Goal: Task Accomplishment & Management: Use online tool/utility

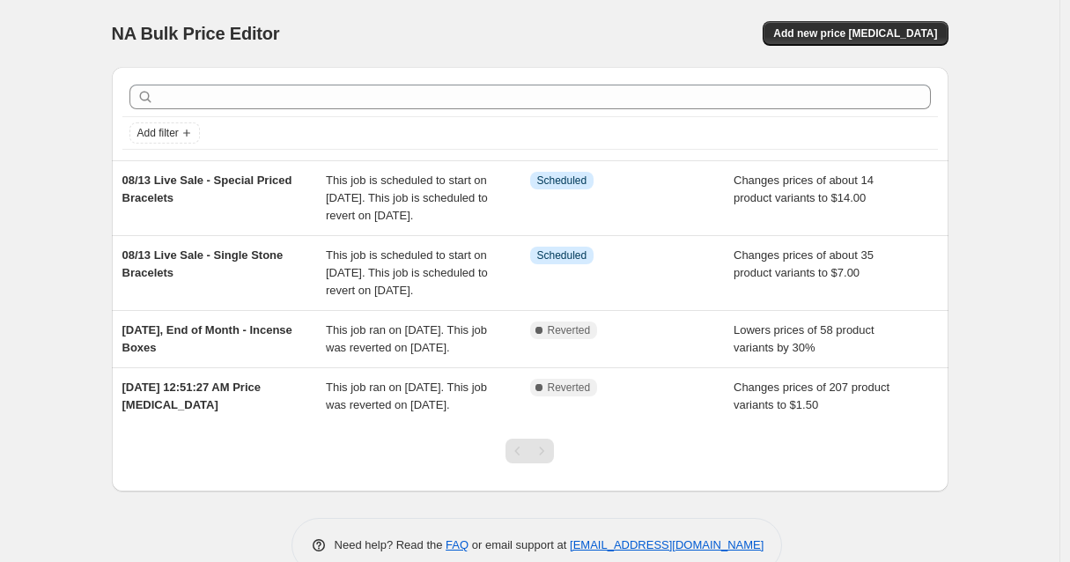
scroll to position [9, 0]
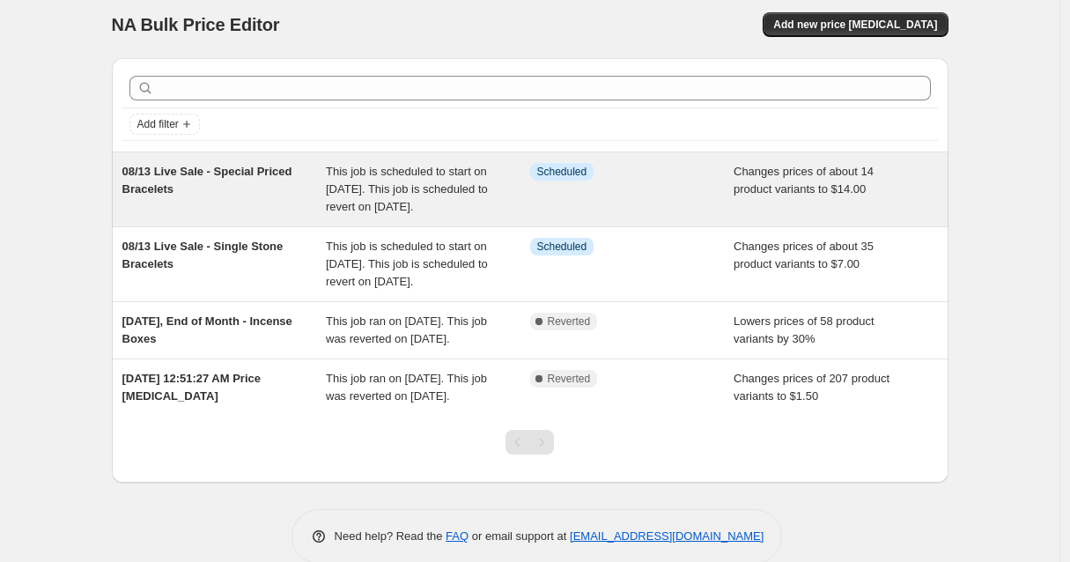
click at [524, 203] on div "This job is scheduled to start on August 13, 2025. This job is scheduled to rev…" at bounding box center [428, 189] width 204 height 53
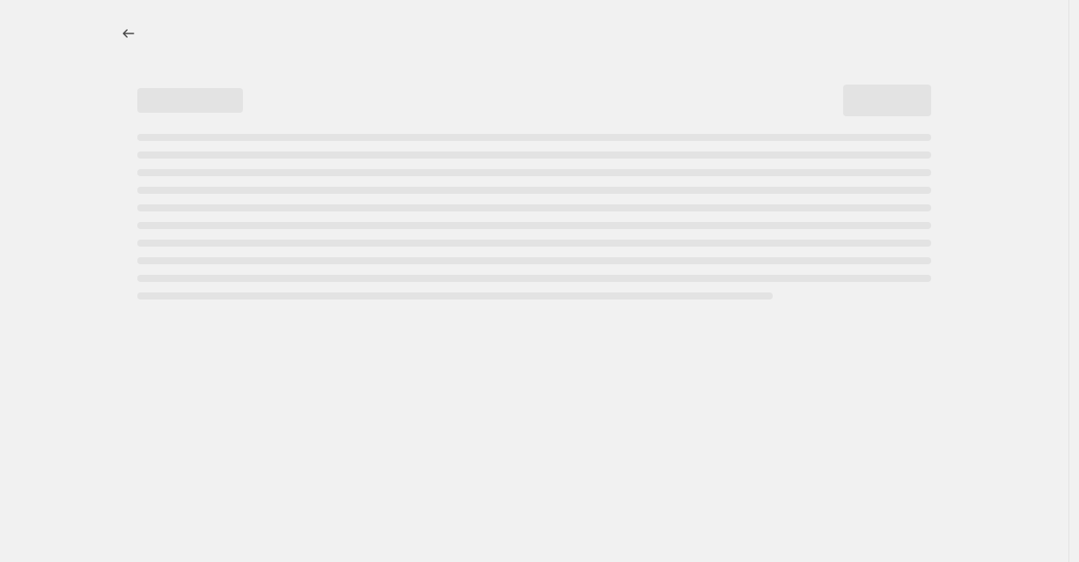
select select "collection"
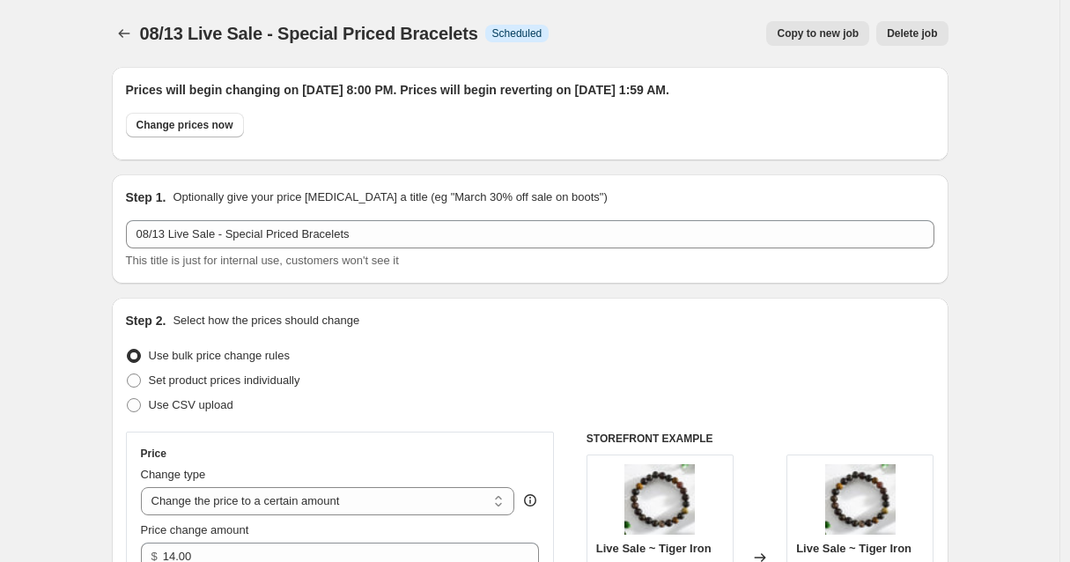
click at [815, 37] on span "Copy to new job" at bounding box center [818, 33] width 82 height 14
select select "collection"
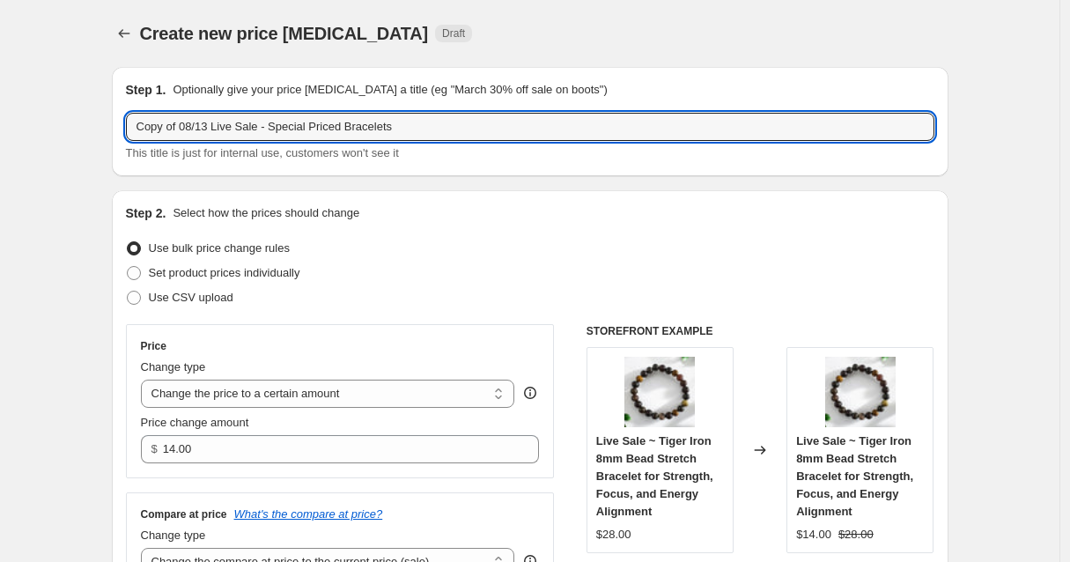
drag, startPoint x: 189, startPoint y: 129, endPoint x: 128, endPoint y: 129, distance: 61.6
click at [128, 129] on div "Step 1. Optionally give your price change job a title (eg "March 30% off sale o…" at bounding box center [530, 121] width 836 height 109
drag, startPoint x: 372, startPoint y: 124, endPoint x: 234, endPoint y: 127, distance: 138.3
click at [234, 127] on input "08/13 Live Sale - Special Priced Bracelets" at bounding box center [530, 127] width 808 height 28
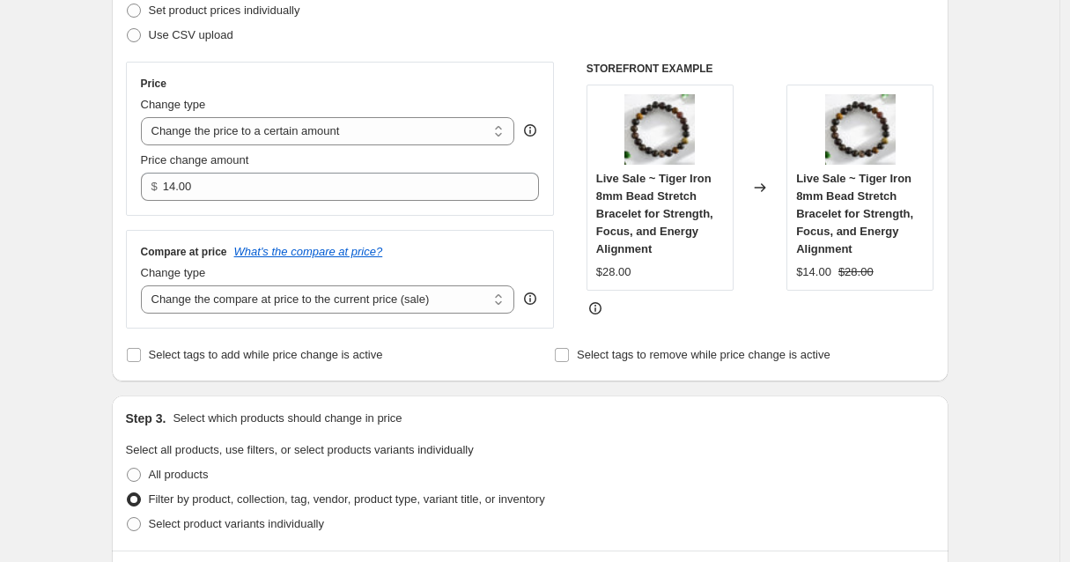
scroll to position [280, 0]
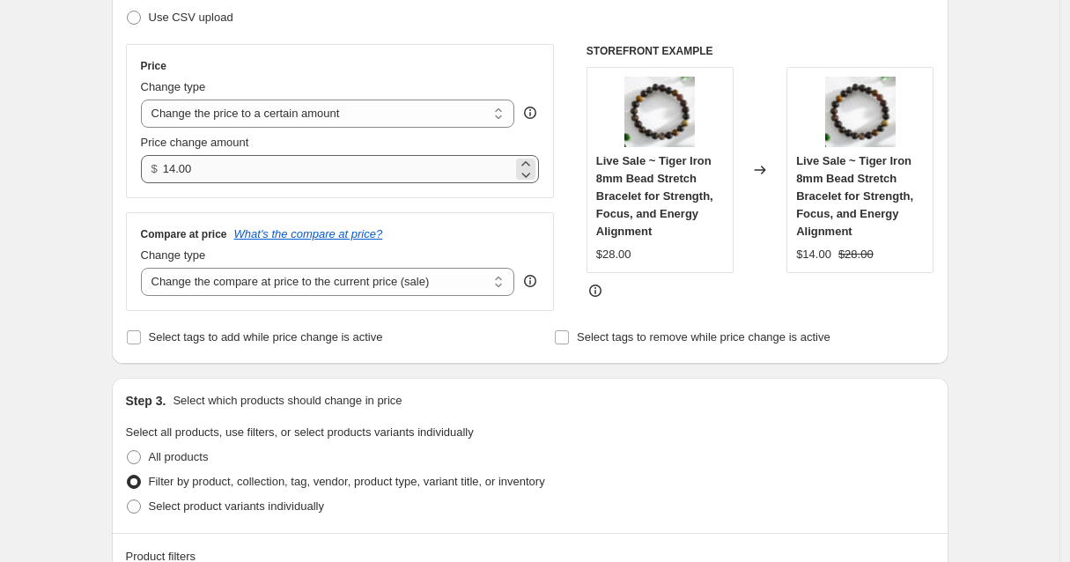
type input "08/13 Live Sale - Mala Beads"
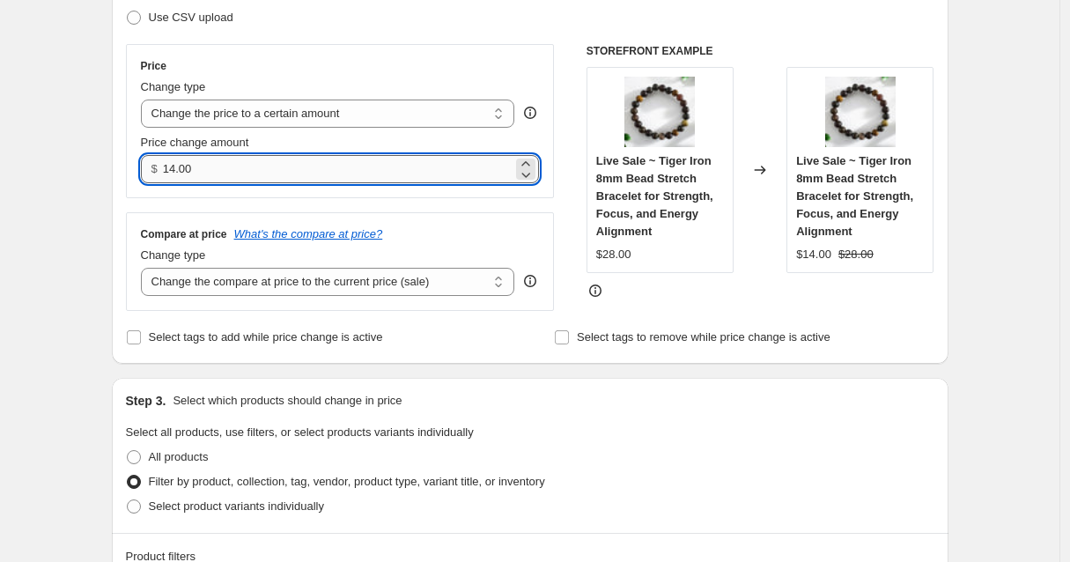
drag, startPoint x: 205, startPoint y: 171, endPoint x: 171, endPoint y: 172, distance: 34.3
click at [171, 172] on input "14.00" at bounding box center [338, 169] width 350 height 28
type input "17.50"
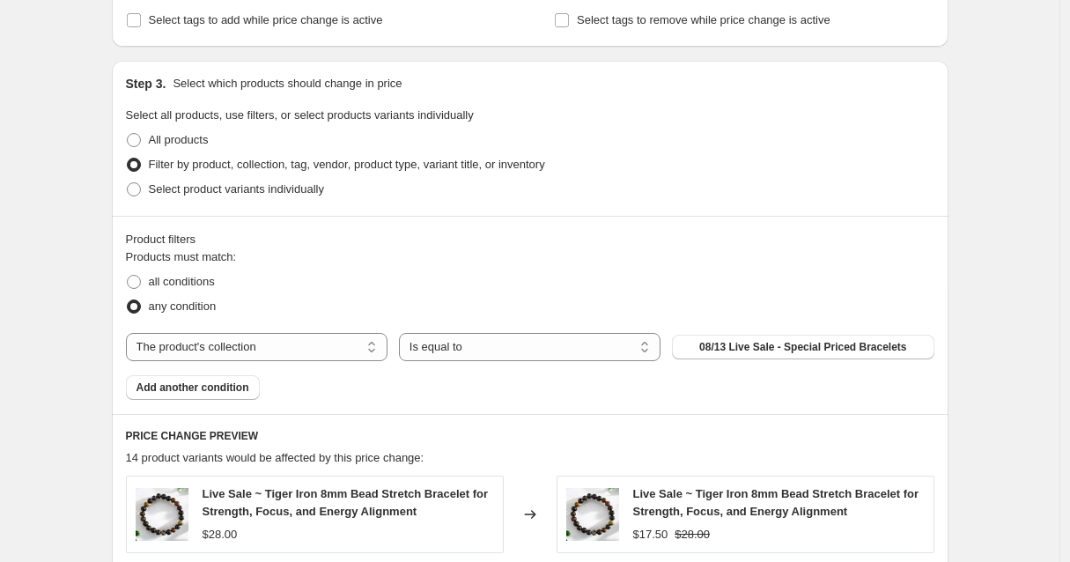
scroll to position [612, 0]
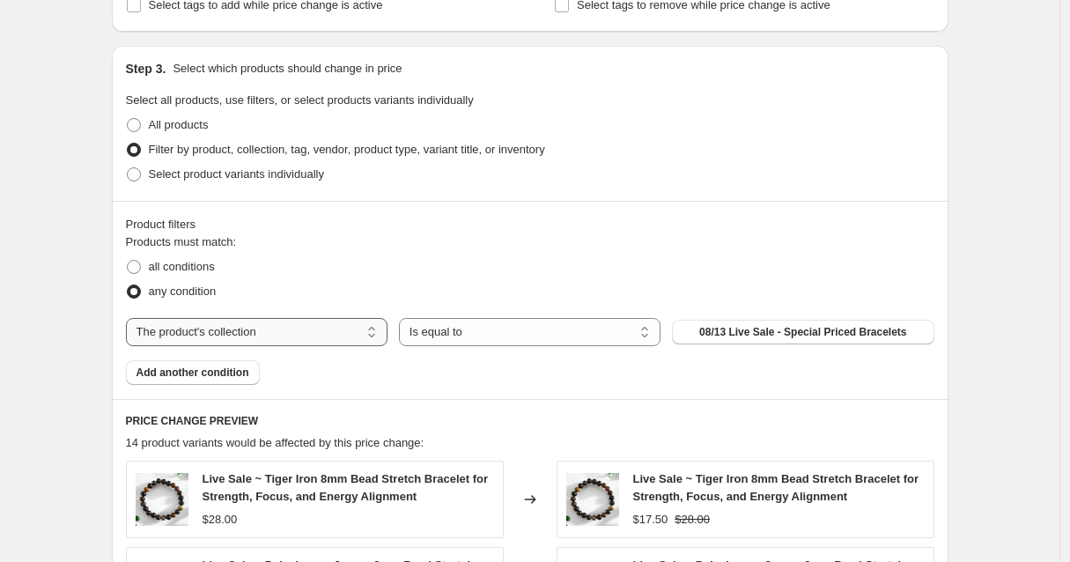
select select "product"
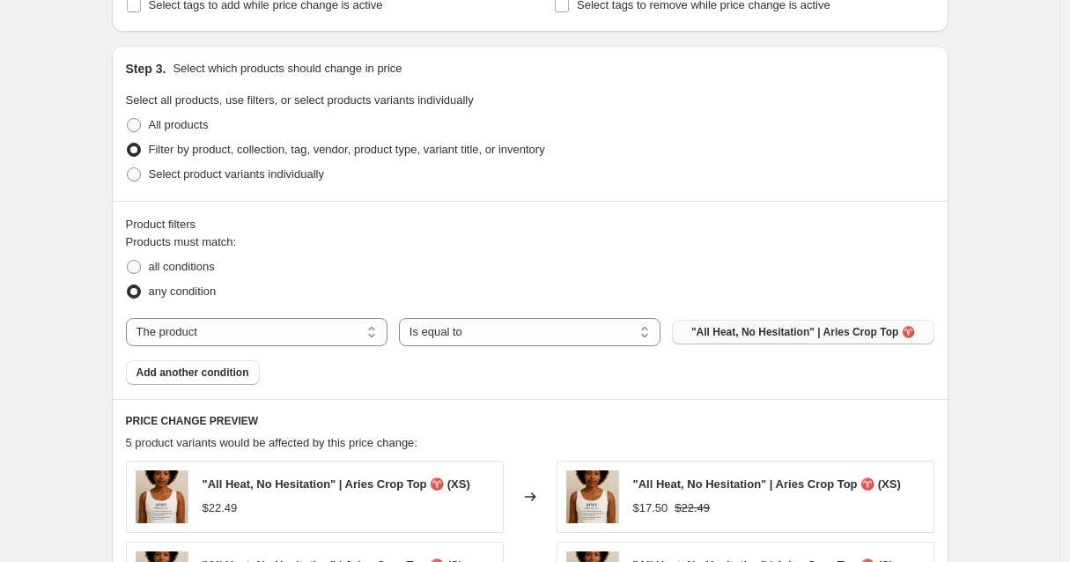
click at [769, 335] on span ""All Heat, No Hesitation" | Aries Crop Top ♈️" at bounding box center [803, 332] width 224 height 14
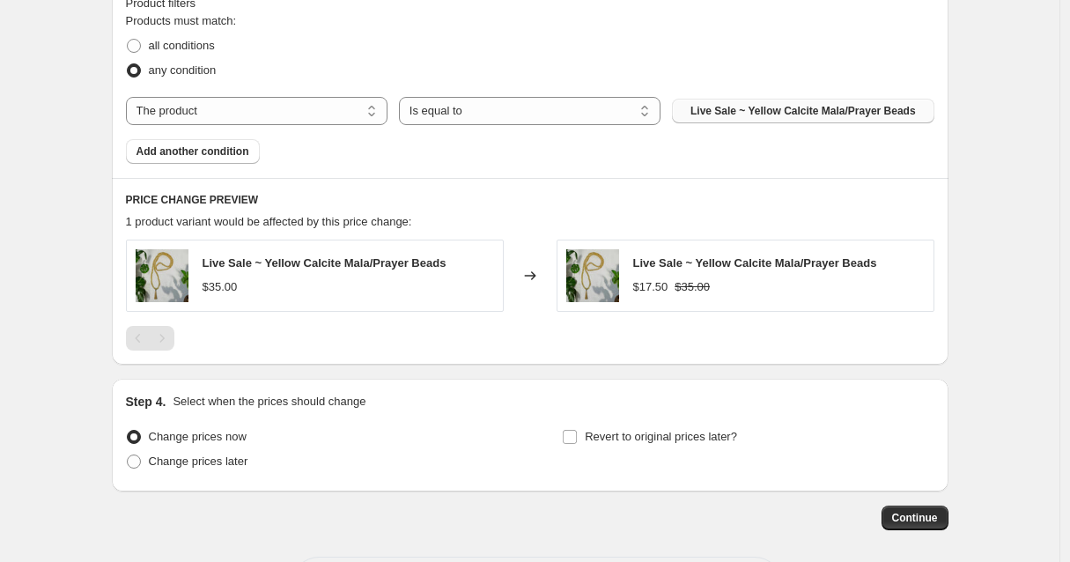
scroll to position [909, 0]
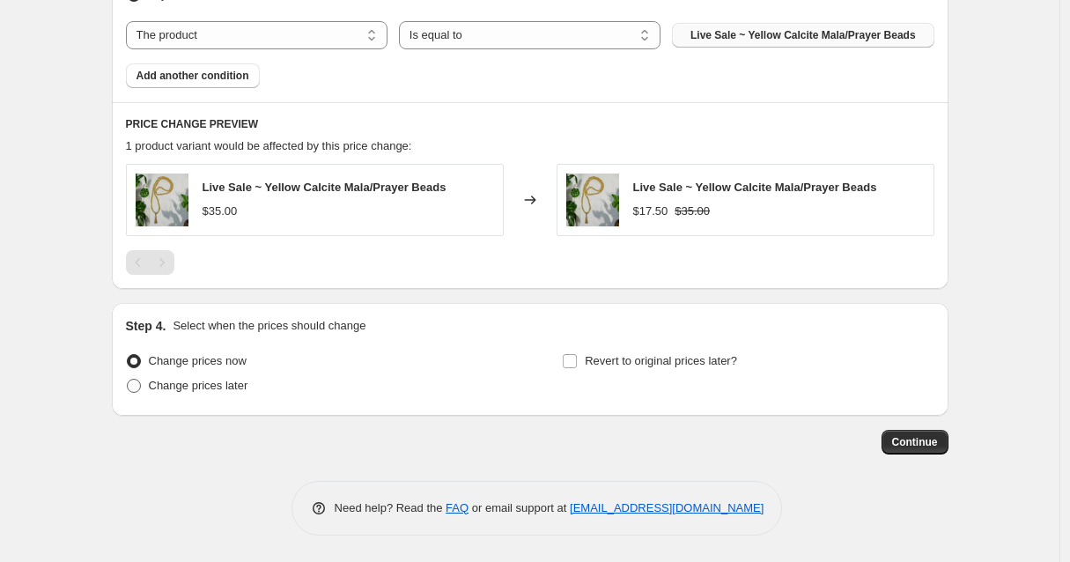
click at [136, 385] on span at bounding box center [134, 386] width 14 height 14
click at [128, 379] on input "Change prices later" at bounding box center [127, 379] width 1 height 1
radio input "true"
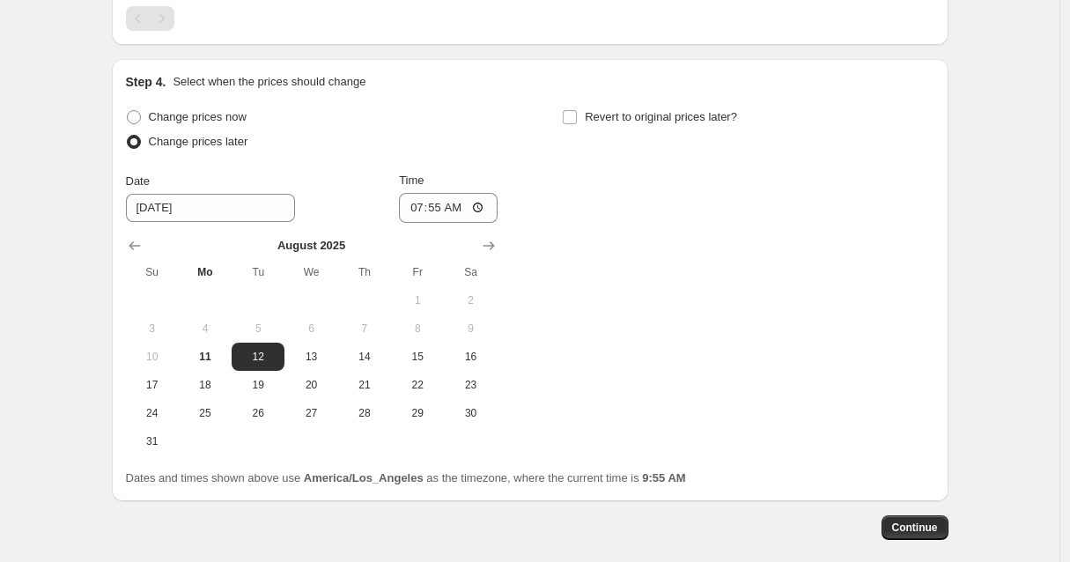
scroll to position [1209, 0]
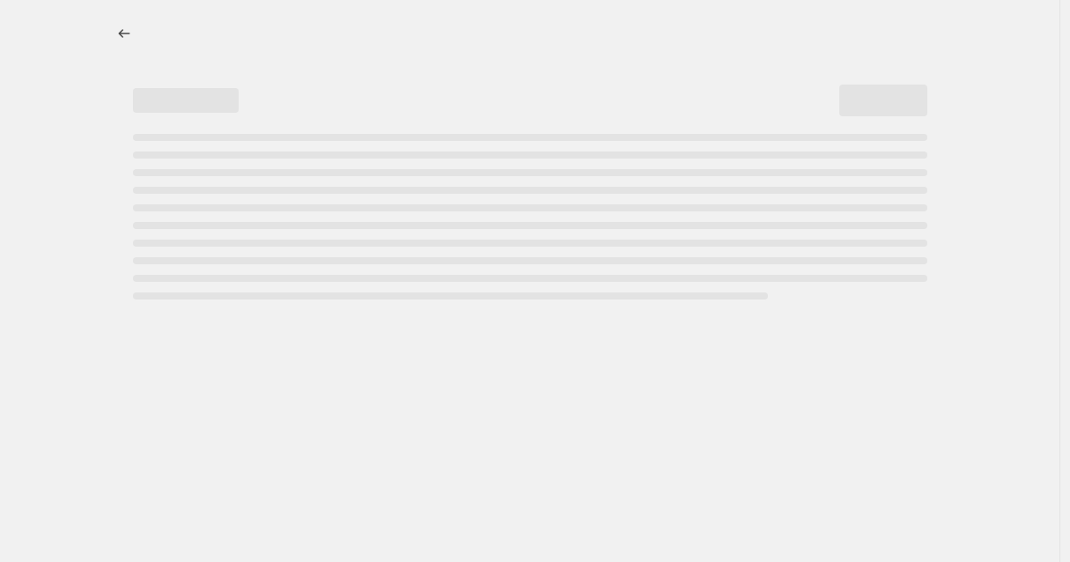
select select "percentage"
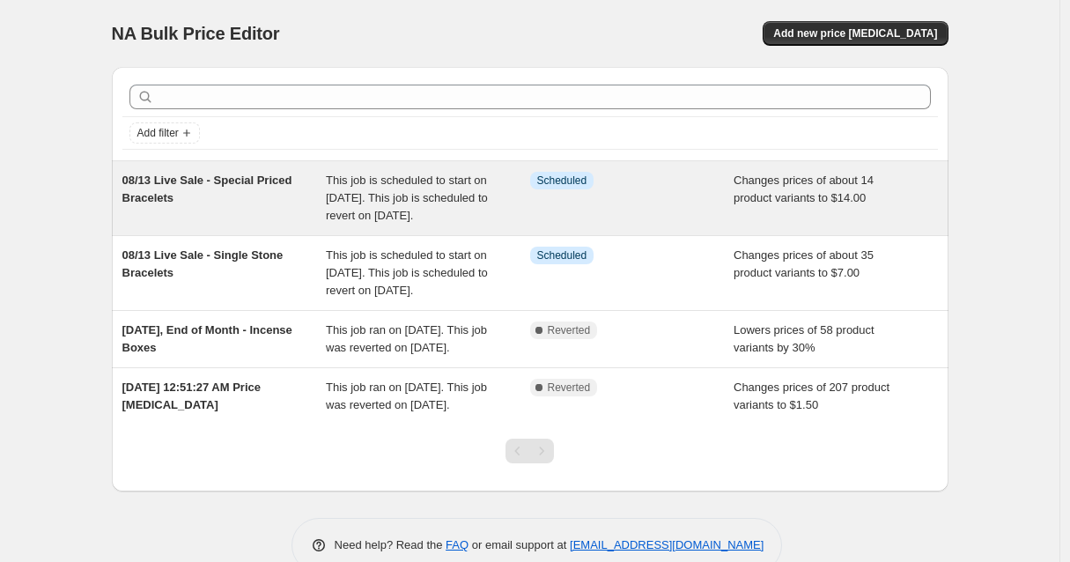
click at [281, 195] on div "08/13 Live Sale - Special Priced Bracelets" at bounding box center [224, 198] width 204 height 53
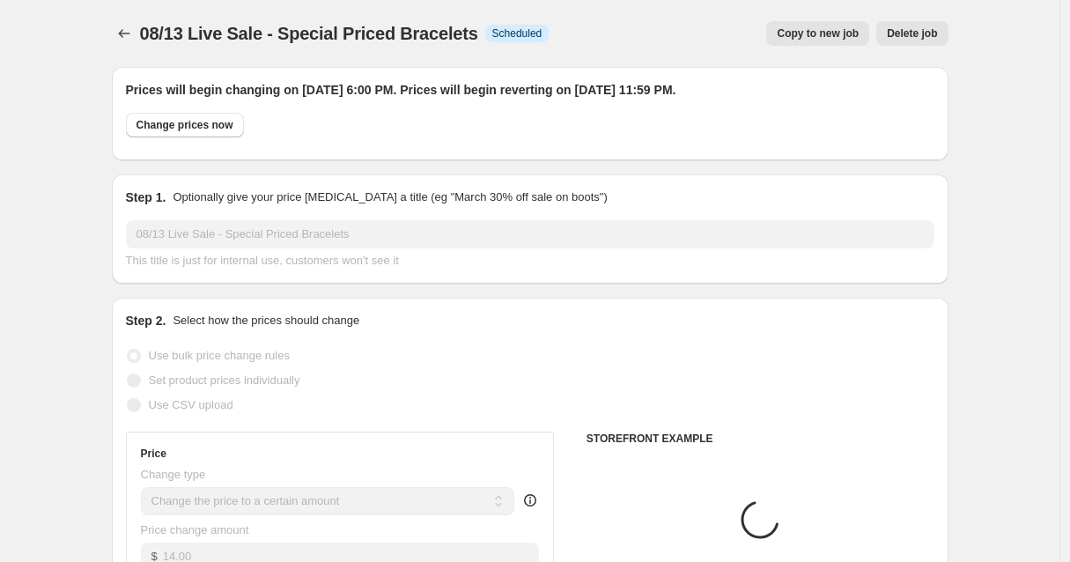
select select "collection"
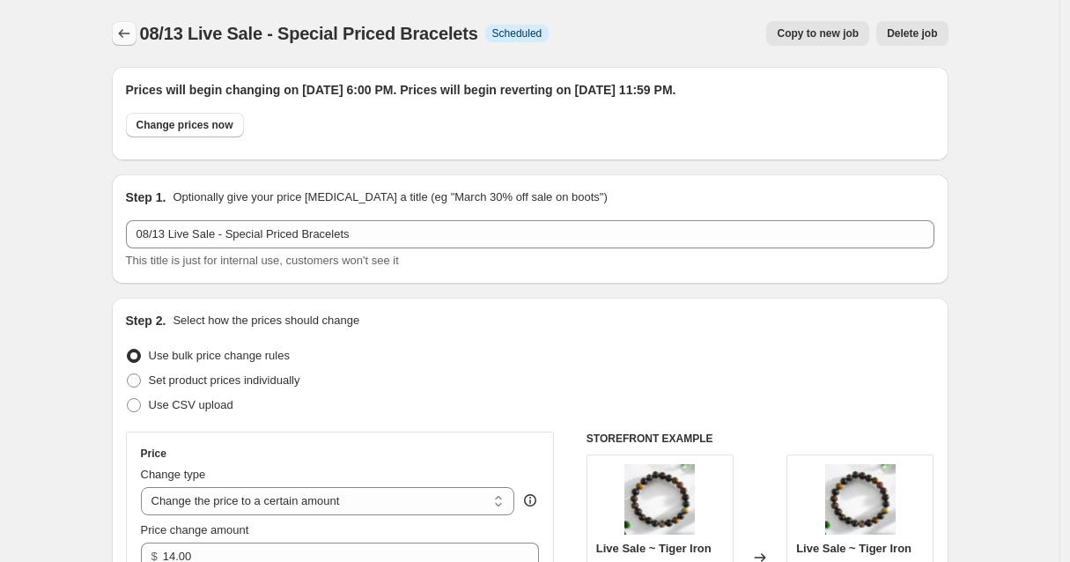
click at [128, 30] on icon "Price change jobs" at bounding box center [124, 34] width 18 height 18
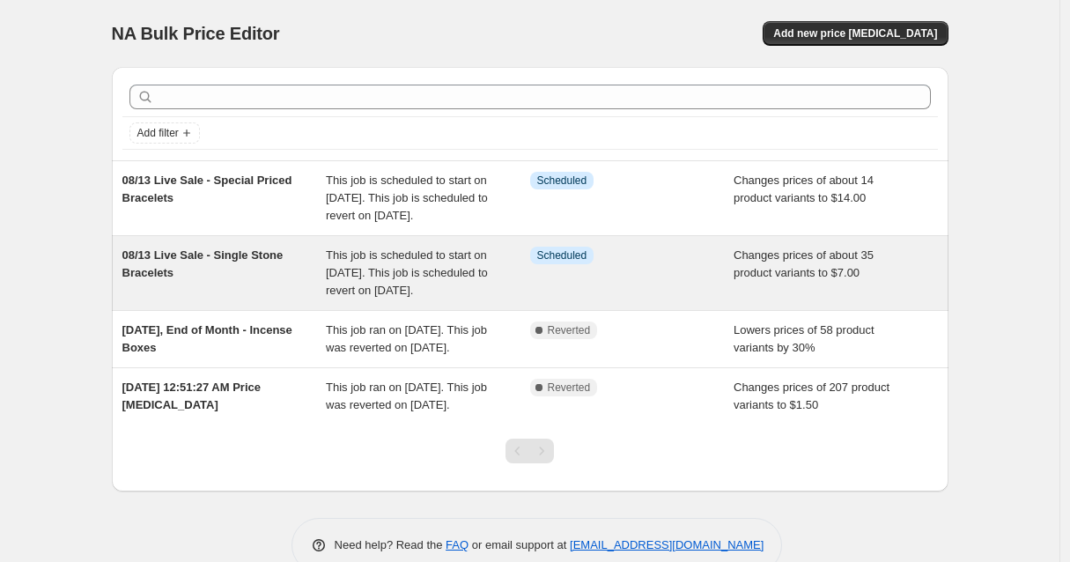
click at [444, 277] on span "This job is scheduled to start on [DATE]. This job is scheduled to revert on [D…" at bounding box center [407, 272] width 162 height 48
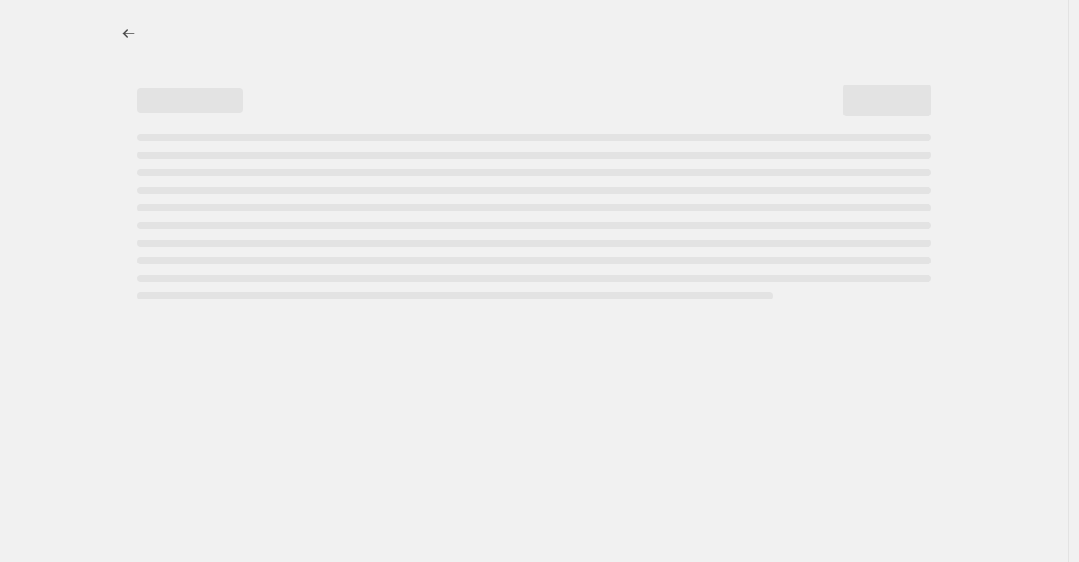
select select "collection"
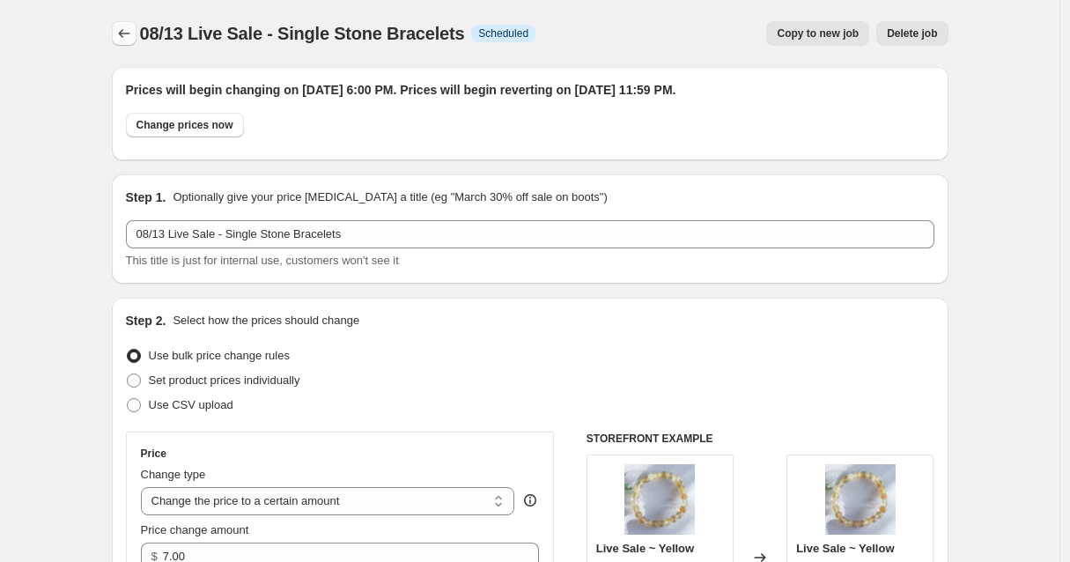
click at [127, 32] on icon "Price change jobs" at bounding box center [124, 34] width 18 height 18
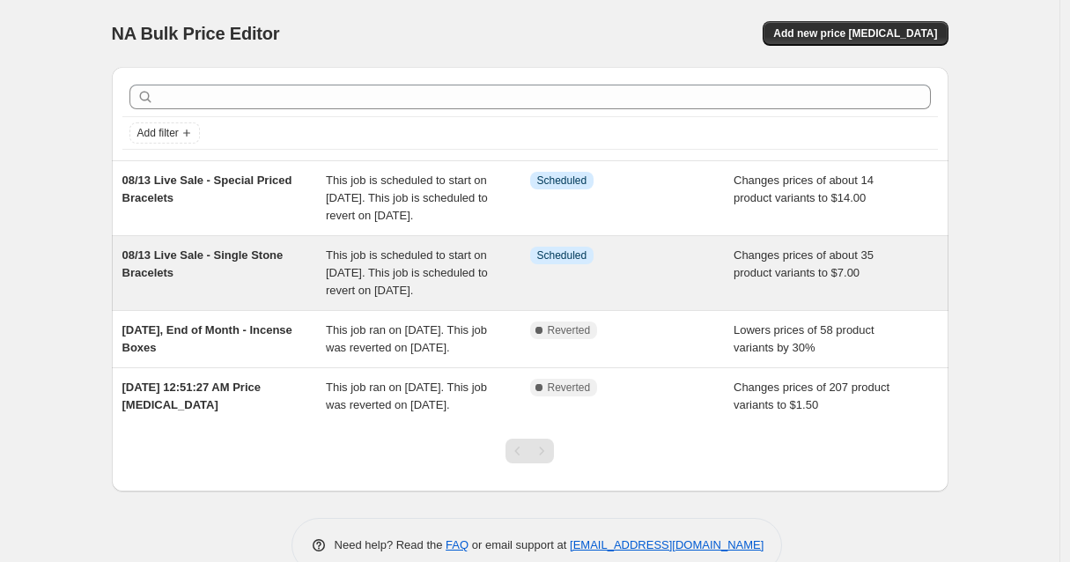
click at [654, 264] on div "Info Scheduled" at bounding box center [619, 256] width 178 height 18
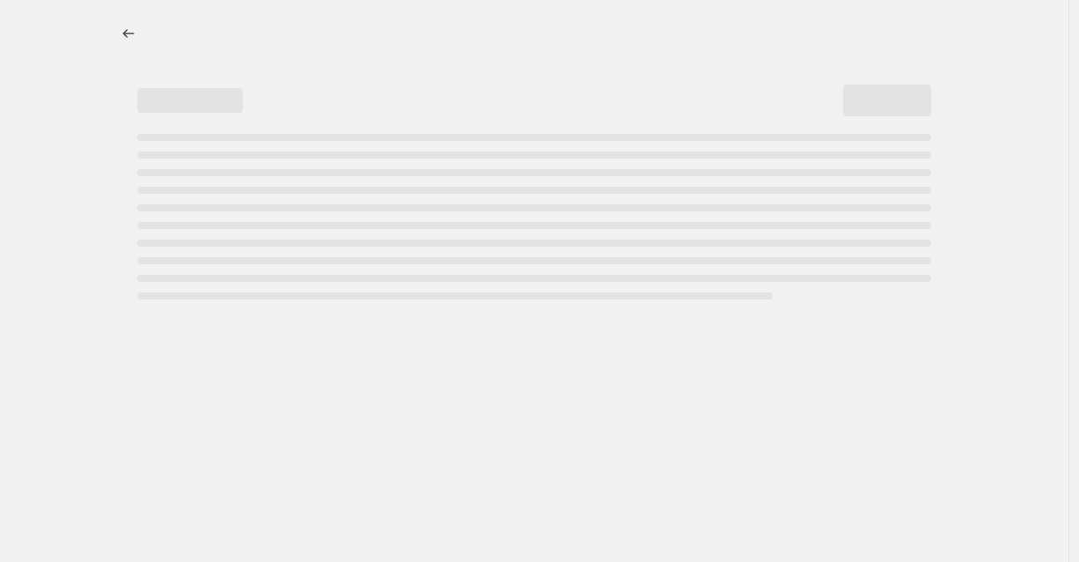
select select "collection"
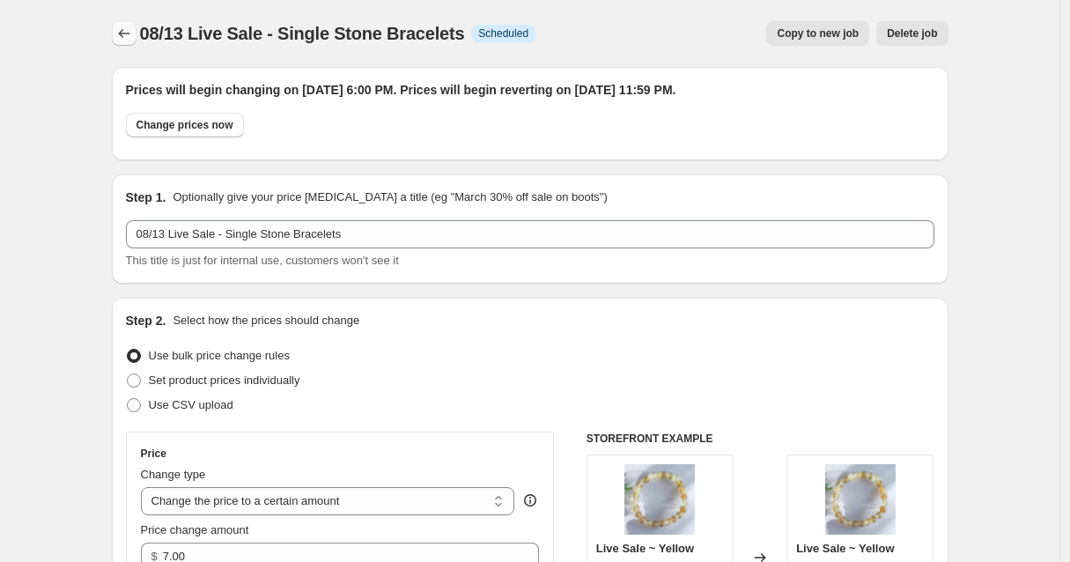
click at [126, 29] on icon "Price change jobs" at bounding box center [124, 34] width 18 height 18
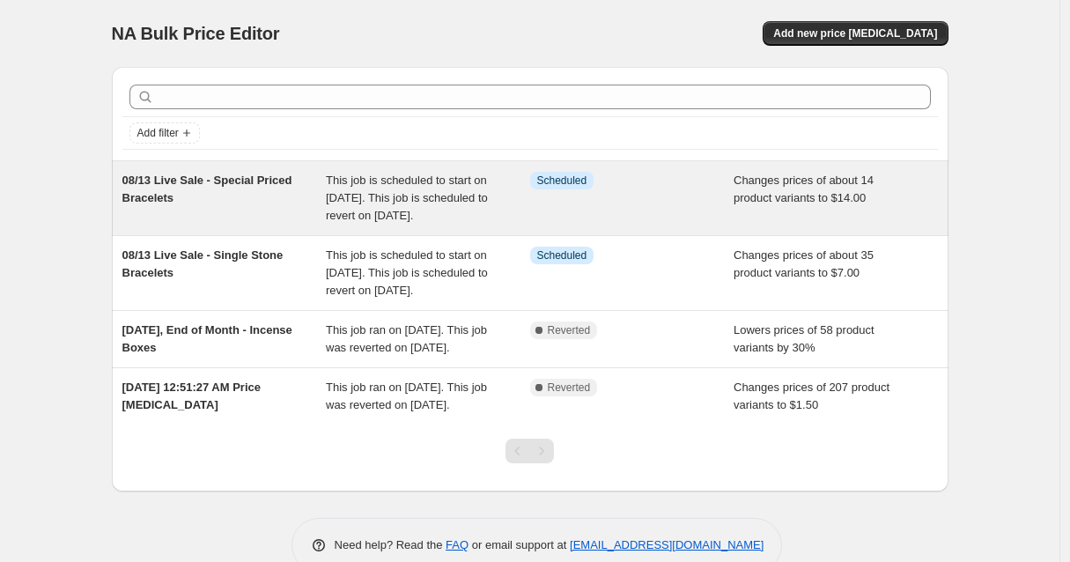
click at [288, 185] on span "08/13 Live Sale - Special Priced Bracelets" at bounding box center [207, 188] width 170 height 31
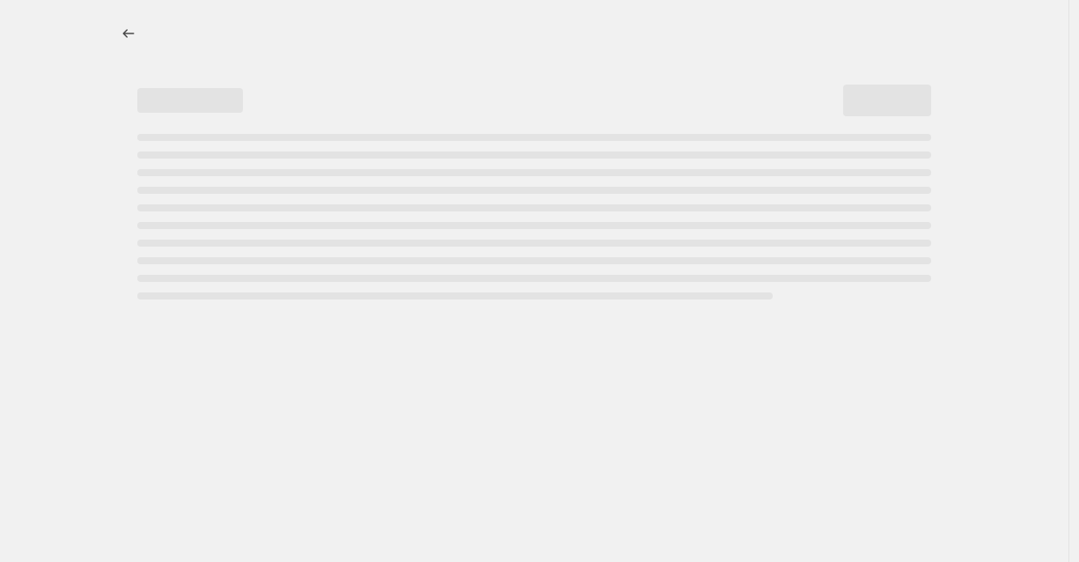
select select "collection"
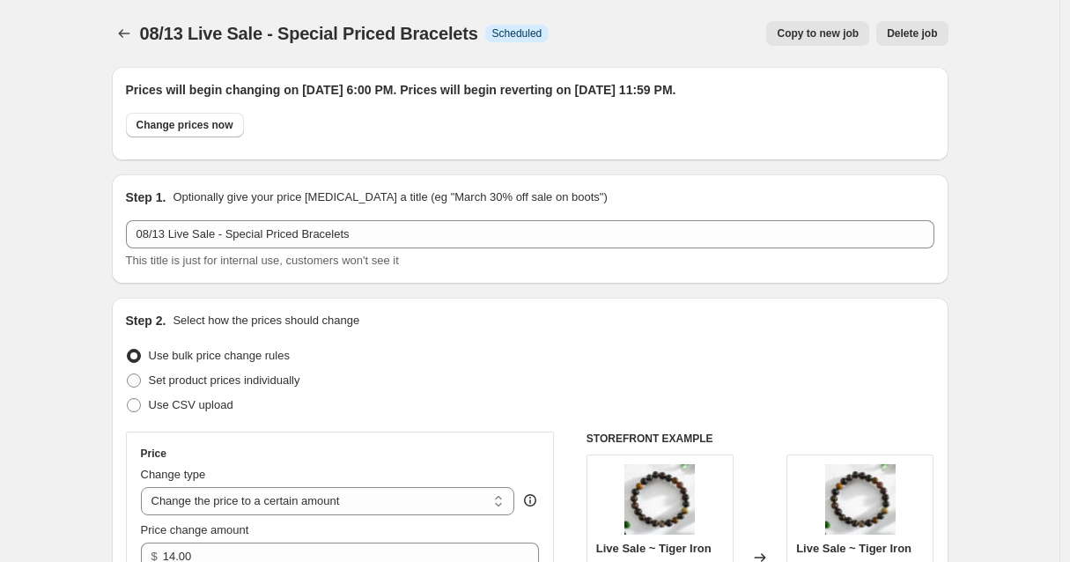
click at [831, 37] on span "Copy to new job" at bounding box center [818, 33] width 82 height 14
select select "collection"
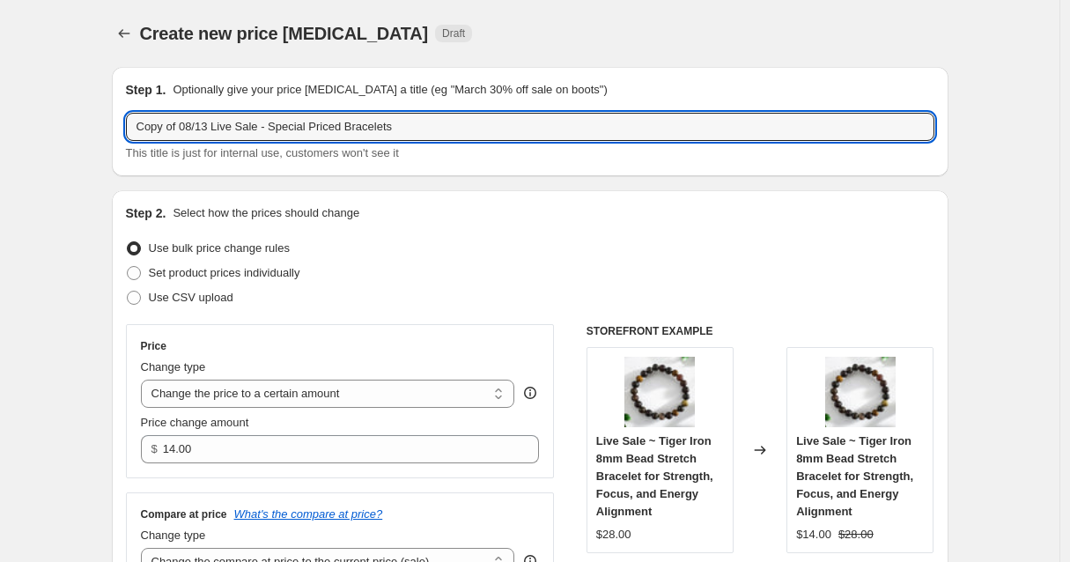
drag, startPoint x: 188, startPoint y: 122, endPoint x: 115, endPoint y: 125, distance: 72.2
drag, startPoint x: 376, startPoint y: 132, endPoint x: 237, endPoint y: 133, distance: 139.1
click at [237, 133] on input "08/13 Live Sale - Special Priced Bracelets" at bounding box center [530, 127] width 808 height 28
type input "08/13 Live Sale - Mala Beads"
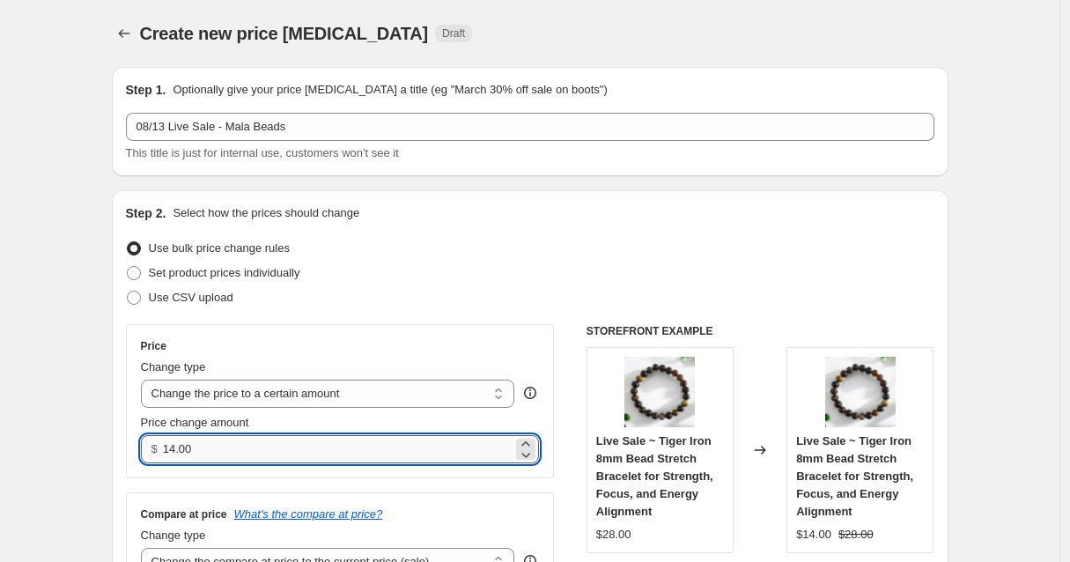
click at [281, 446] on input "14.00" at bounding box center [338, 449] width 350 height 28
drag, startPoint x: 281, startPoint y: 446, endPoint x: 167, endPoint y: 446, distance: 113.6
click at [167, 446] on div "$ 14.00" at bounding box center [340, 449] width 399 height 28
type input "17.50"
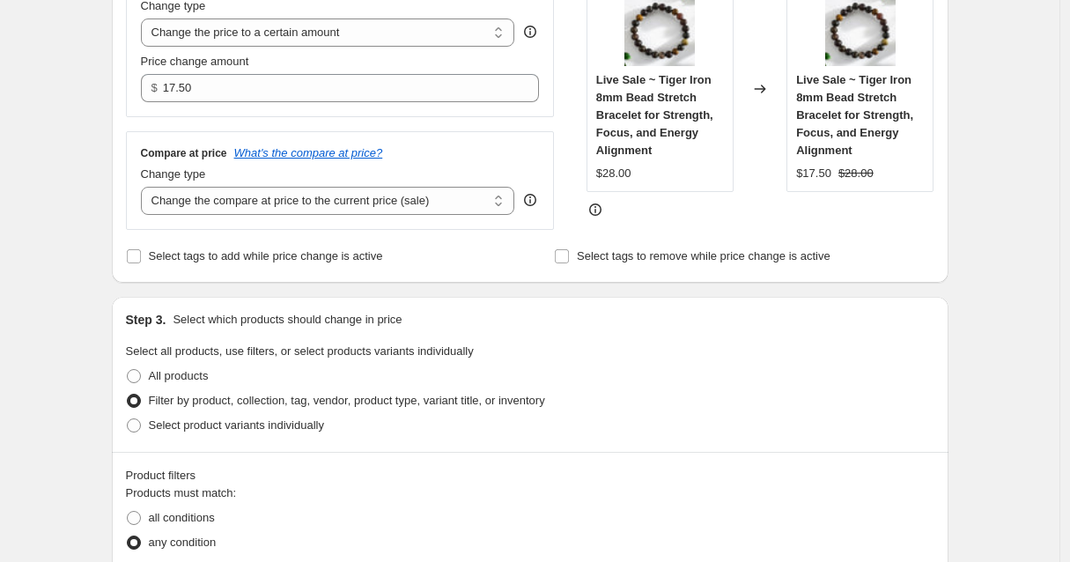
scroll to position [418, 0]
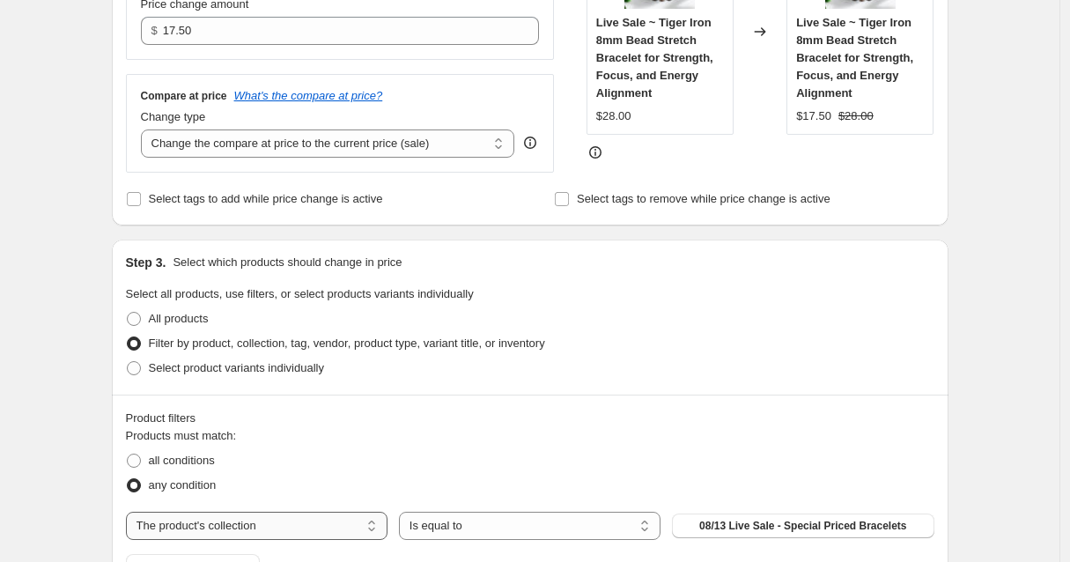
select select "product"
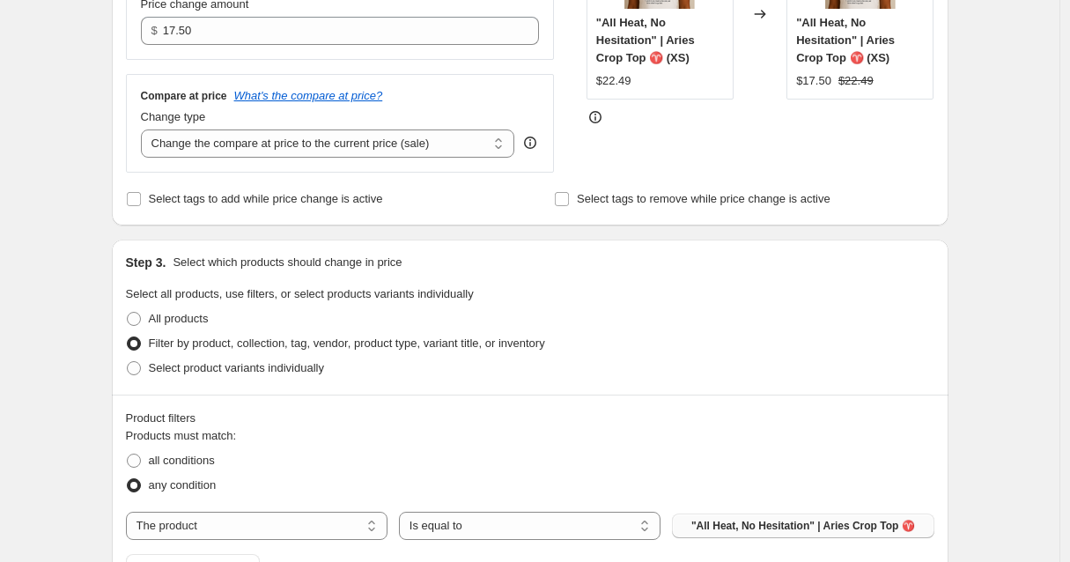
click at [745, 520] on span ""All Heat, No Hesitation" | Aries Crop Top ♈️" at bounding box center [803, 526] width 224 height 14
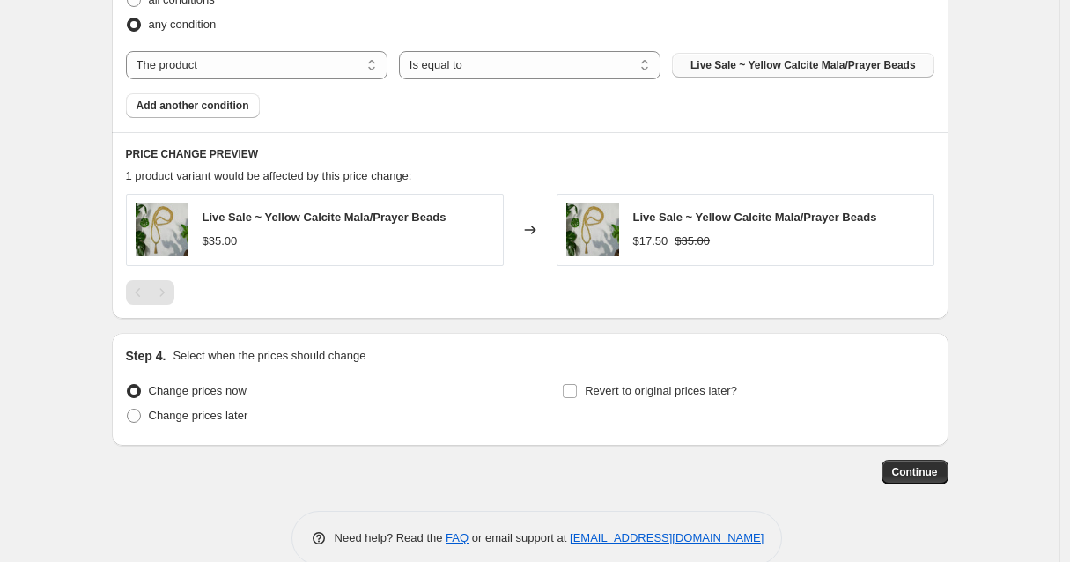
scroll to position [909, 0]
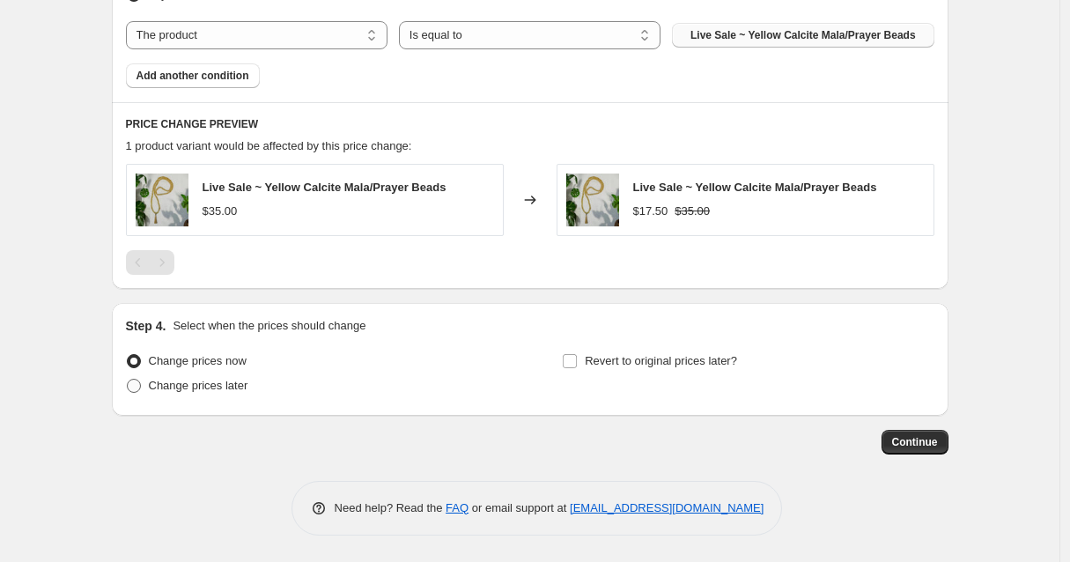
click at [141, 385] on span at bounding box center [134, 386] width 14 height 14
click at [128, 379] on input "Change prices later" at bounding box center [127, 379] width 1 height 1
radio input "true"
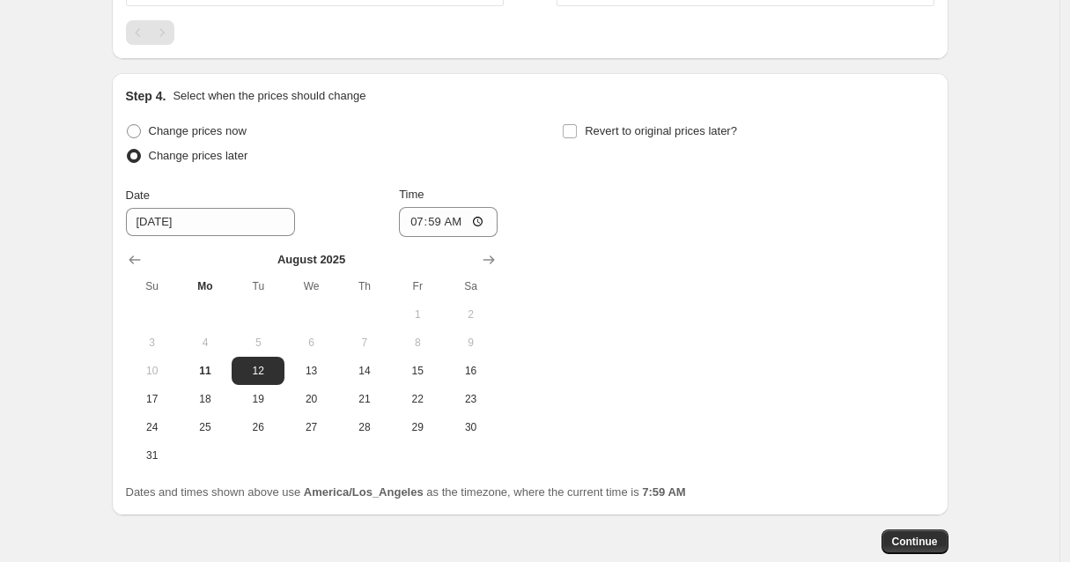
scroll to position [1135, 0]
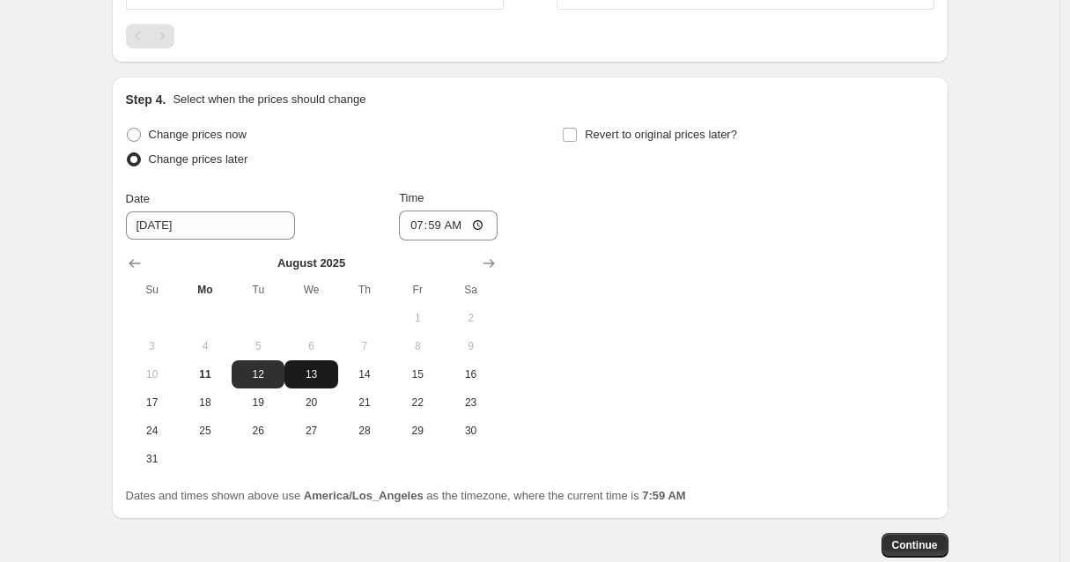
click at [320, 374] on span "13" at bounding box center [310, 374] width 39 height 14
type input "[DATE]"
click at [441, 226] on input "07:59" at bounding box center [448, 225] width 99 height 30
click at [457, 226] on input "06:59" at bounding box center [448, 225] width 99 height 30
click at [481, 228] on input "06:00" at bounding box center [448, 225] width 99 height 30
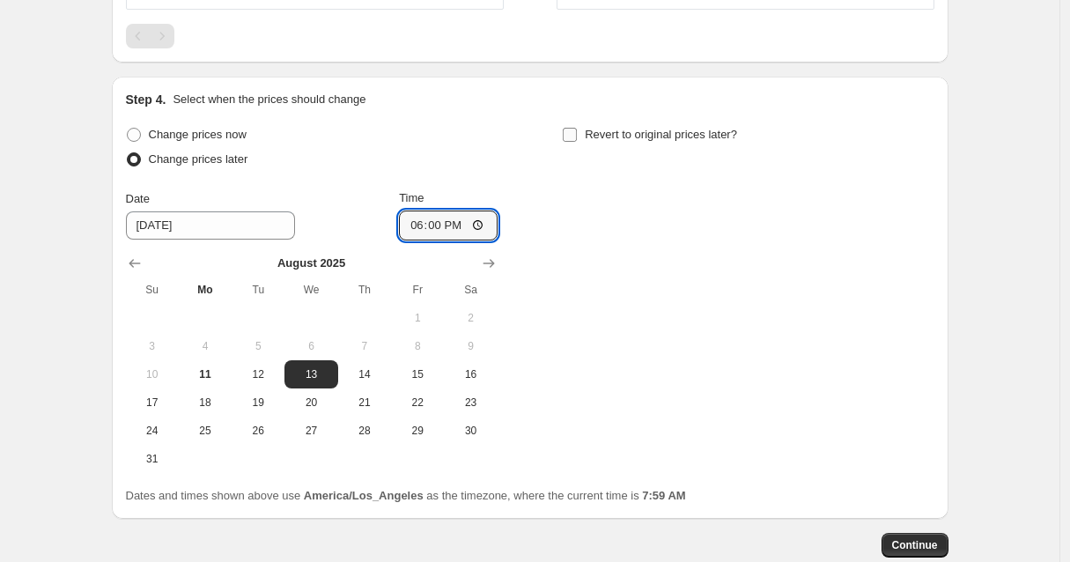
type input "18:00"
click at [569, 136] on input "Revert to original prices later?" at bounding box center [570, 135] width 14 height 14
checkbox input "true"
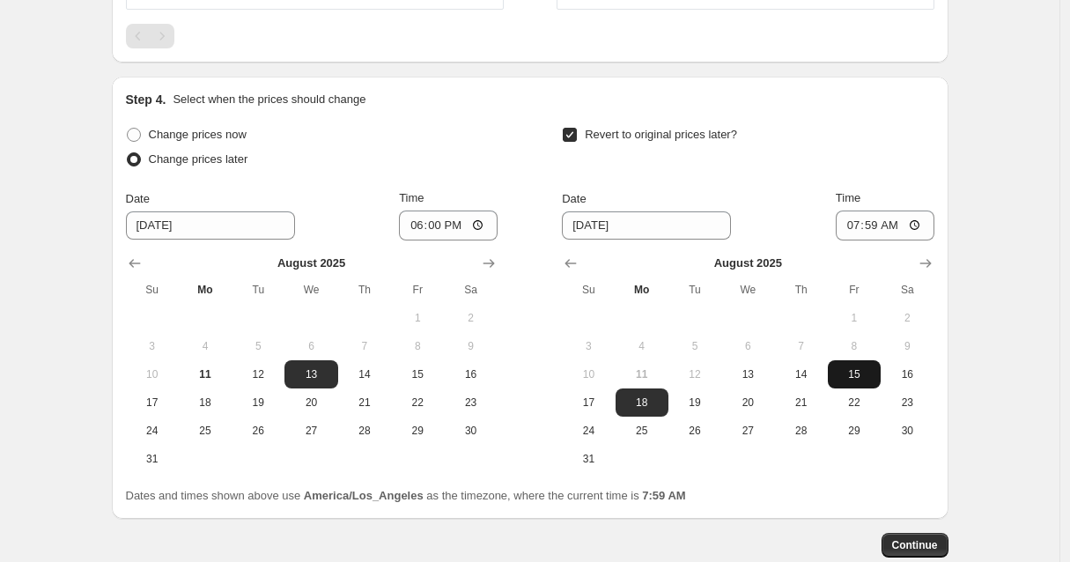
click at [852, 375] on span "15" at bounding box center [854, 374] width 39 height 14
type input "[DATE]"
click at [875, 226] on input "07:59" at bounding box center [885, 225] width 99 height 30
click at [919, 225] on input "11:59" at bounding box center [885, 225] width 99 height 30
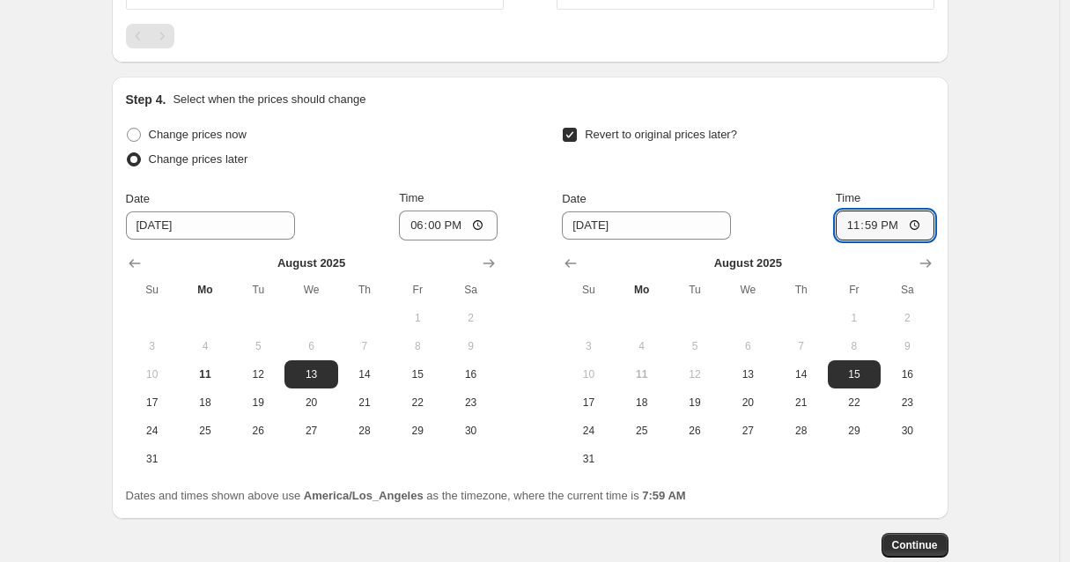
type input "23:59"
click at [917, 554] on button "Continue" at bounding box center [914, 545] width 67 height 25
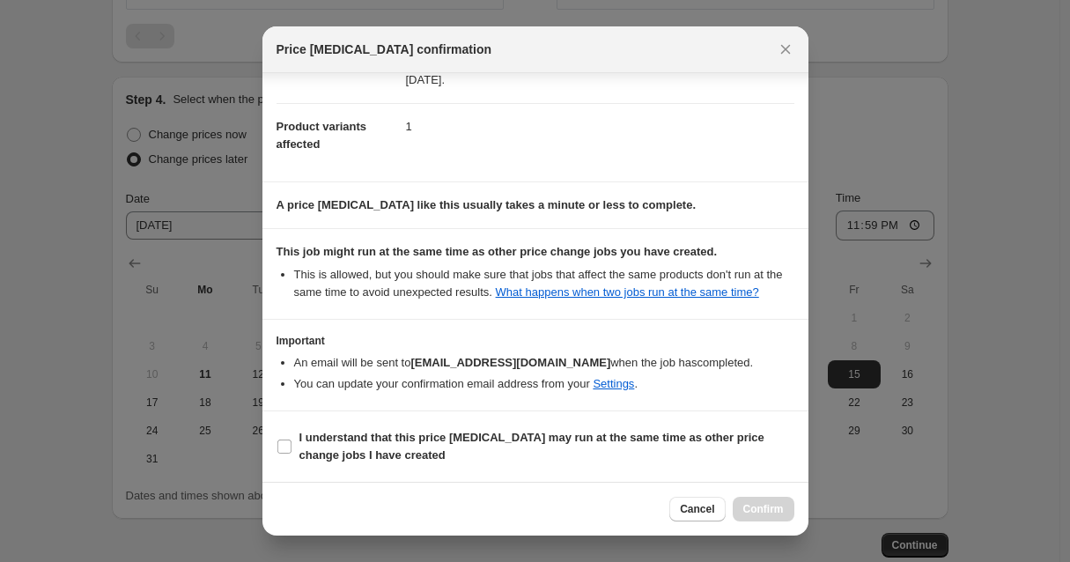
scroll to position [194, 0]
click at [278, 447] on input "I understand that this price [MEDICAL_DATA] may run at the same time as other p…" at bounding box center [284, 446] width 14 height 14
checkbox input "true"
click at [784, 41] on icon "Close" at bounding box center [786, 50] width 18 height 18
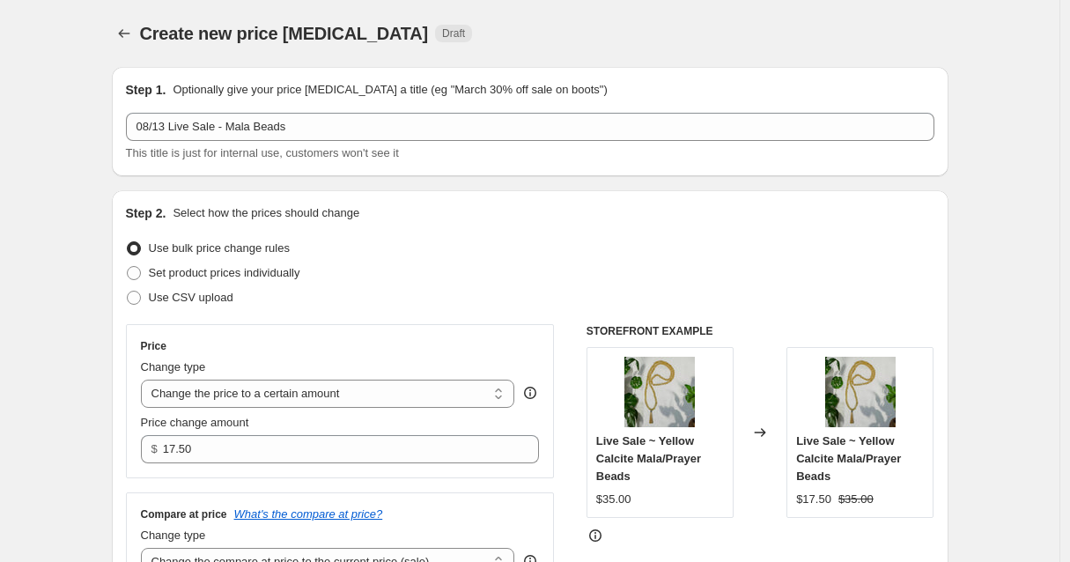
scroll to position [1135, 0]
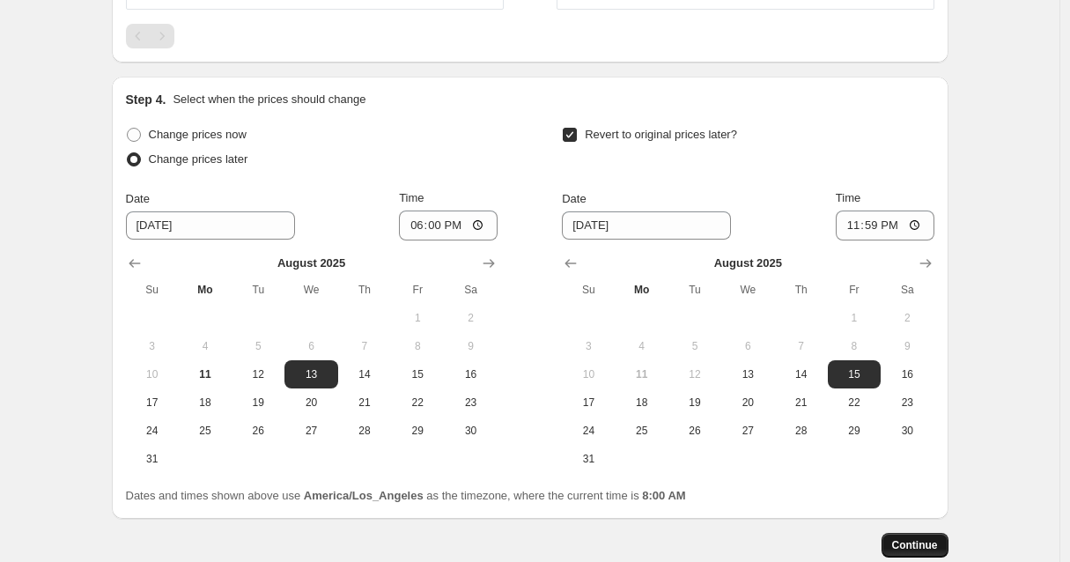
click at [912, 548] on span "Continue" at bounding box center [915, 545] width 46 height 14
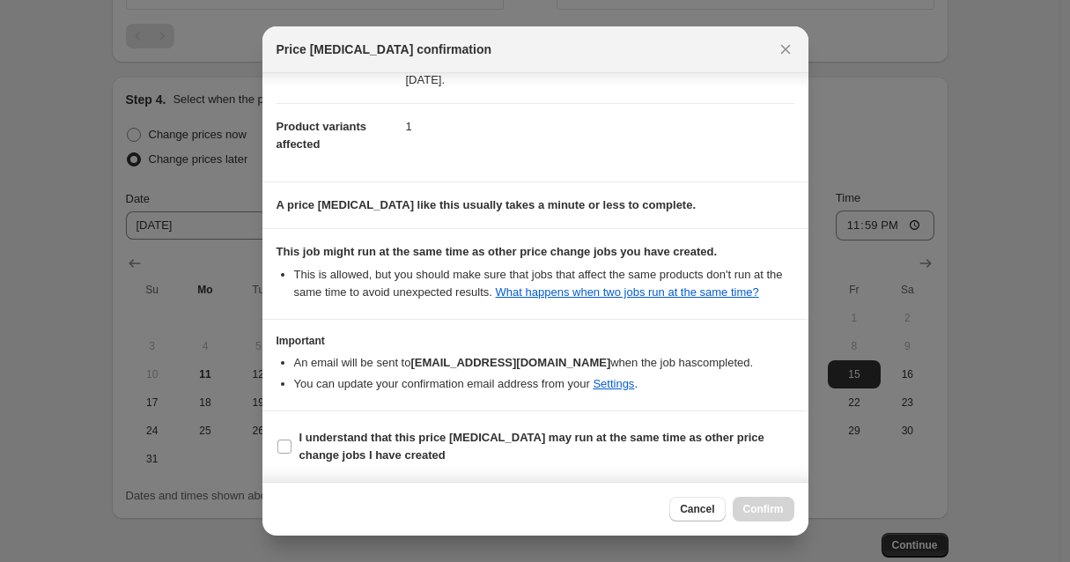
scroll to position [194, 0]
click at [283, 447] on input "I understand that this price [MEDICAL_DATA] may run at the same time as other p…" at bounding box center [284, 446] width 14 height 14
checkbox input "true"
click at [753, 507] on span "Confirm" at bounding box center [763, 509] width 41 height 14
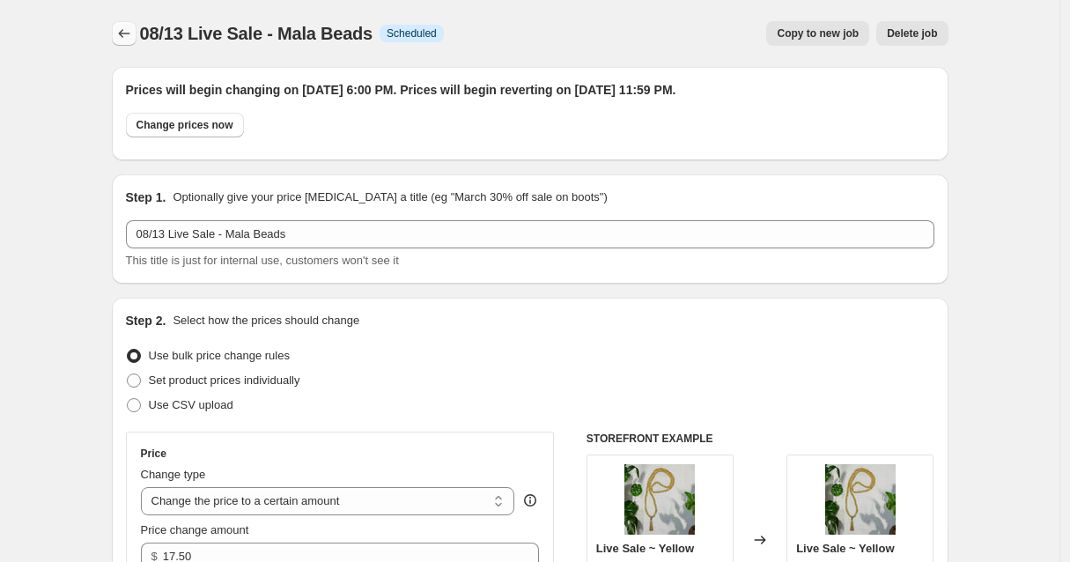
click at [122, 29] on icon "Price change jobs" at bounding box center [124, 34] width 18 height 18
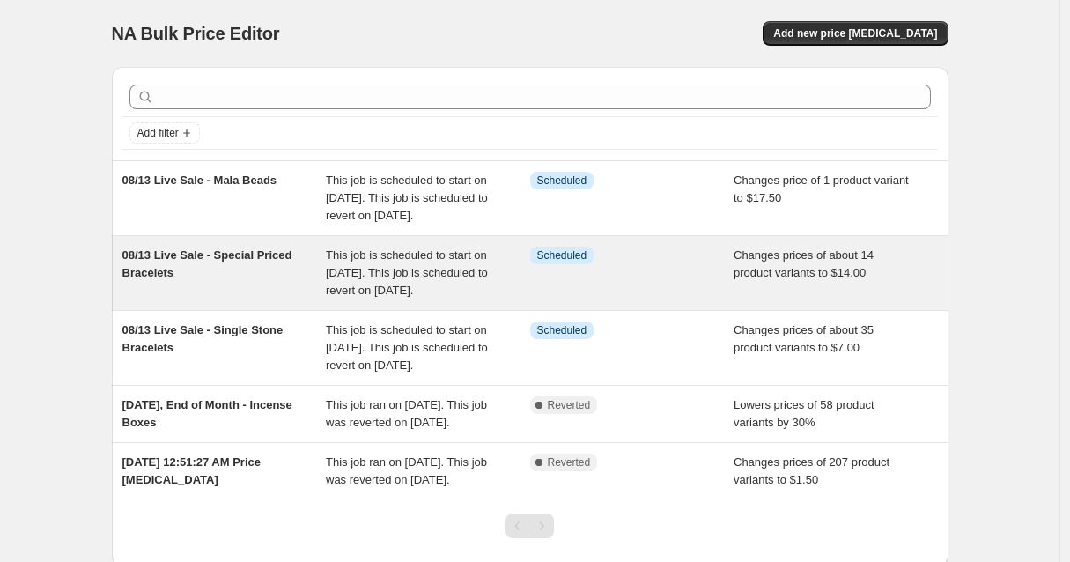
click at [258, 277] on span "08/13 Live Sale - Special Priced Bracelets" at bounding box center [207, 263] width 170 height 31
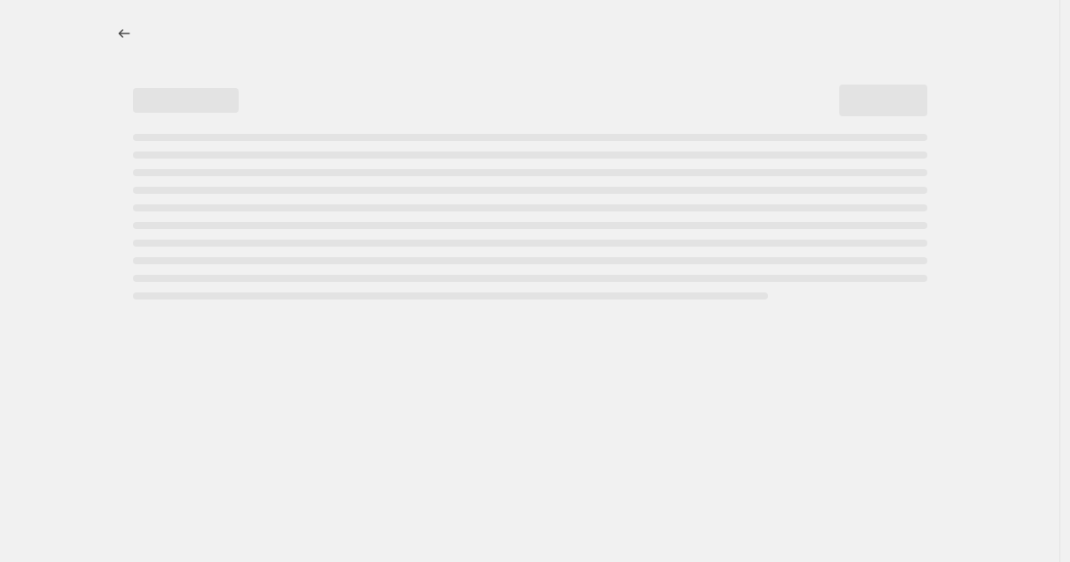
select select "collection"
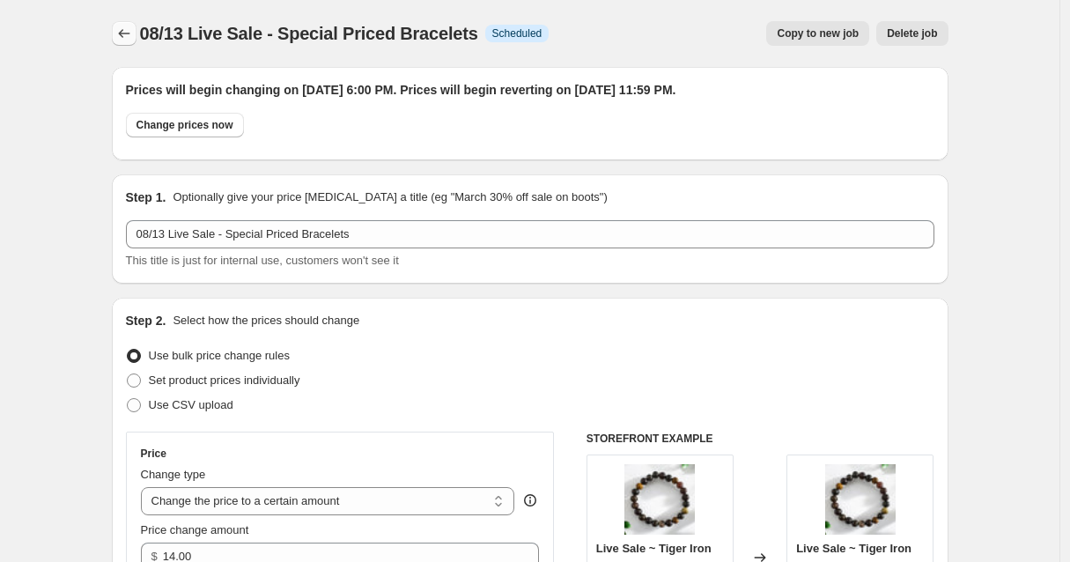
click at [126, 33] on icon "Price change jobs" at bounding box center [124, 34] width 18 height 18
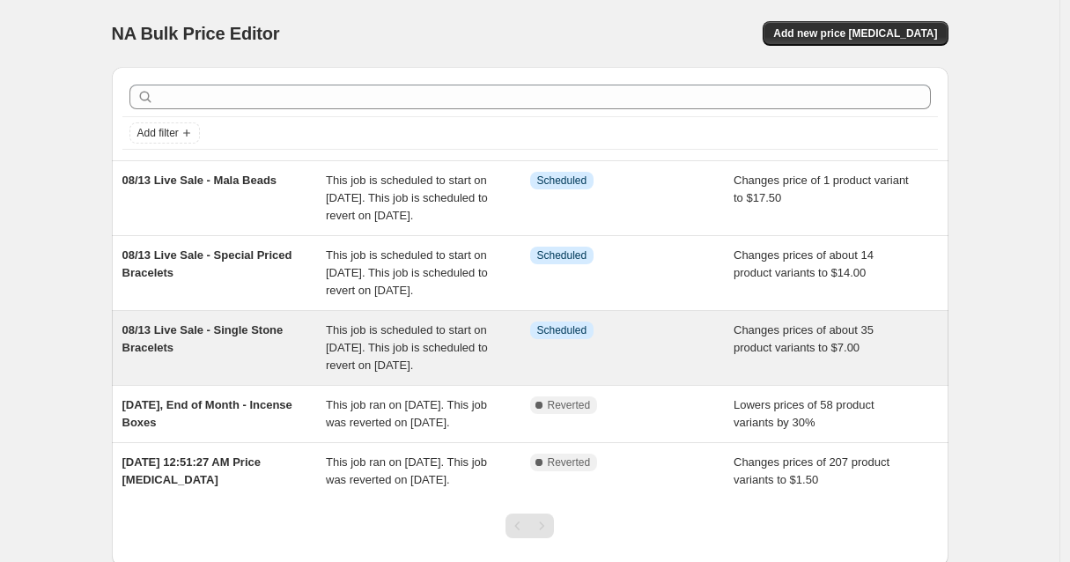
click at [471, 374] on div "This job is scheduled to start on [DATE]. This job is scheduled to revert on [D…" at bounding box center [428, 347] width 204 height 53
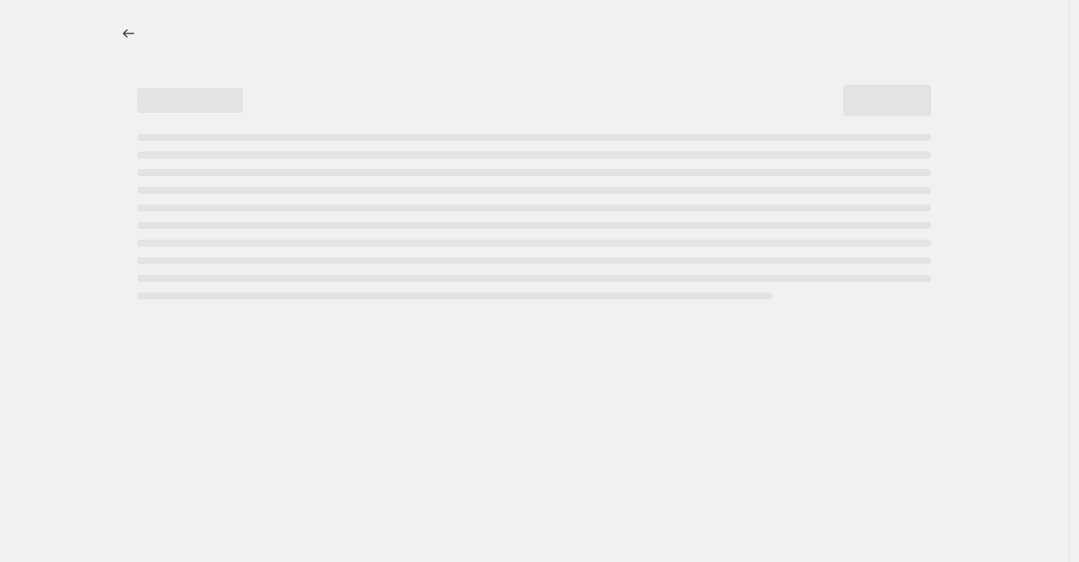
select select "collection"
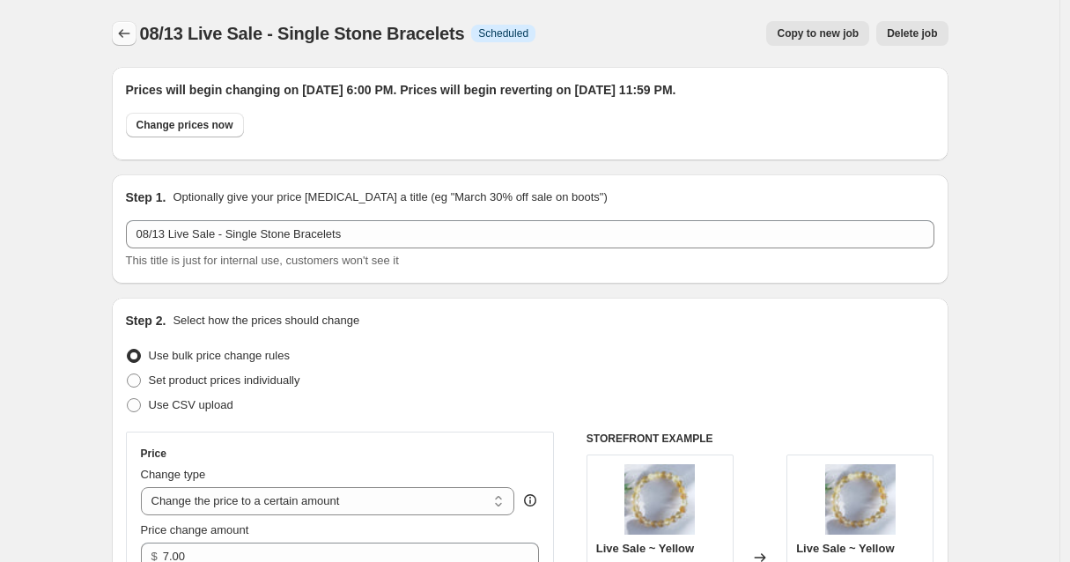
click at [133, 30] on icon "Price change jobs" at bounding box center [124, 34] width 18 height 18
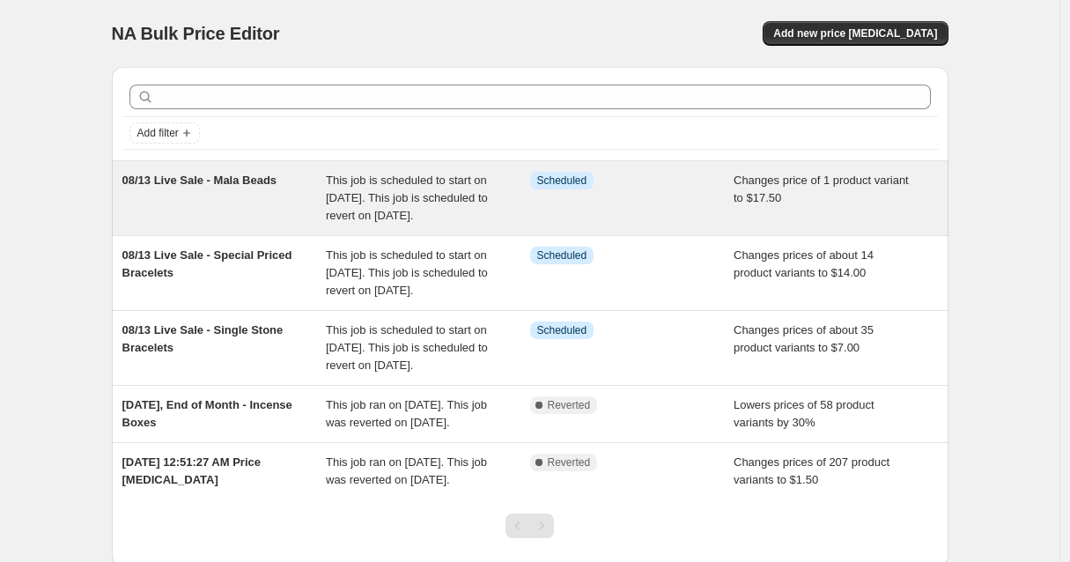
click at [498, 205] on div "This job is scheduled to start on [DATE]. This job is scheduled to revert on [D…" at bounding box center [428, 198] width 204 height 53
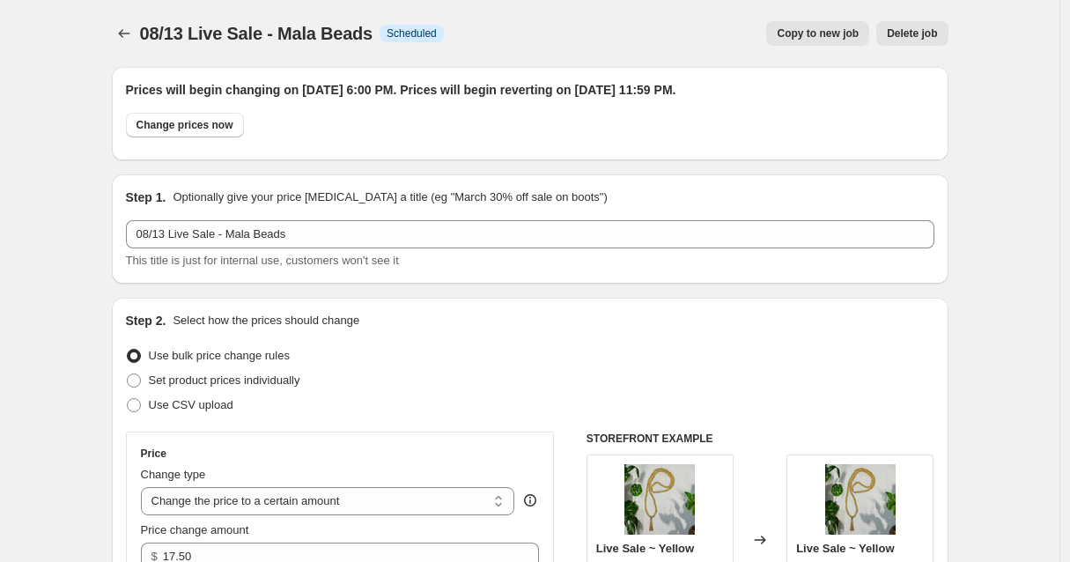
click at [806, 33] on span "Copy to new job" at bounding box center [818, 33] width 82 height 14
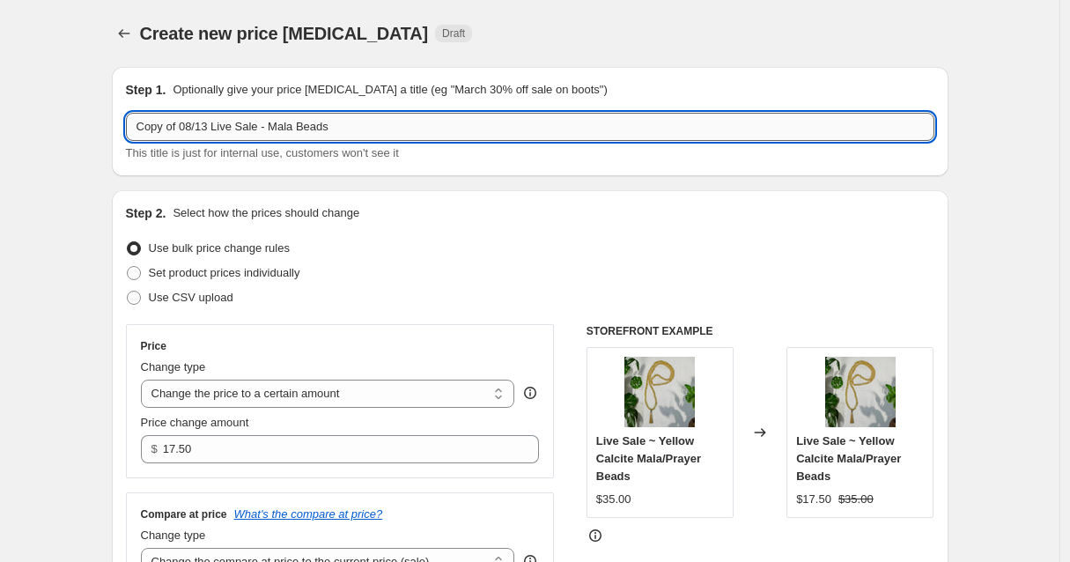
drag, startPoint x: 187, startPoint y: 125, endPoint x: 136, endPoint y: 128, distance: 51.1
click at [136, 128] on input "Copy of 08/13 Live Sale - Mala Beads" at bounding box center [530, 127] width 808 height 28
drag, startPoint x: 315, startPoint y: 122, endPoint x: 238, endPoint y: 129, distance: 77.8
click at [238, 129] on input "08/13 Live Sale - Mala Beads" at bounding box center [530, 127] width 808 height 28
type input "08/13 Live Sale - Zodiac & Intention Bracelets"
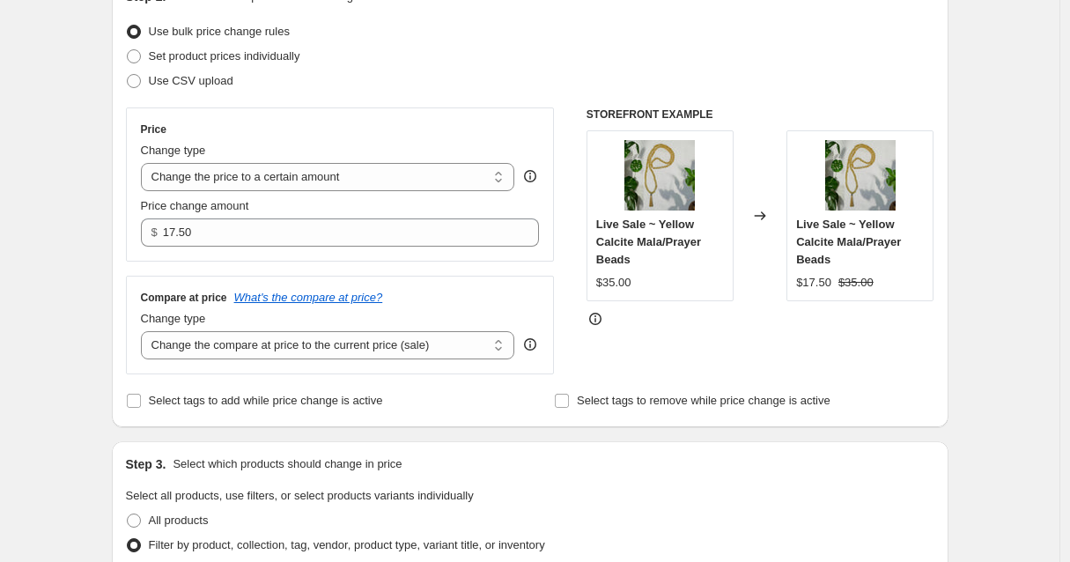
scroll to position [238, 0]
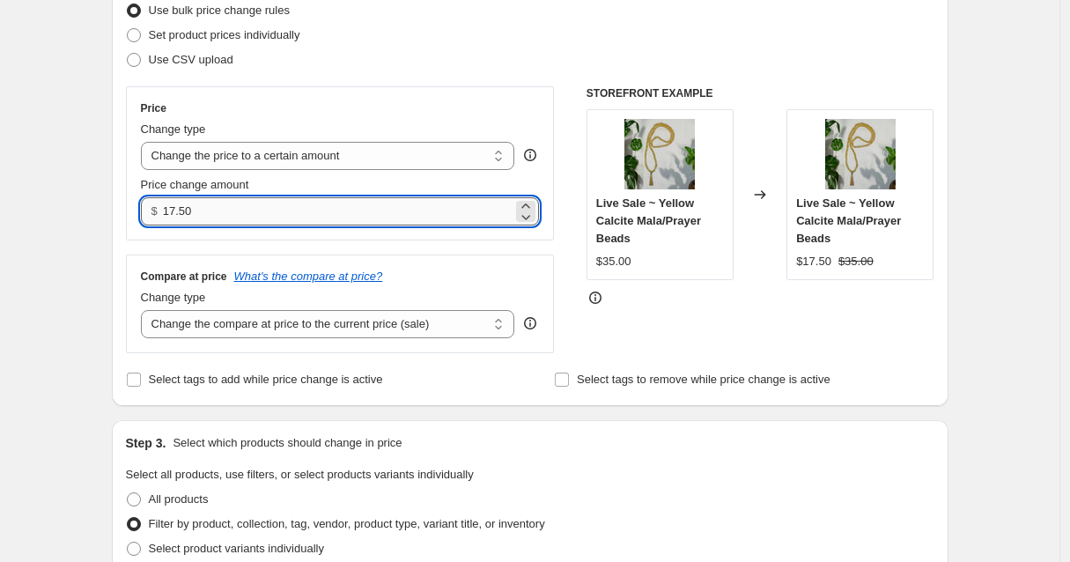
click at [181, 217] on input "17.50" at bounding box center [338, 211] width 350 height 28
drag, startPoint x: 206, startPoint y: 210, endPoint x: 169, endPoint y: 213, distance: 37.1
click at [169, 213] on input "17.50" at bounding box center [338, 211] width 350 height 28
type input "12.50"
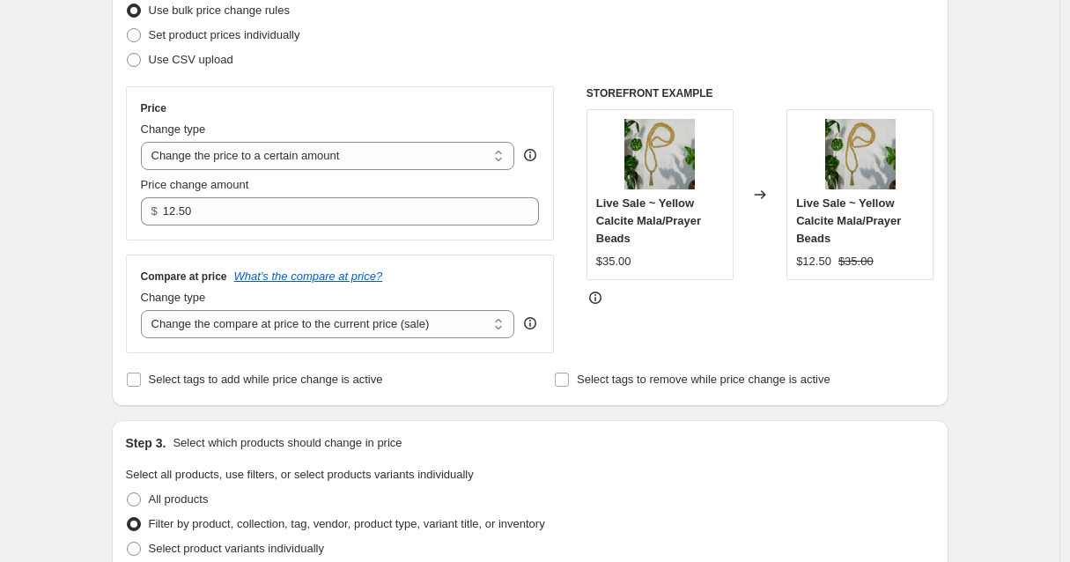
click at [1018, 249] on div "Create new price [MEDICAL_DATA]. This page is ready Create new price [MEDICAL_D…" at bounding box center [529, 497] width 1059 height 1470
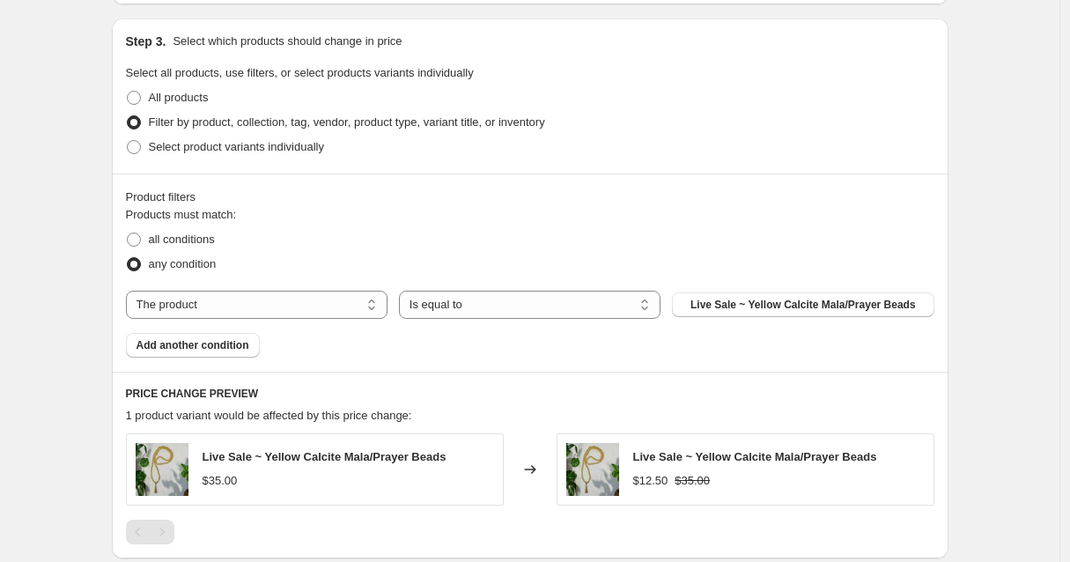
scroll to position [657, 0]
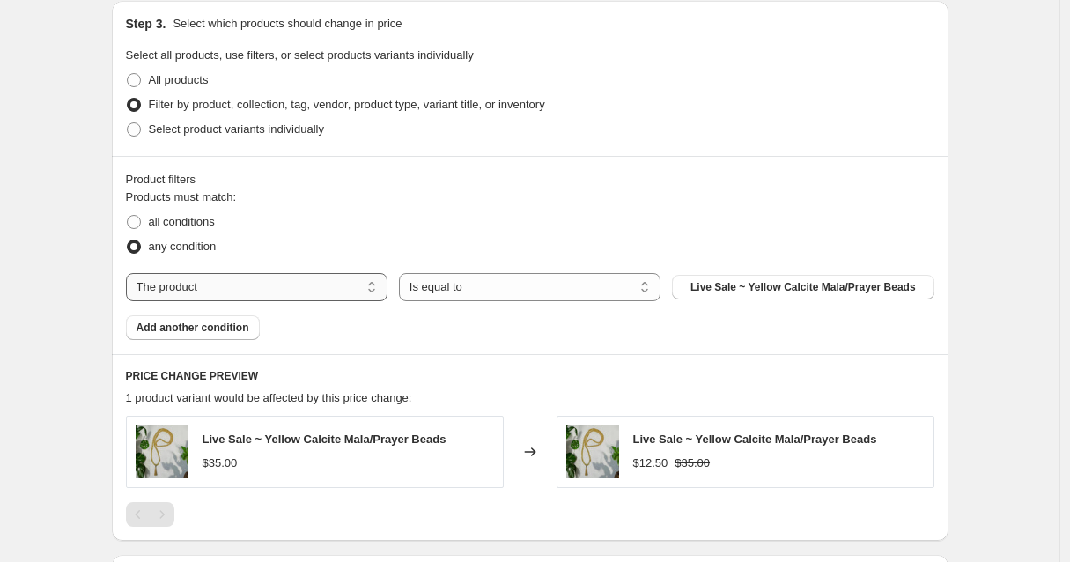
select select "collection"
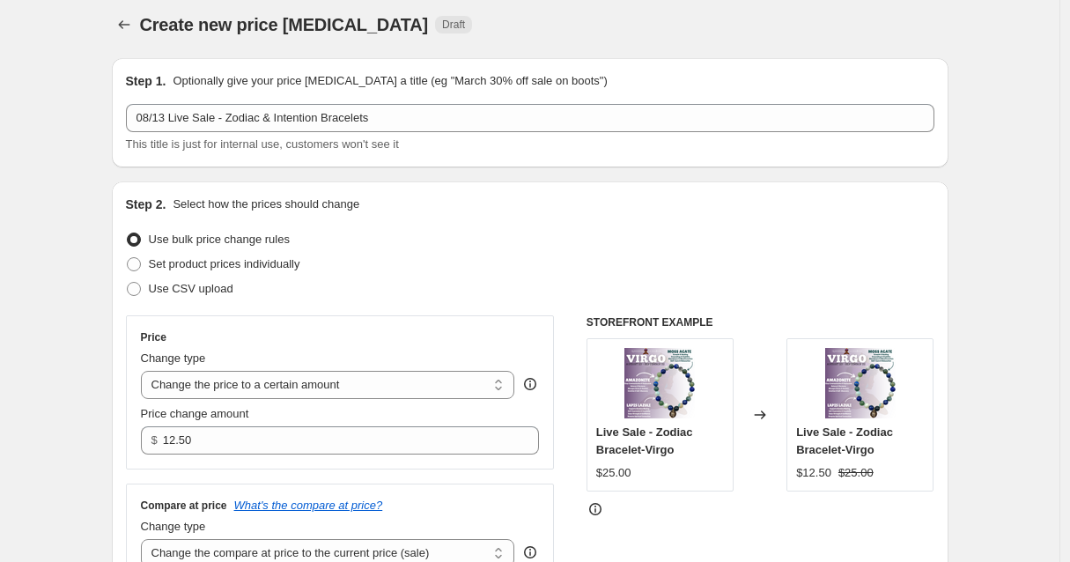
scroll to position [0, 0]
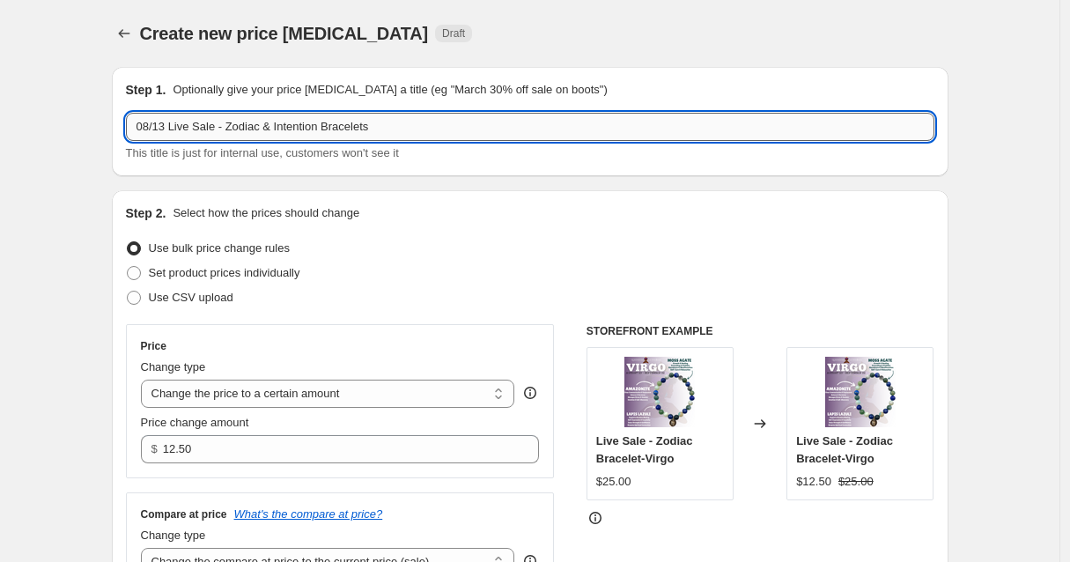
click at [236, 129] on input "08/13 Live Sale - Zodiac & Intention Bracelets" at bounding box center [530, 127] width 808 height 28
type input "08/13 Live Sale - Chakra, Zodiac & Intention Bracelets"
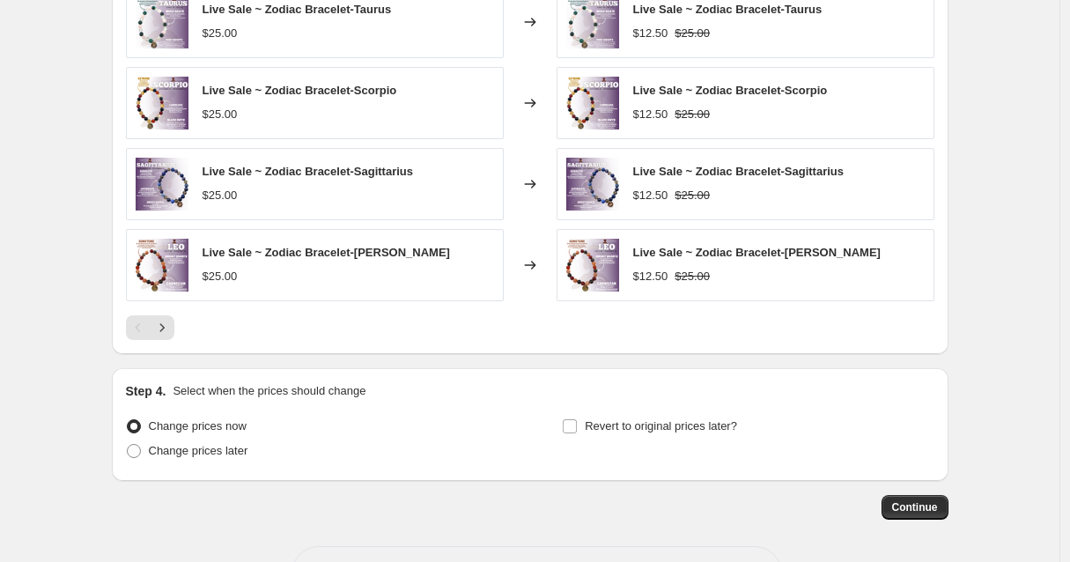
scroll to position [1181, 0]
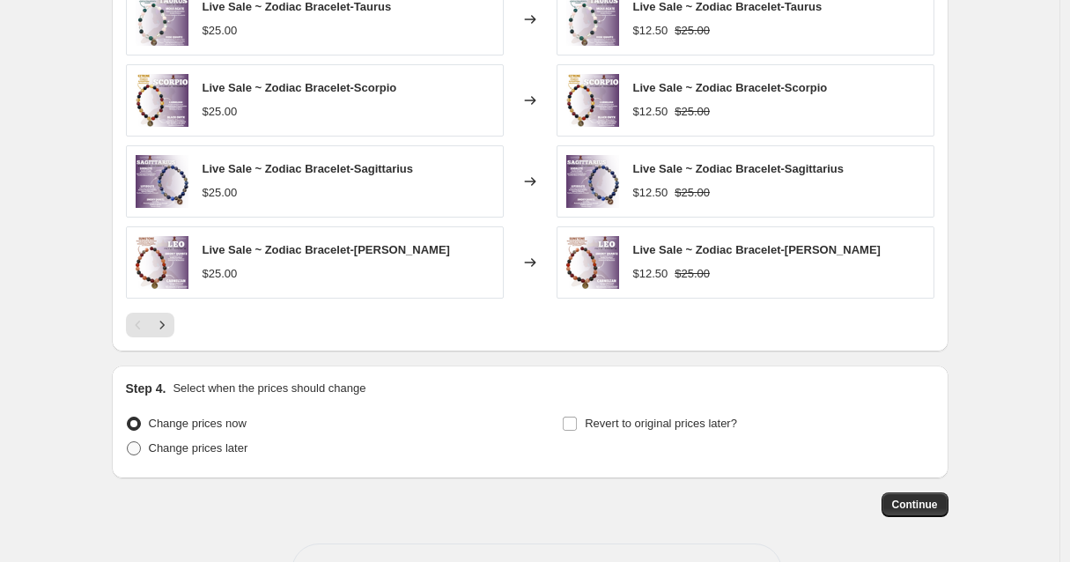
click at [139, 449] on span at bounding box center [134, 448] width 14 height 14
click at [128, 442] on input "Change prices later" at bounding box center [127, 441] width 1 height 1
radio input "true"
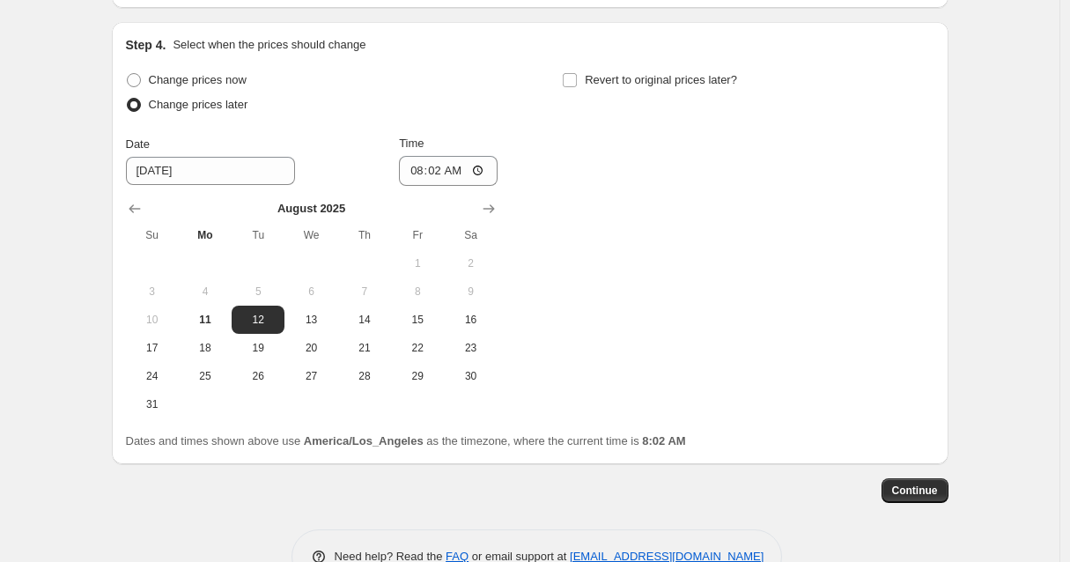
scroll to position [1567, 0]
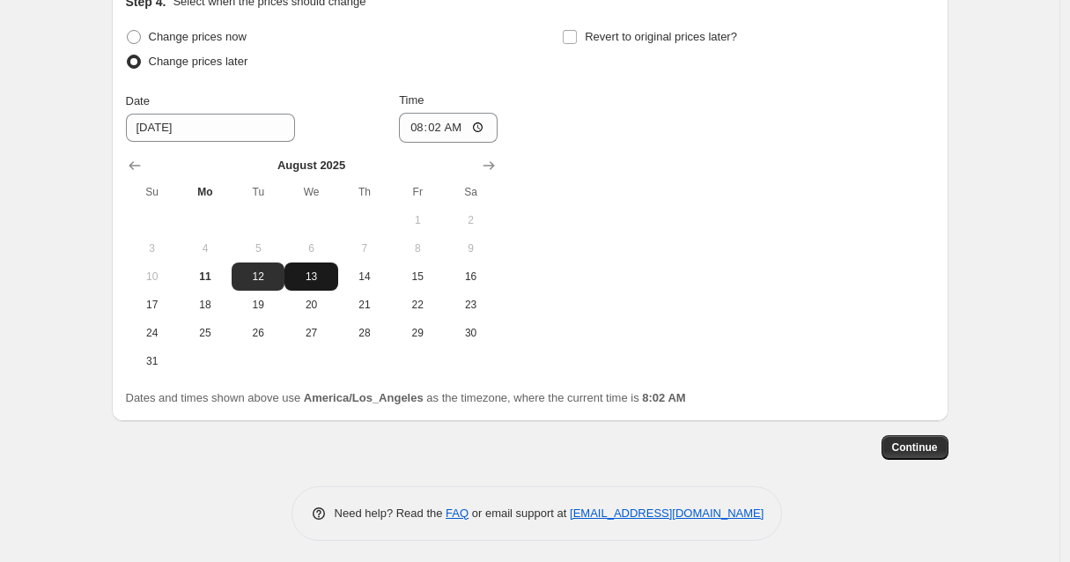
click at [320, 277] on span "13" at bounding box center [310, 276] width 39 height 14
type input "[DATE]"
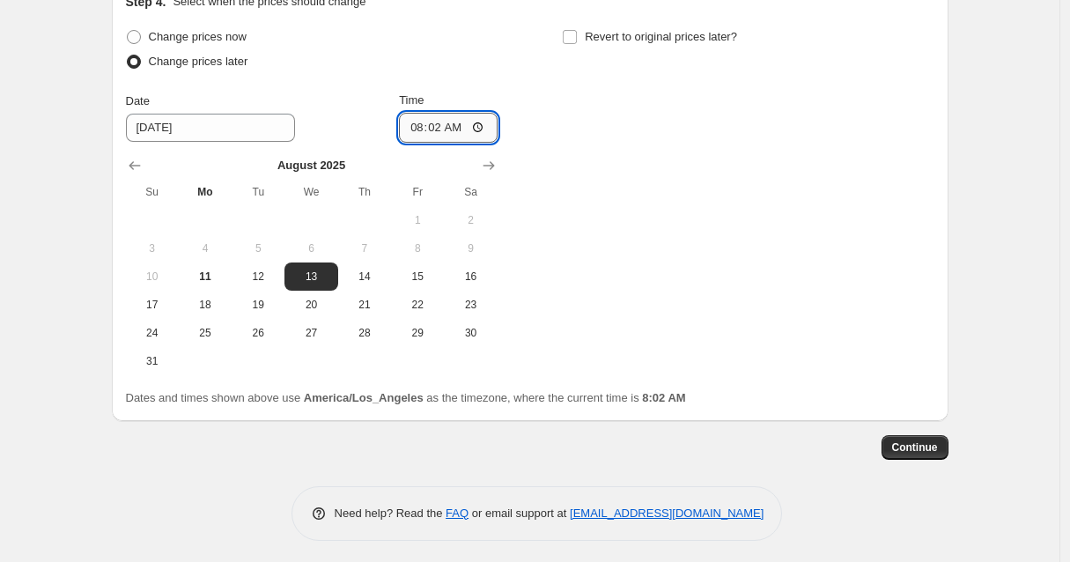
click at [438, 126] on input "08:02" at bounding box center [448, 128] width 99 height 30
type input "18:00"
click at [577, 35] on input "Revert to original prices later?" at bounding box center [570, 37] width 14 height 14
checkbox input "true"
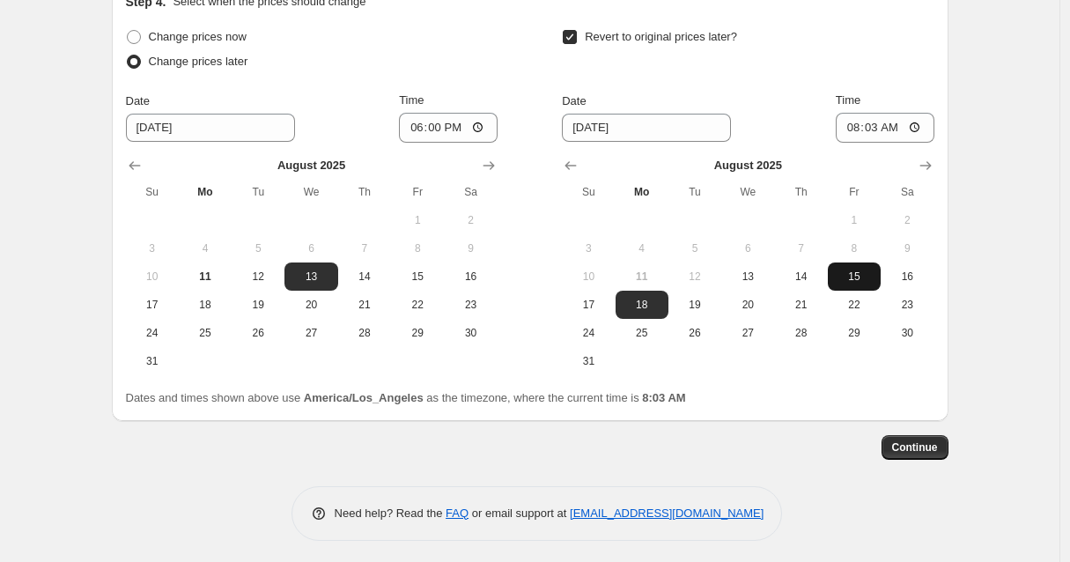
click at [869, 279] on span "15" at bounding box center [854, 276] width 39 height 14
type input "[DATE]"
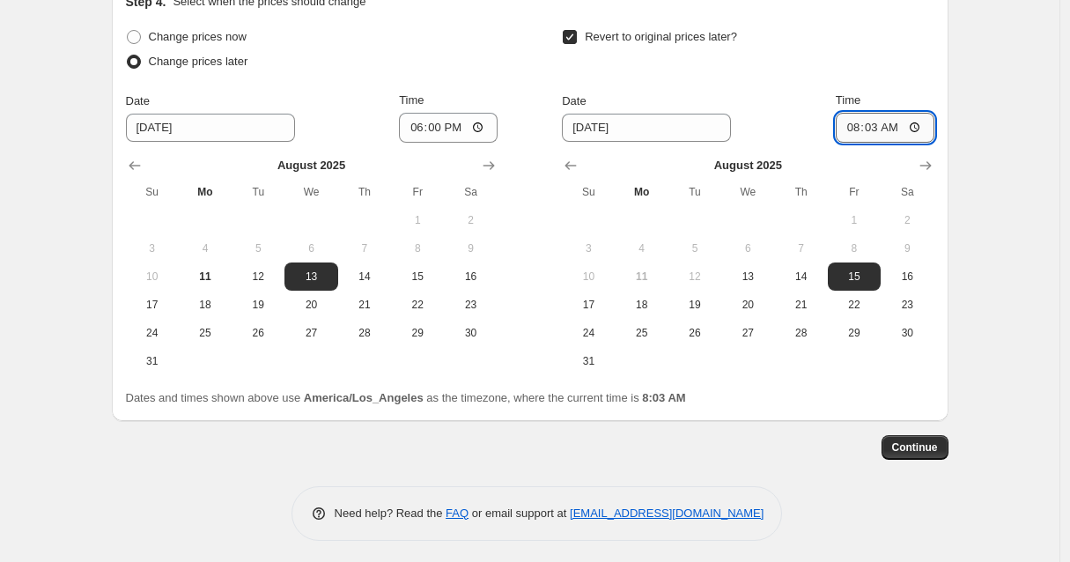
click at [874, 129] on input "08:03" at bounding box center [885, 128] width 99 height 30
type input "23:59"
click at [909, 446] on span "Continue" at bounding box center [915, 447] width 46 height 14
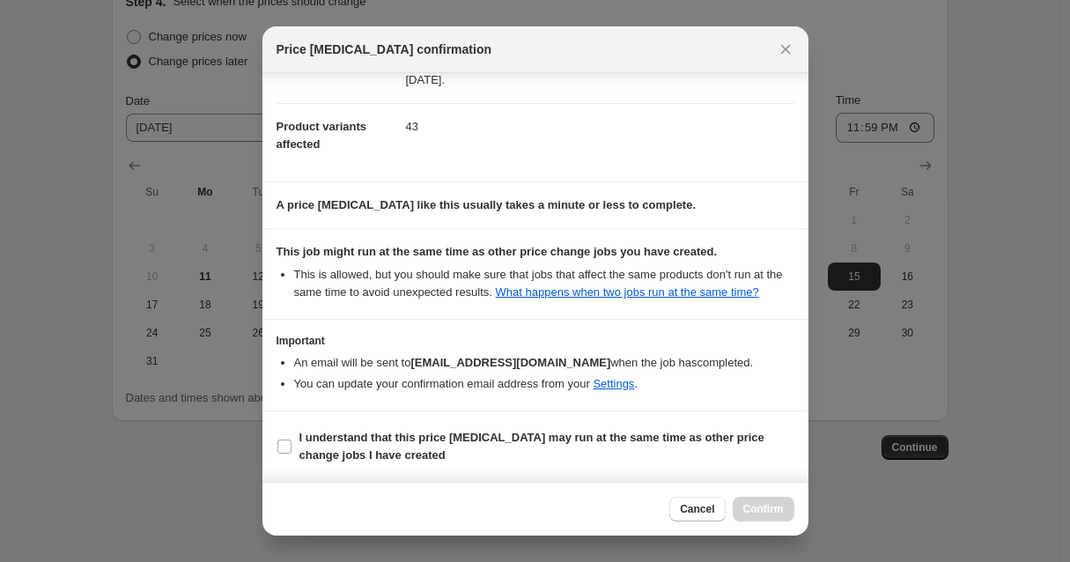
scroll to position [194, 0]
click at [284, 446] on input "I understand that this price [MEDICAL_DATA] may run at the same time as other p…" at bounding box center [284, 446] width 14 height 14
checkbox input "true"
click at [768, 512] on span "Confirm" at bounding box center [763, 509] width 41 height 14
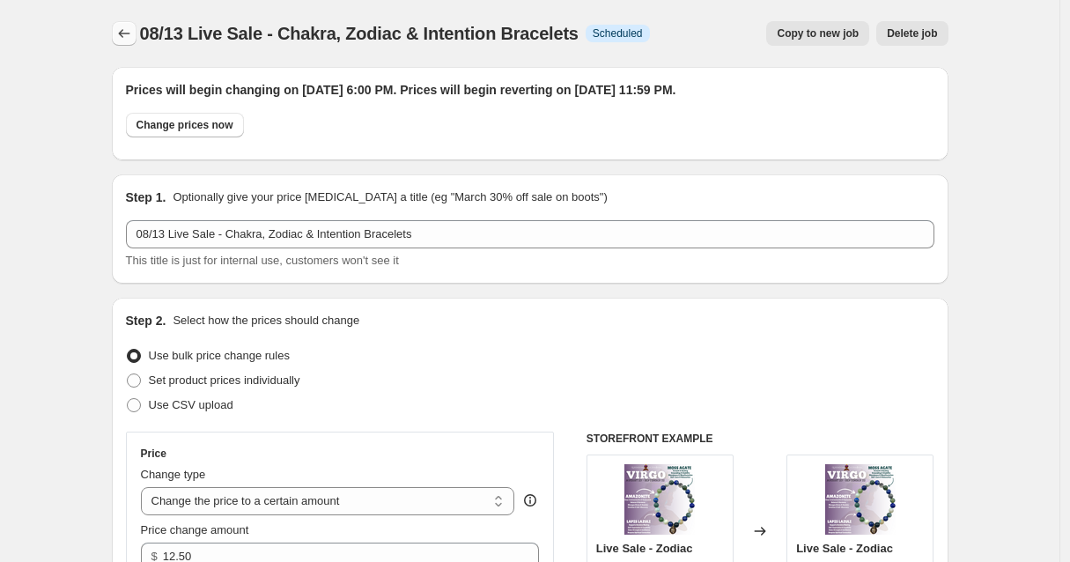
click at [123, 33] on icon "Price change jobs" at bounding box center [124, 34] width 18 height 18
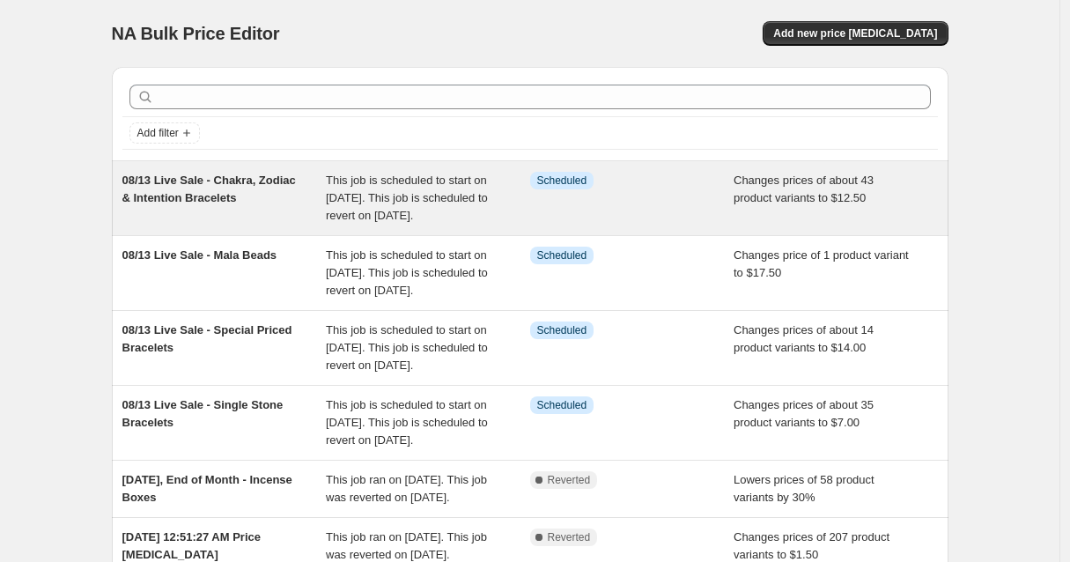
click at [482, 194] on div "This job is scheduled to start on [DATE]. This job is scheduled to revert on [D…" at bounding box center [428, 198] width 204 height 53
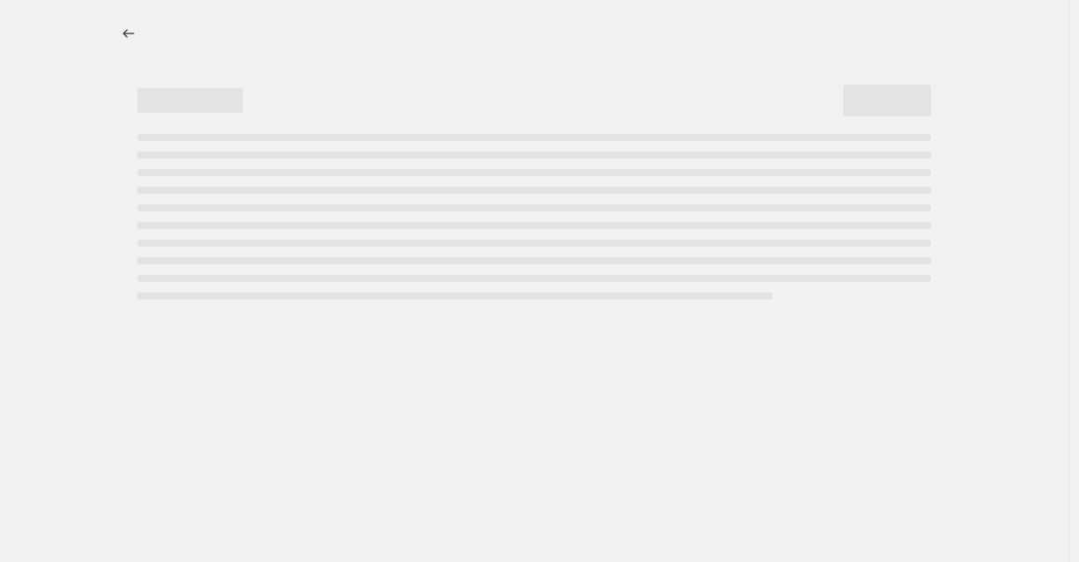
select select "collection"
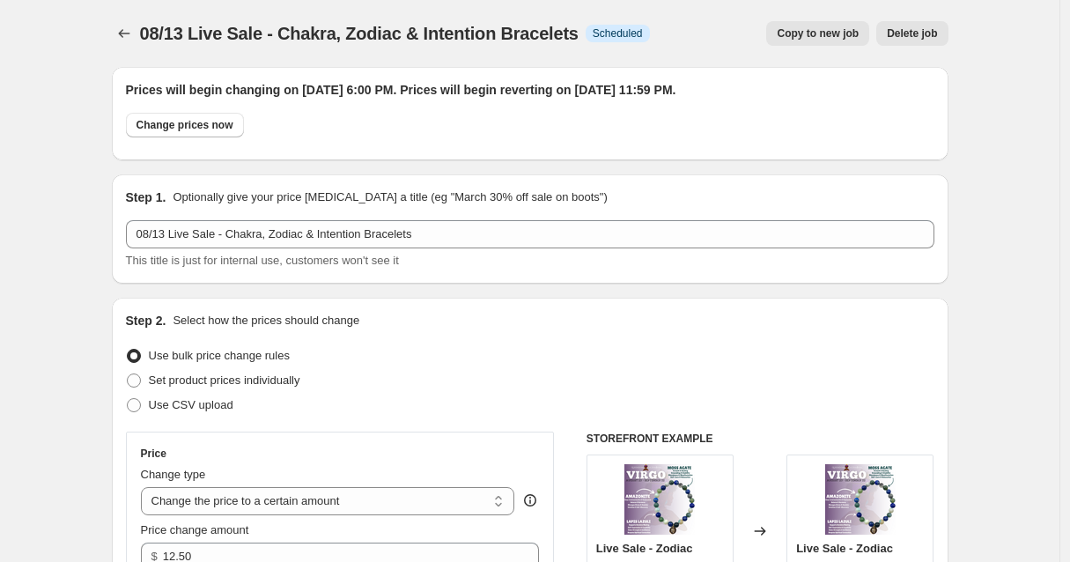
click at [801, 34] on span "Copy to new job" at bounding box center [818, 33] width 82 height 14
select select "collection"
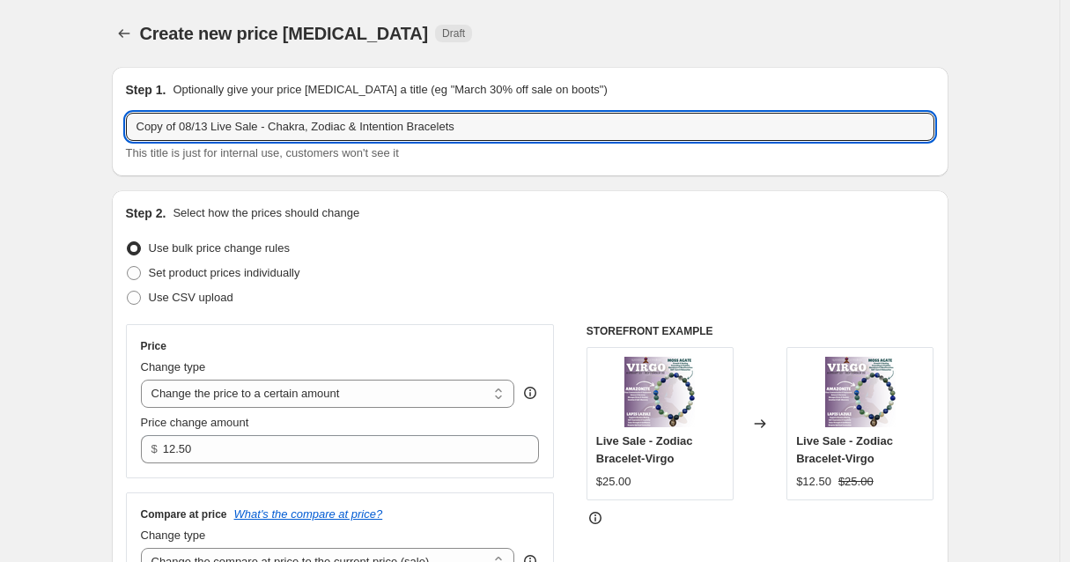
drag, startPoint x: 187, startPoint y: 124, endPoint x: 129, endPoint y: 125, distance: 57.2
click at [129, 125] on div "Step 1. Optionally give your price [MEDICAL_DATA] a title (eg "March 30% off sa…" at bounding box center [530, 121] width 836 height 109
drag, startPoint x: 438, startPoint y: 125, endPoint x: 236, endPoint y: 129, distance: 201.7
click at [236, 129] on input "08/13 Live Sale - Chakra, Zodiac & Intention Bracelets" at bounding box center [530, 127] width 808 height 28
type input "08/13 Live Sale - Incense Boxes"
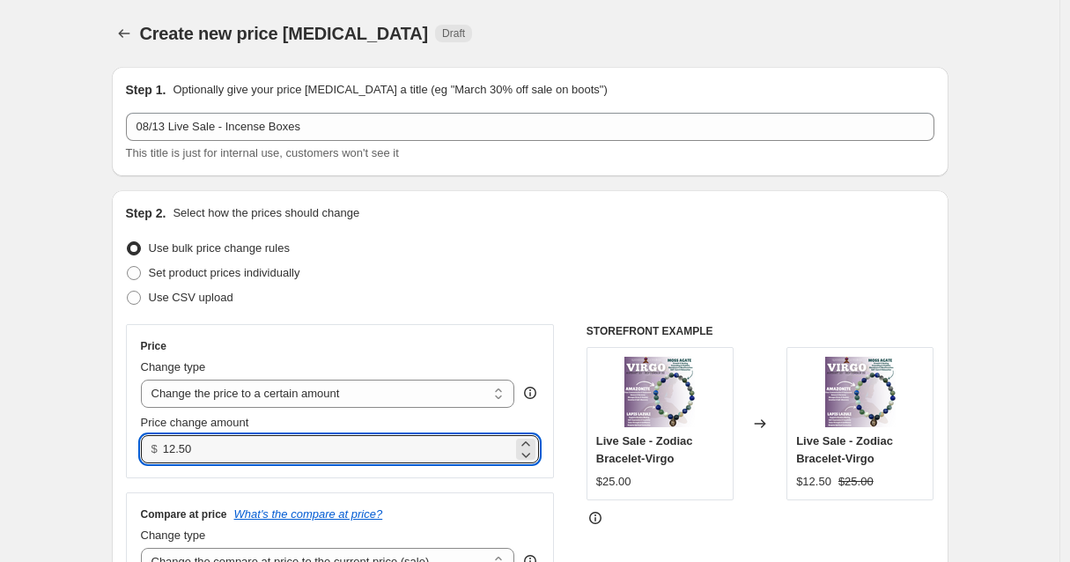
drag, startPoint x: 243, startPoint y: 447, endPoint x: 166, endPoint y: 447, distance: 76.6
click at [166, 447] on div "$ 12.50" at bounding box center [340, 449] width 399 height 28
type input "1.50"
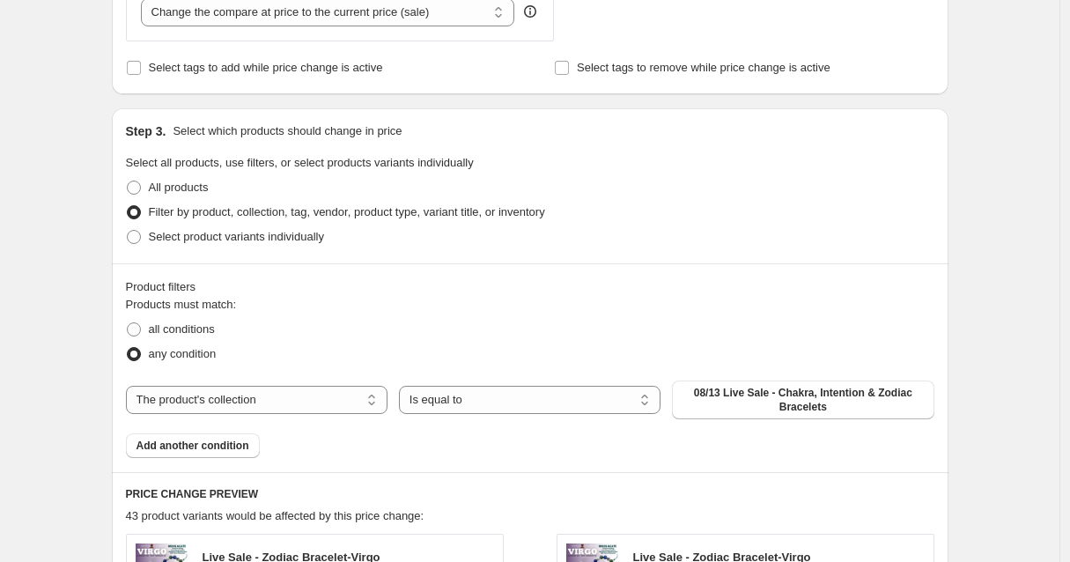
scroll to position [575, 0]
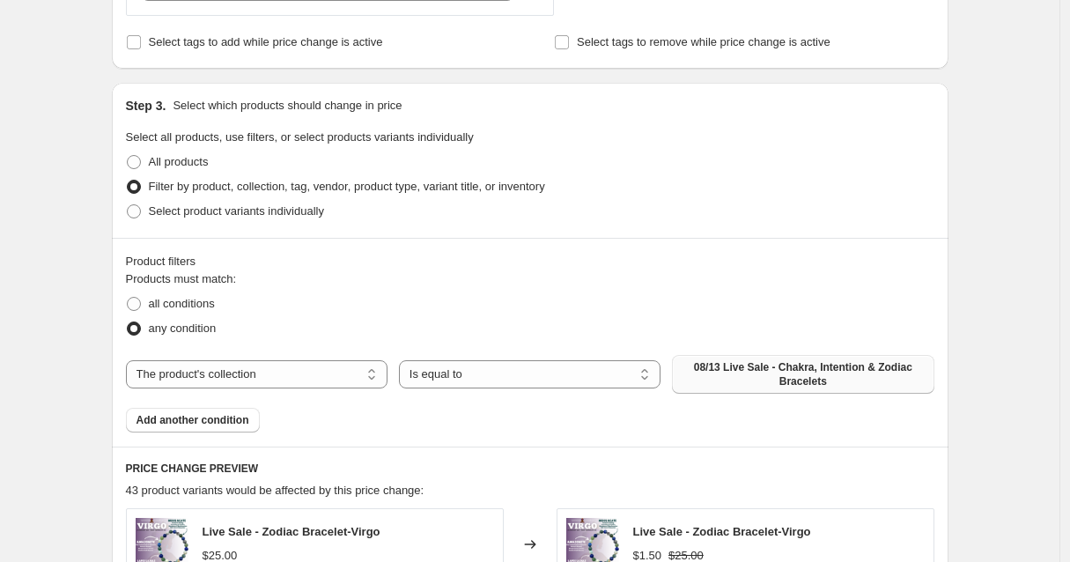
click at [817, 384] on span "08/13 Live Sale - Chakra, Intention & Zodiac Bracelets" at bounding box center [802, 374] width 240 height 28
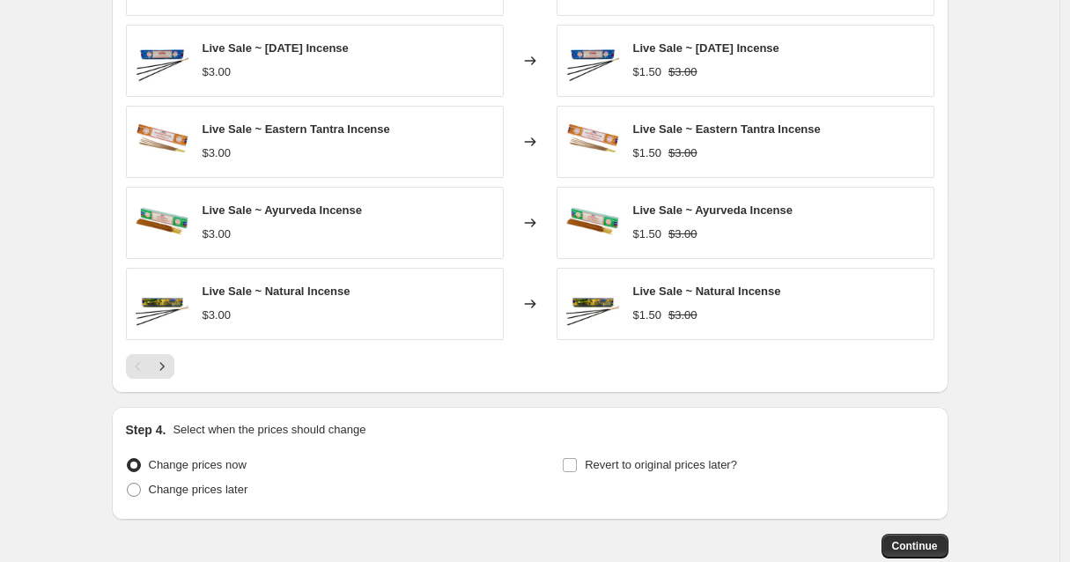
scroll to position [1134, 0]
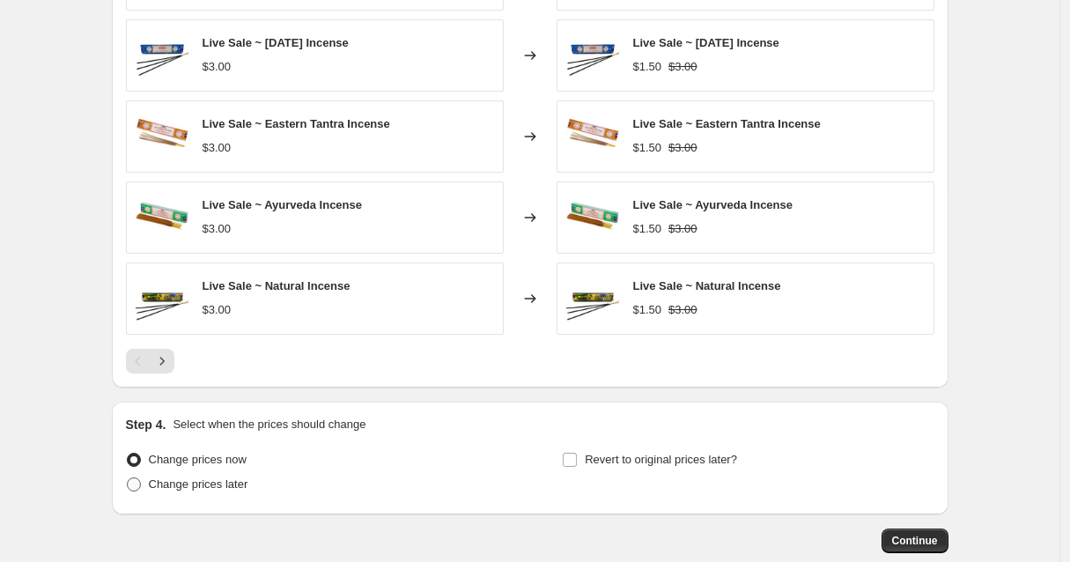
click at [140, 486] on span at bounding box center [134, 484] width 14 height 14
click at [128, 478] on input "Change prices later" at bounding box center [127, 477] width 1 height 1
radio input "true"
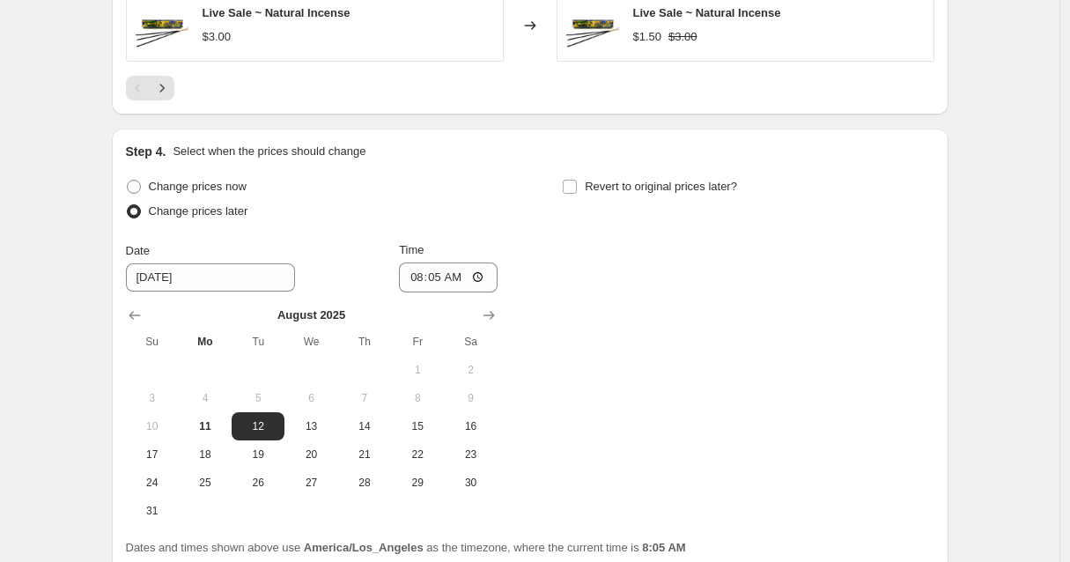
scroll to position [1433, 0]
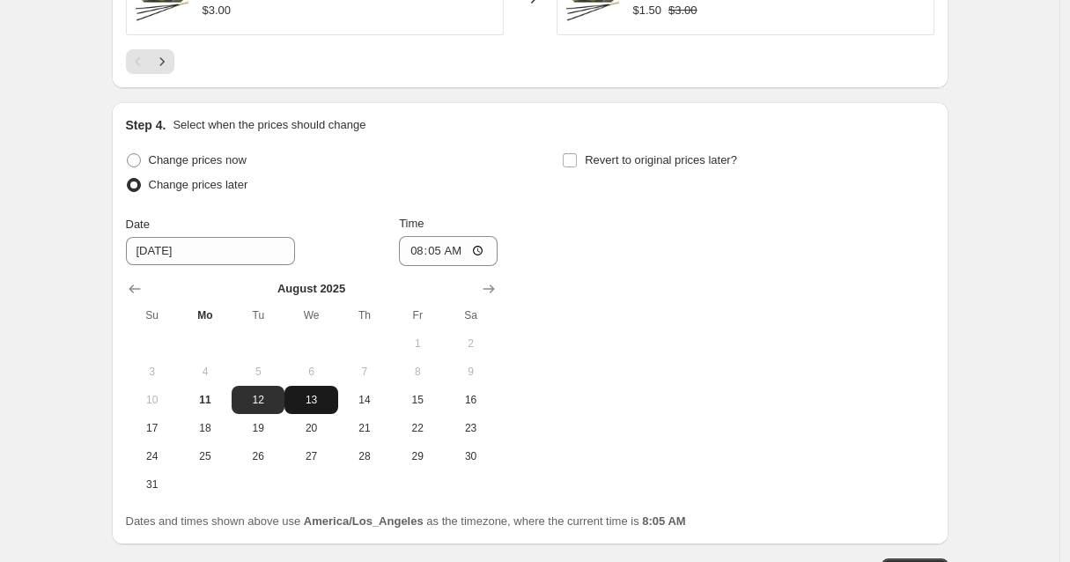
click at [316, 405] on span "13" at bounding box center [310, 400] width 39 height 14
type input "[DATE]"
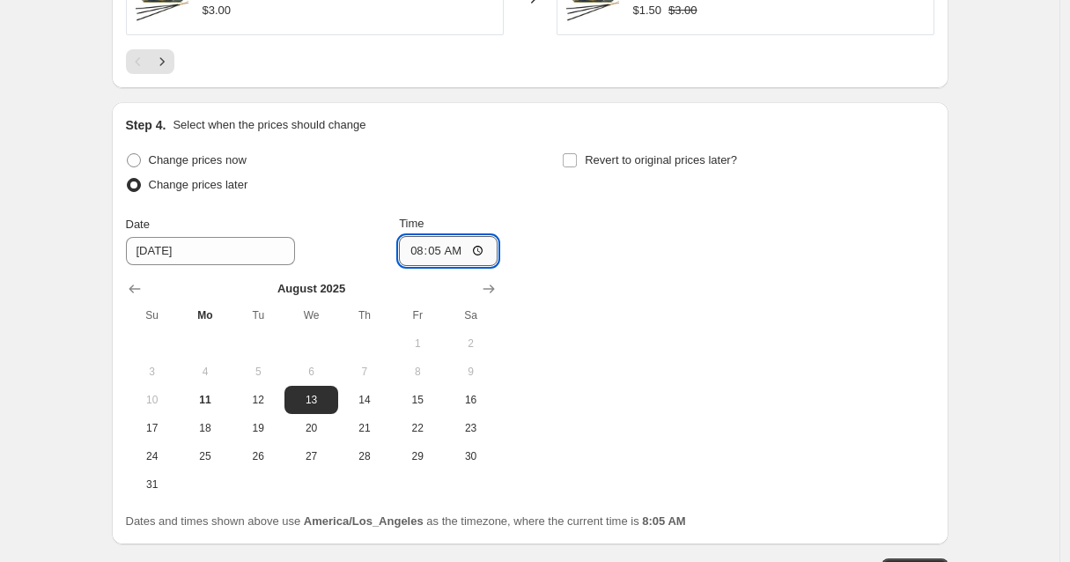
click at [438, 251] on input "08:05" at bounding box center [448, 251] width 99 height 30
click at [462, 252] on input "06:05" at bounding box center [448, 251] width 99 height 30
click at [478, 252] on input "06:00" at bounding box center [448, 251] width 99 height 30
type input "18:00"
click at [613, 225] on div "Change prices now Change prices later Date [DATE] Time 18:00 [DATE] Su Mo Tu We…" at bounding box center [530, 323] width 808 height 350
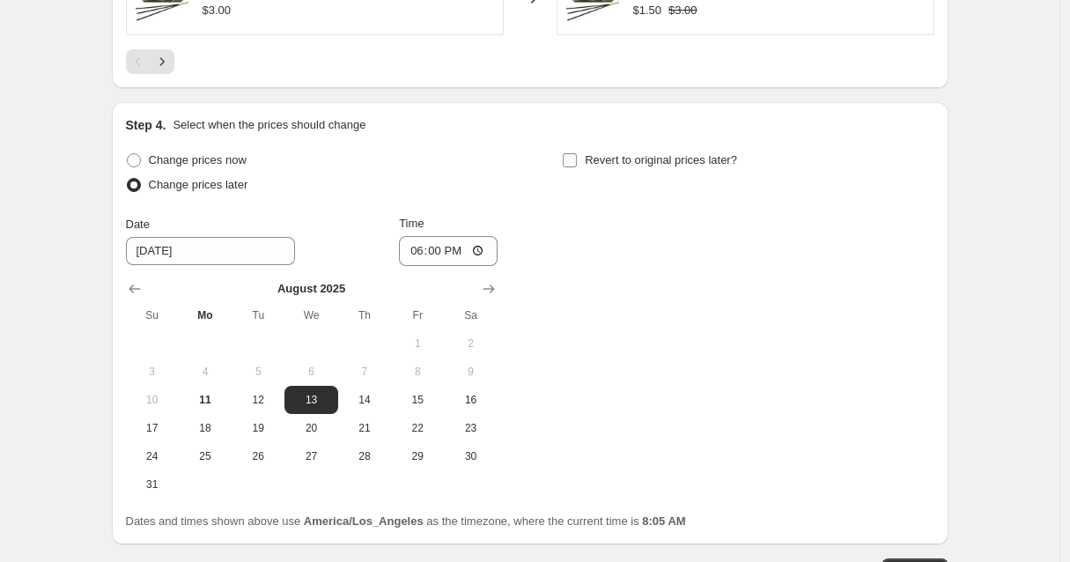
click at [573, 160] on input "Revert to original prices later?" at bounding box center [570, 160] width 14 height 14
checkbox input "true"
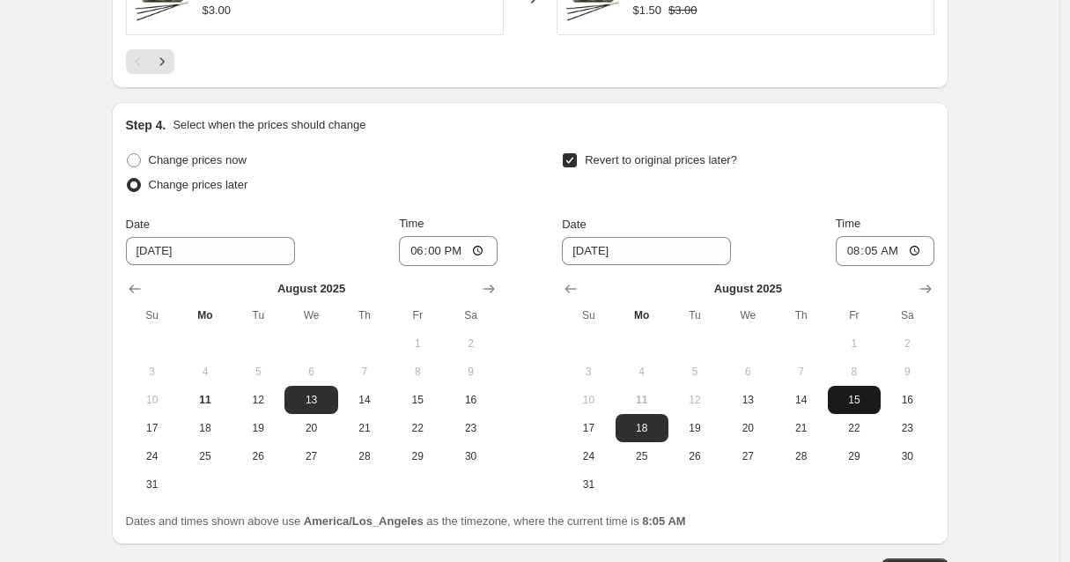
click at [859, 404] on span "15" at bounding box center [854, 400] width 39 height 14
type input "[DATE]"
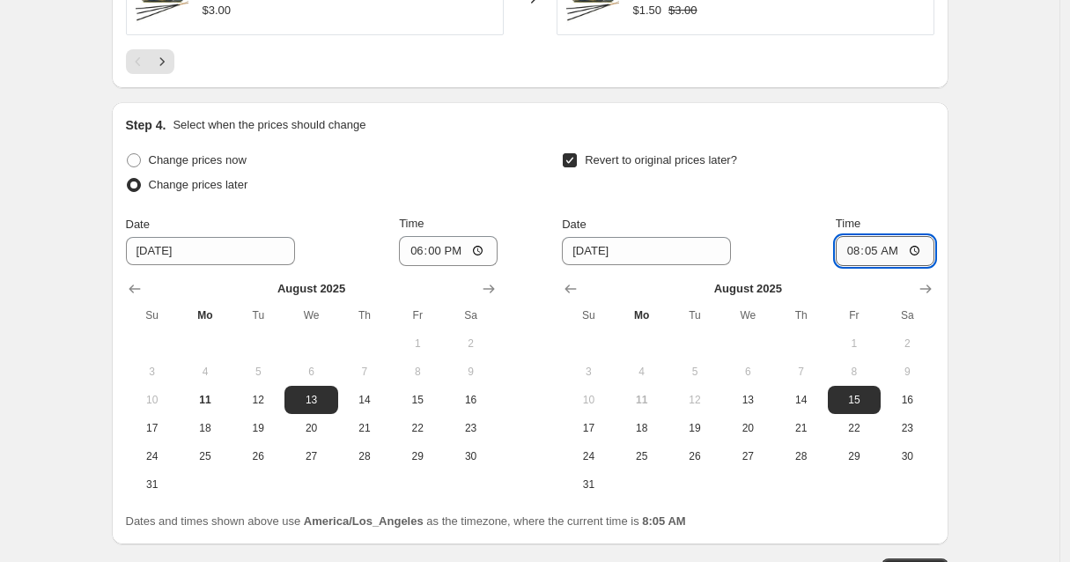
click at [874, 253] on input "08:05" at bounding box center [885, 251] width 99 height 30
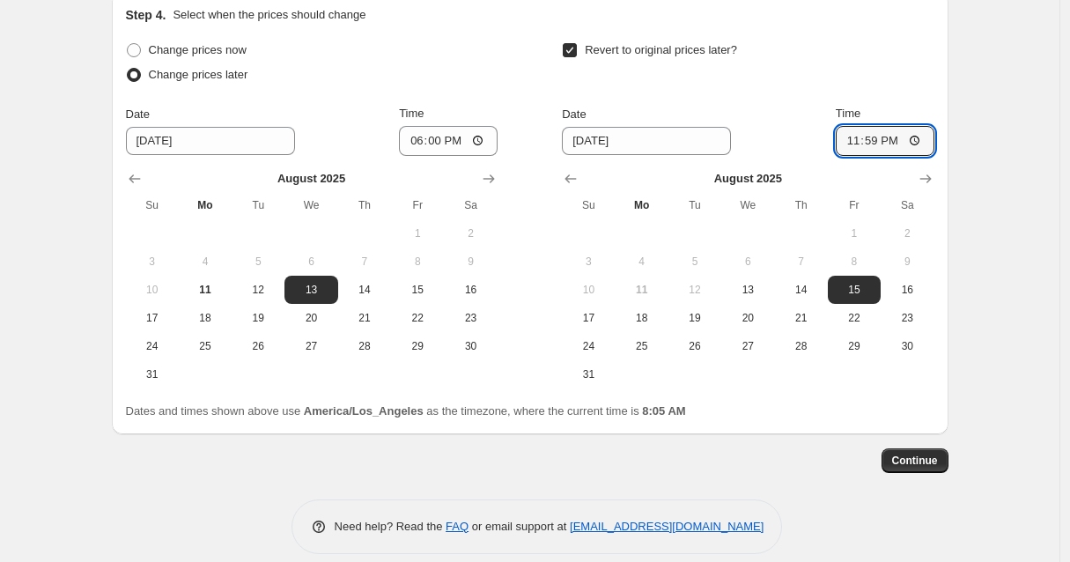
scroll to position [1560, 0]
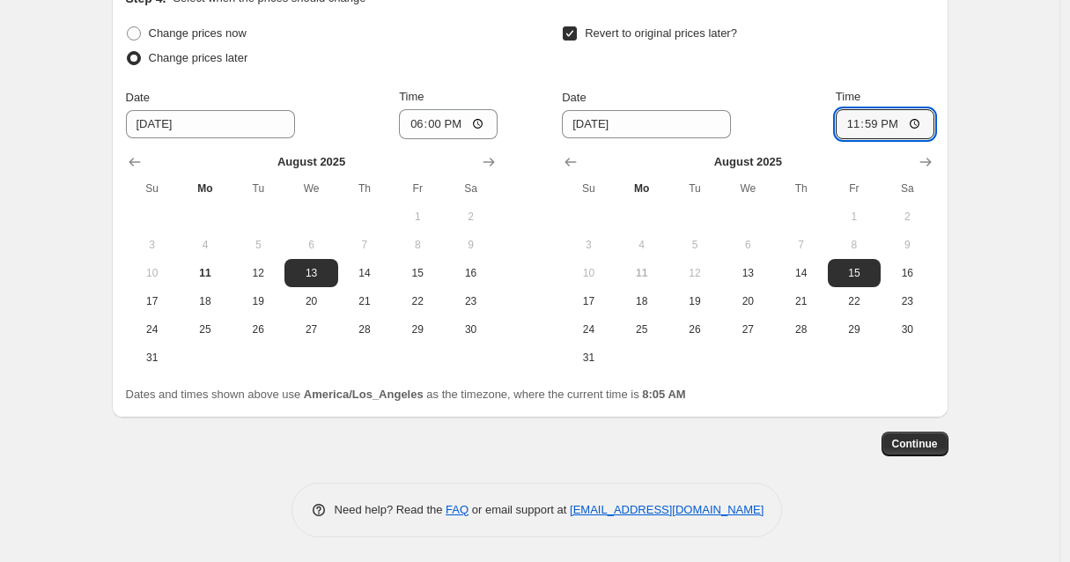
type input "23:59"
click at [937, 449] on span "Continue" at bounding box center [915, 444] width 46 height 14
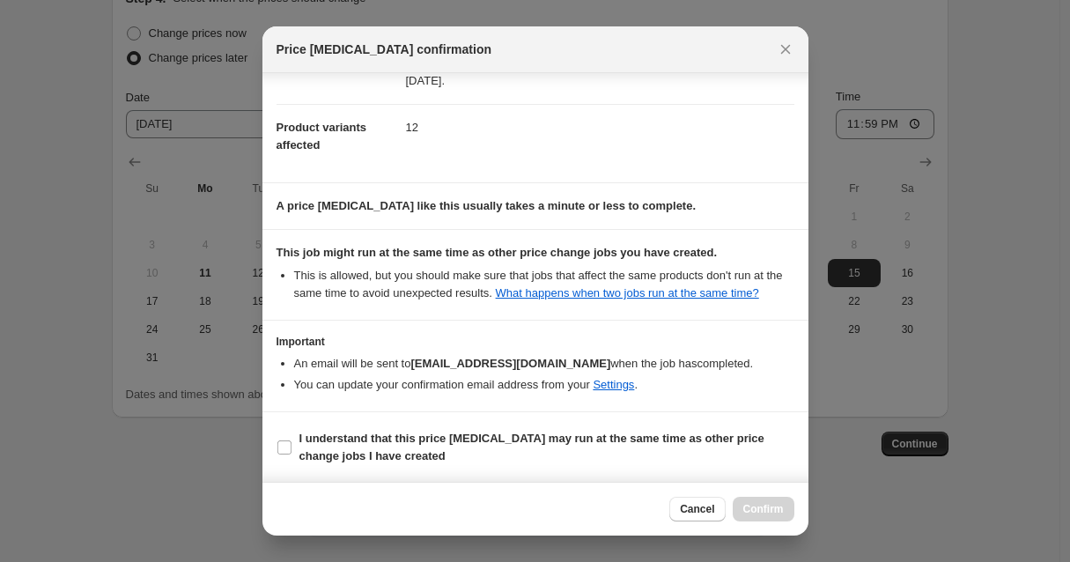
scroll to position [194, 0]
click at [289, 447] on input "I understand that this price [MEDICAL_DATA] may run at the same time as other p…" at bounding box center [284, 446] width 14 height 14
checkbox input "true"
click at [779, 511] on span "Confirm" at bounding box center [763, 509] width 41 height 14
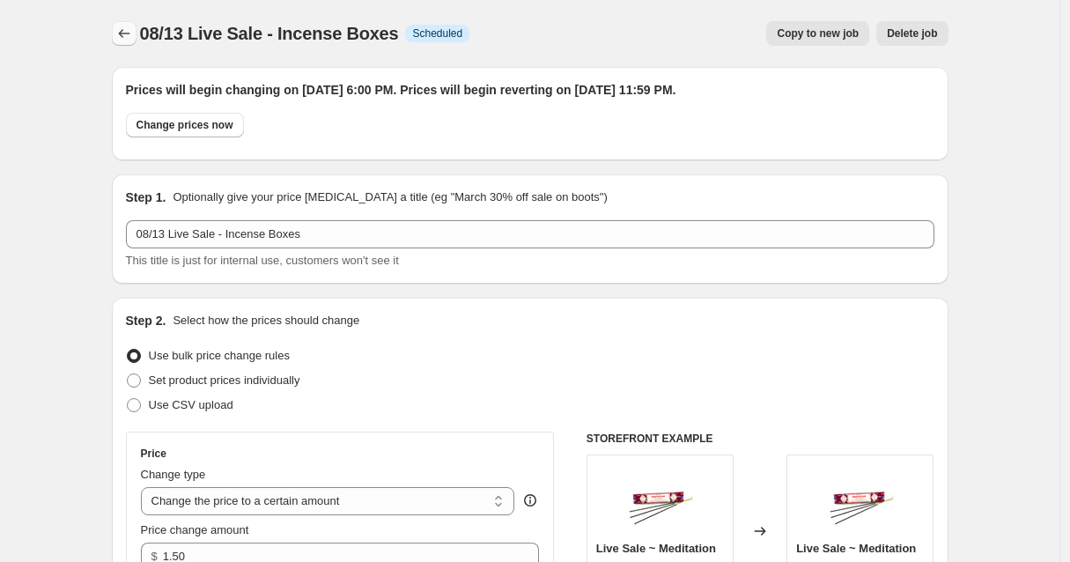
click at [122, 30] on icon "Price change jobs" at bounding box center [124, 34] width 18 height 18
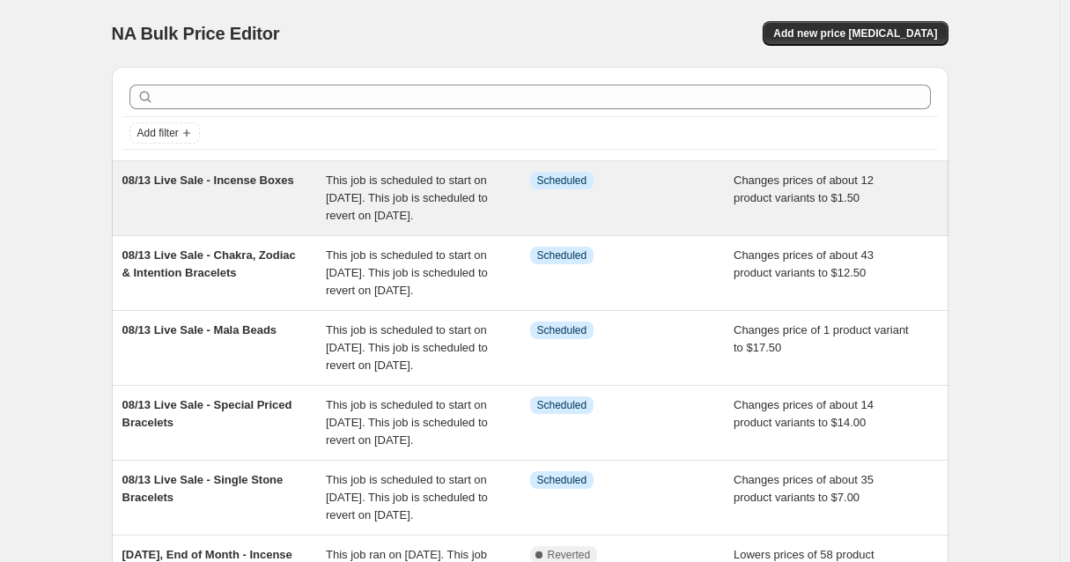
click at [294, 183] on span "08/13 Live Sale - Incense Boxes" at bounding box center [208, 179] width 172 height 13
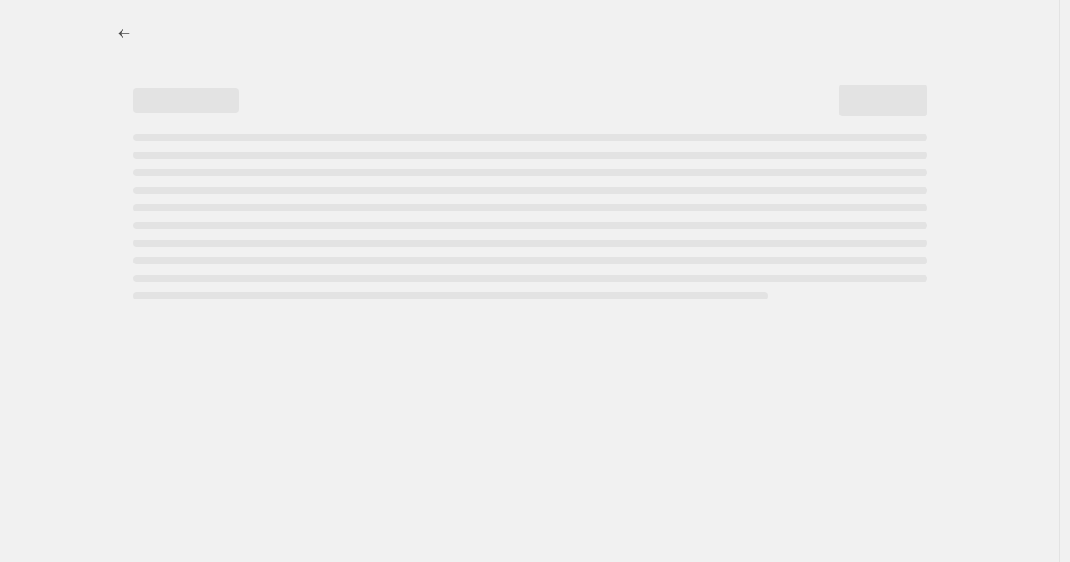
select select "collection"
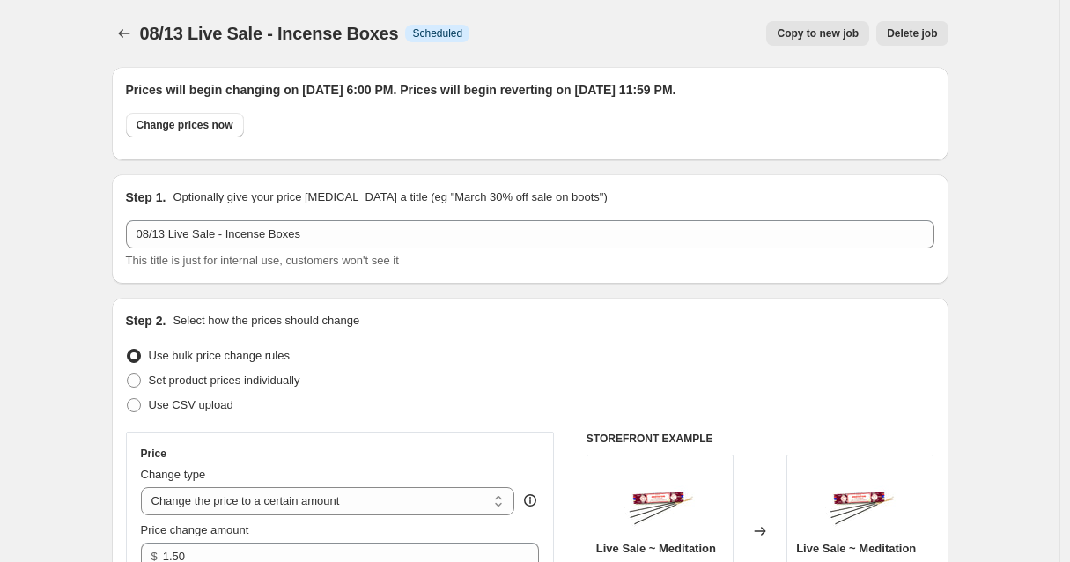
click at [821, 32] on span "Copy to new job" at bounding box center [818, 33] width 82 height 14
select select "collection"
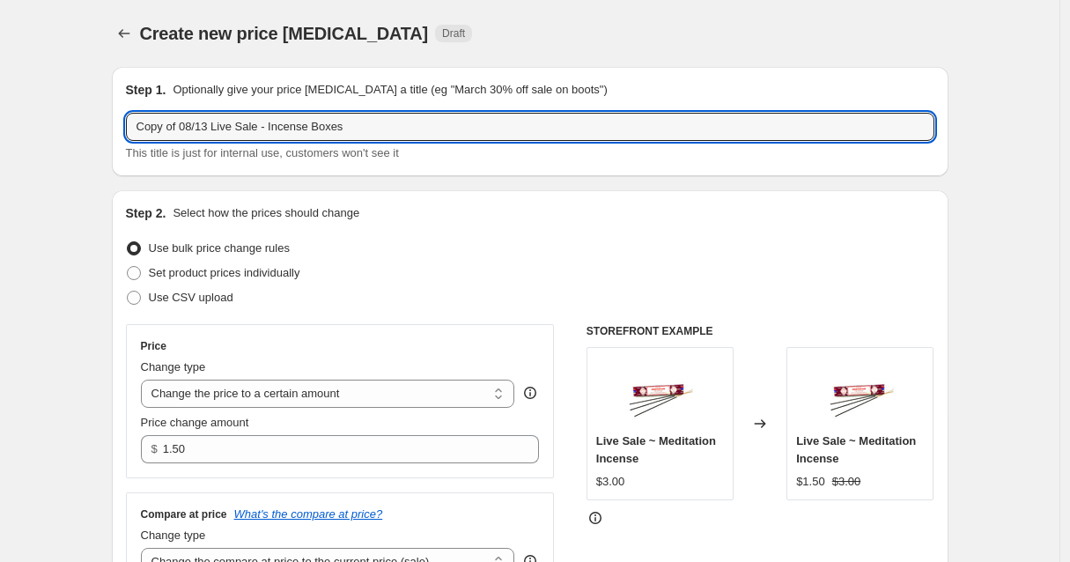
drag, startPoint x: 188, startPoint y: 125, endPoint x: 99, endPoint y: 129, distance: 89.0
drag, startPoint x: 354, startPoint y: 125, endPoint x: 234, endPoint y: 129, distance: 119.8
click at [234, 129] on input "08/13 Live Sale - Incense Boxes" at bounding box center [530, 127] width 808 height 28
type input "08/13 Live Sale - Team Spirit Bracelets"
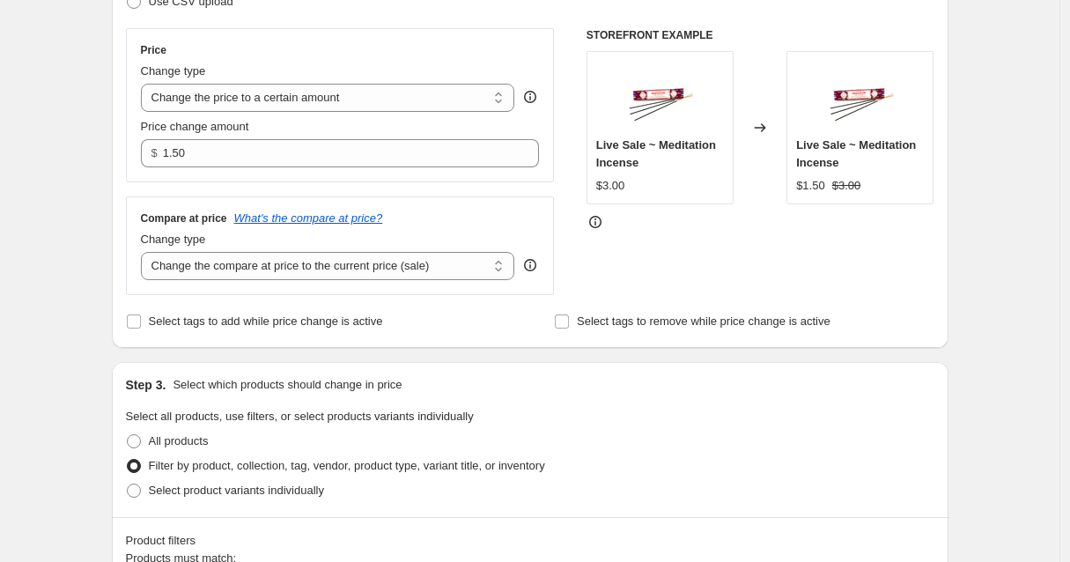
scroll to position [327, 0]
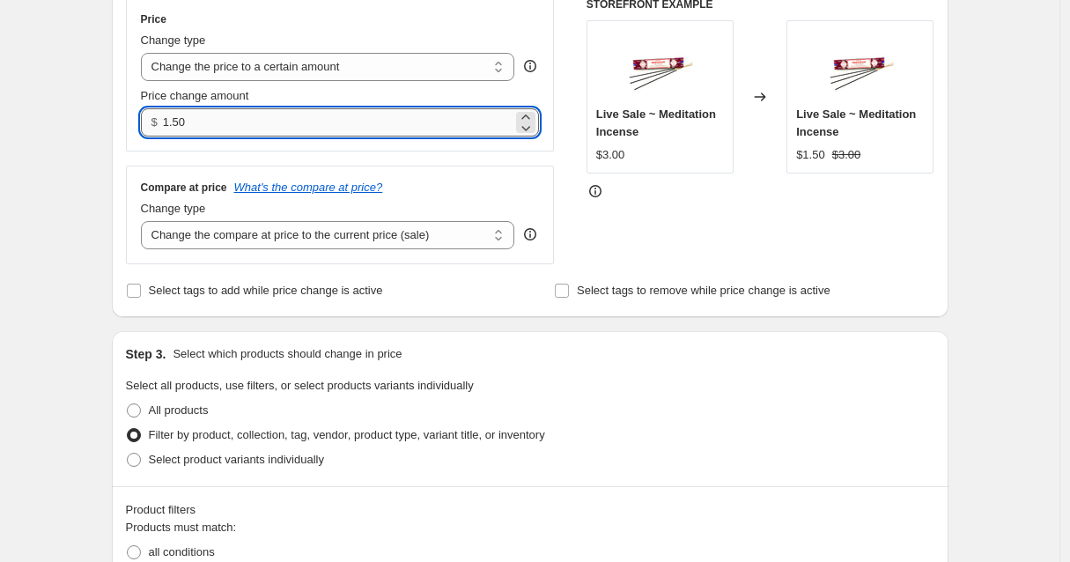
drag, startPoint x: 208, startPoint y: 122, endPoint x: 168, endPoint y: 125, distance: 39.7
click at [168, 125] on input "1.50" at bounding box center [338, 122] width 350 height 28
type input "12.50"
click at [993, 208] on div "Create new price [MEDICAL_DATA]. This page is ready Create new price [MEDICAL_D…" at bounding box center [529, 570] width 1059 height 1794
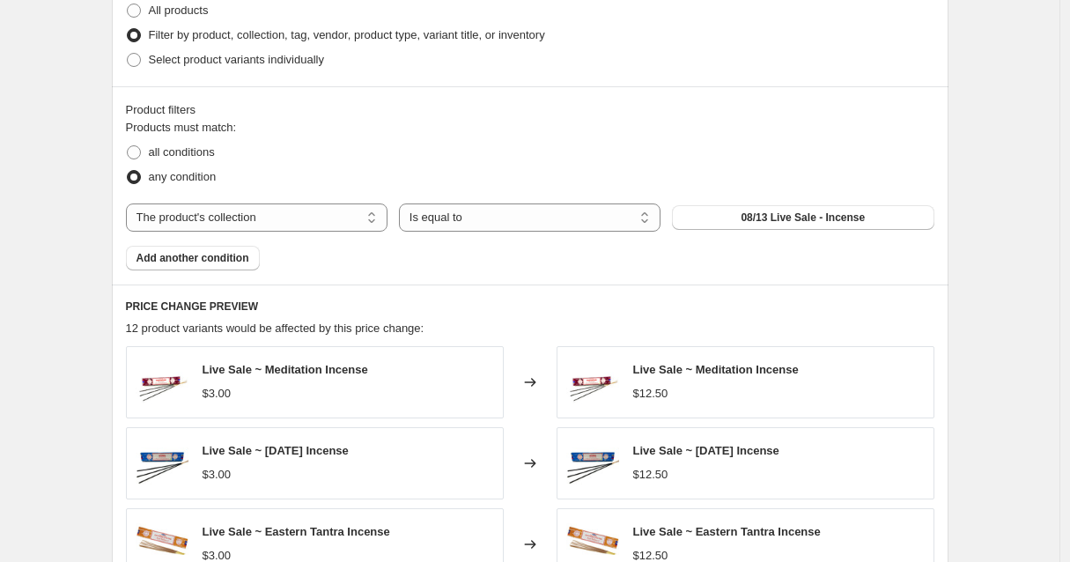
scroll to position [746, 0]
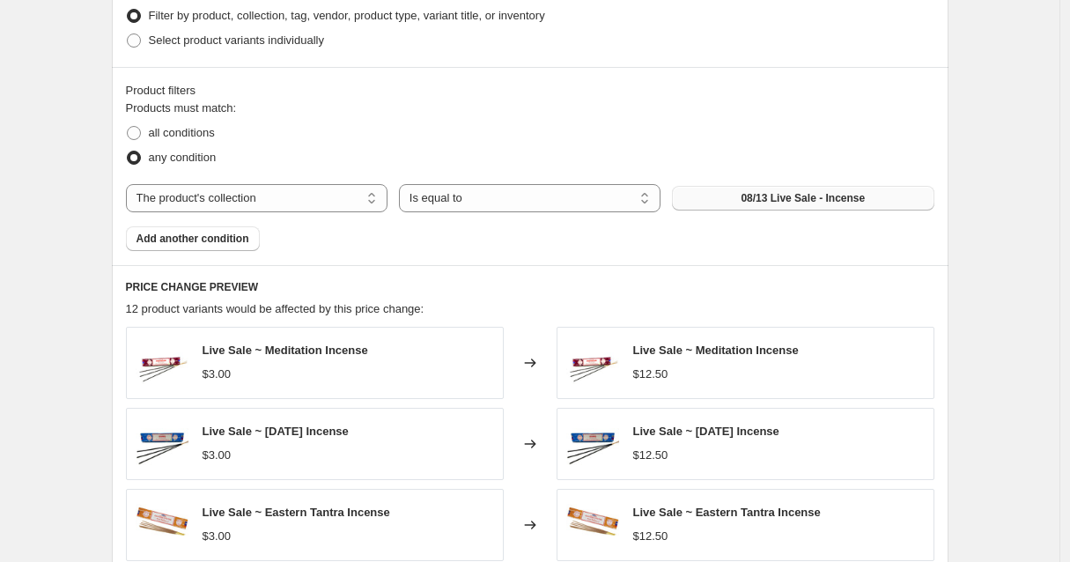
click at [782, 201] on span "08/13 Live Sale - Incense" at bounding box center [802, 198] width 124 height 14
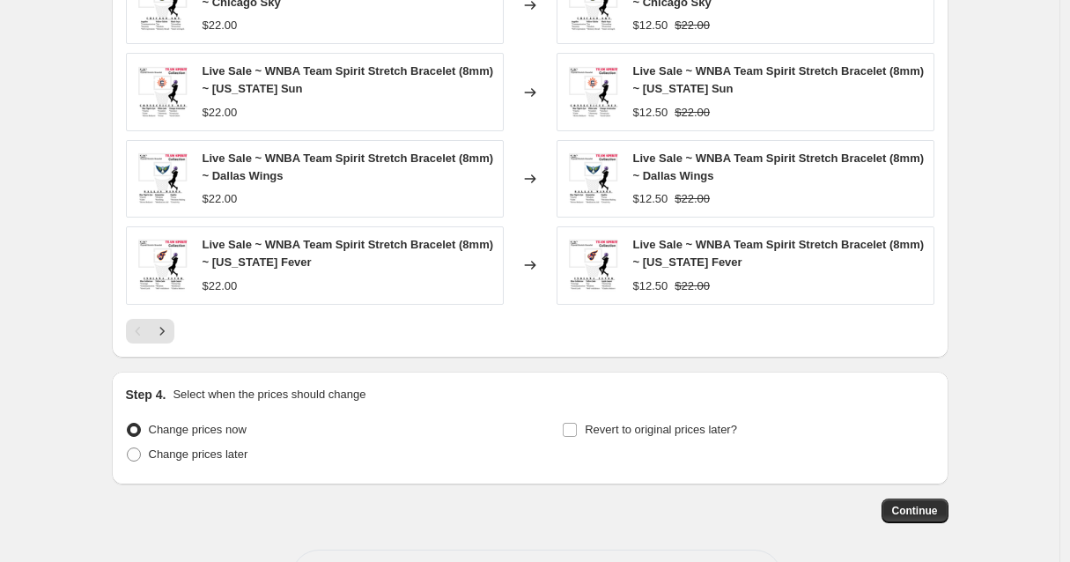
scroll to position [1195, 0]
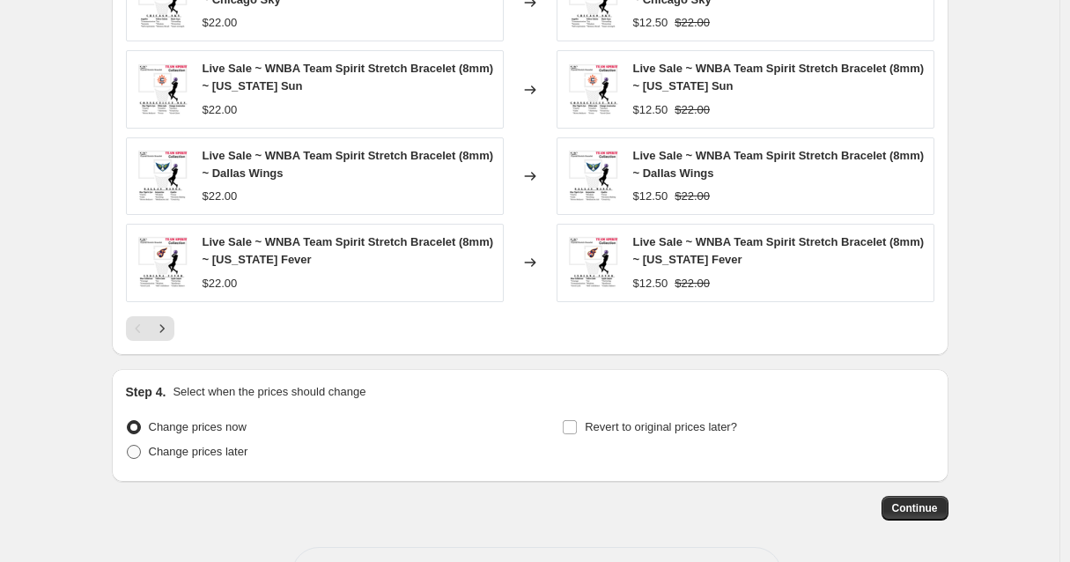
click at [138, 455] on span at bounding box center [134, 452] width 14 height 14
click at [128, 446] on input "Change prices later" at bounding box center [127, 445] width 1 height 1
radio input "true"
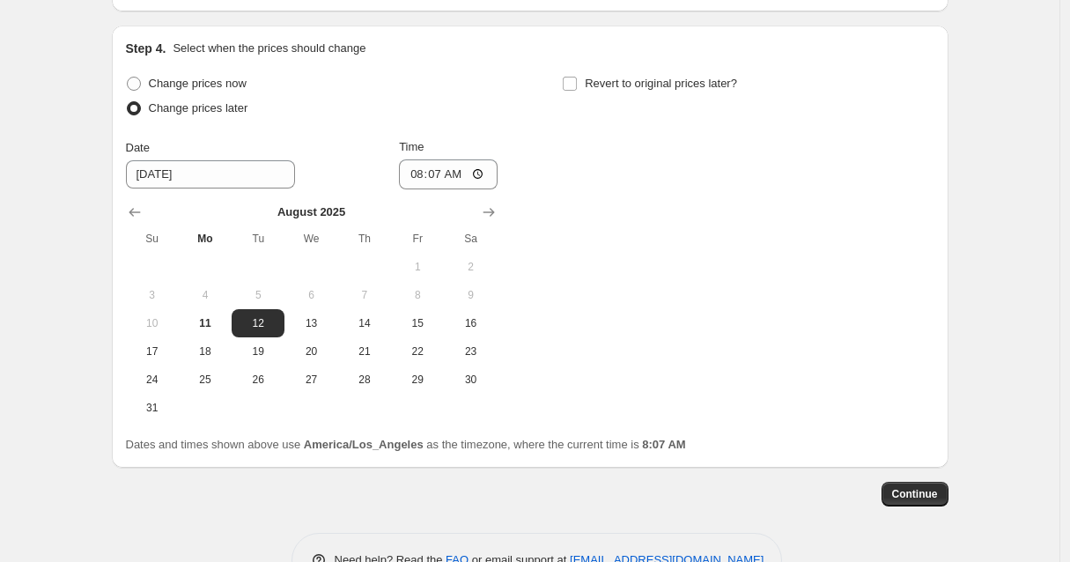
scroll to position [1592, 0]
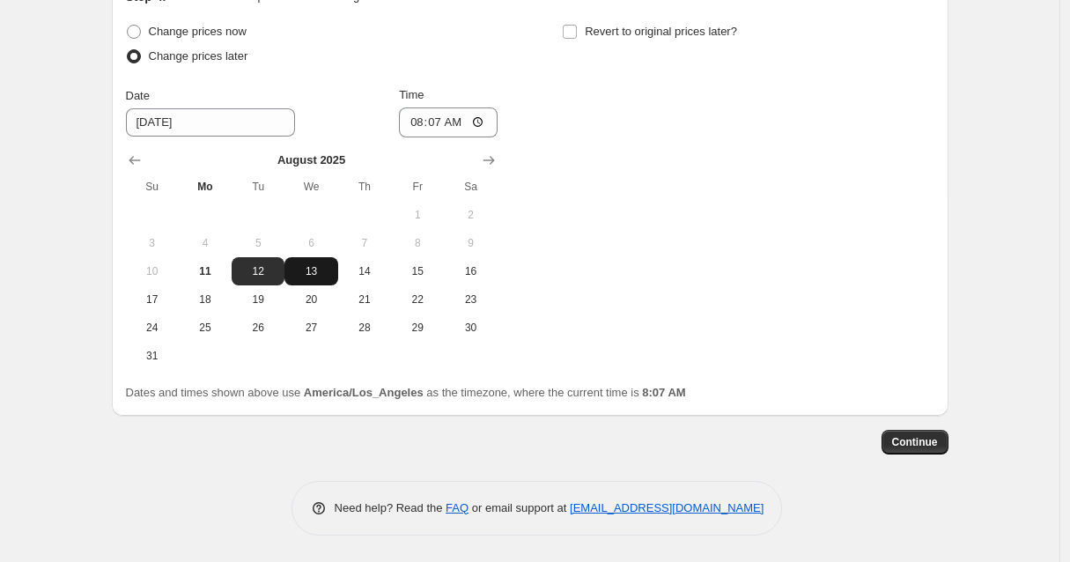
click at [319, 269] on span "13" at bounding box center [310, 271] width 39 height 14
type input "[DATE]"
click at [434, 122] on input "08:07" at bounding box center [448, 122] width 99 height 30
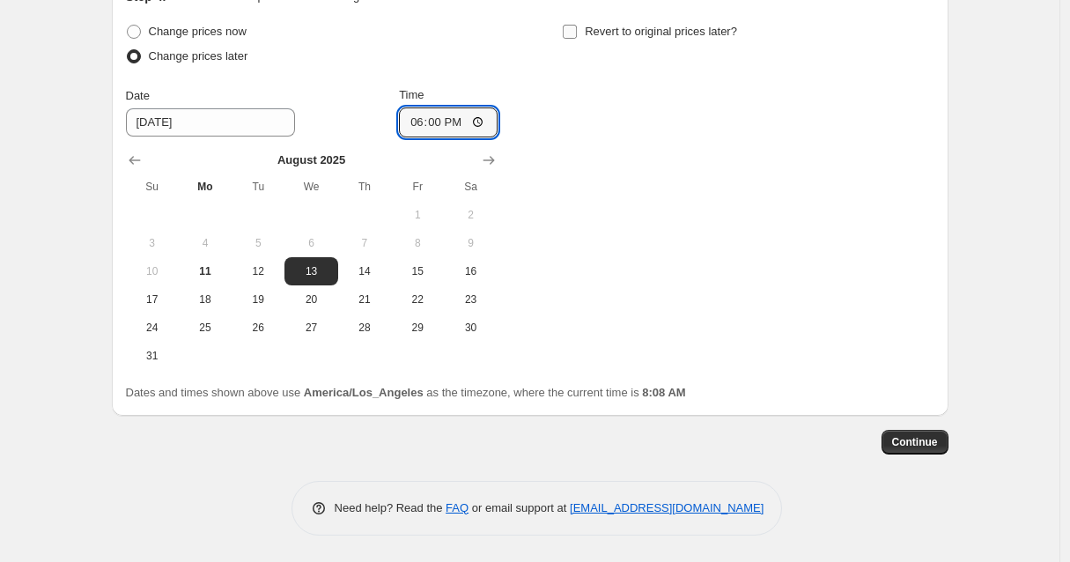
type input "18:00"
click at [577, 28] on input "Revert to original prices later?" at bounding box center [570, 32] width 14 height 14
checkbox input "true"
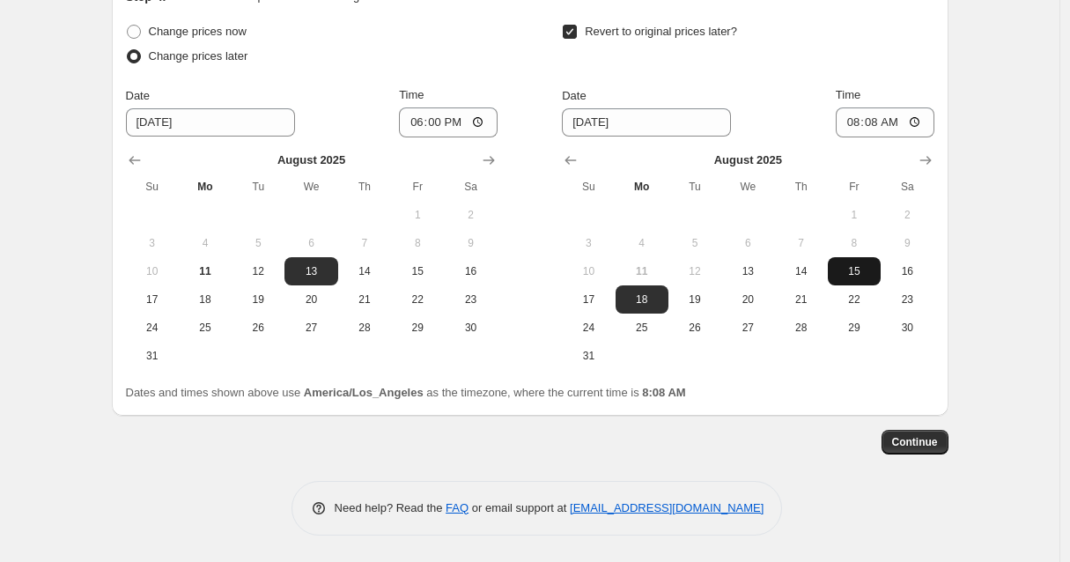
click at [858, 269] on span "15" at bounding box center [854, 271] width 39 height 14
type input "[DATE]"
click at [873, 121] on input "08:08" at bounding box center [885, 122] width 99 height 30
click at [918, 121] on input "11:59" at bounding box center [885, 122] width 99 height 30
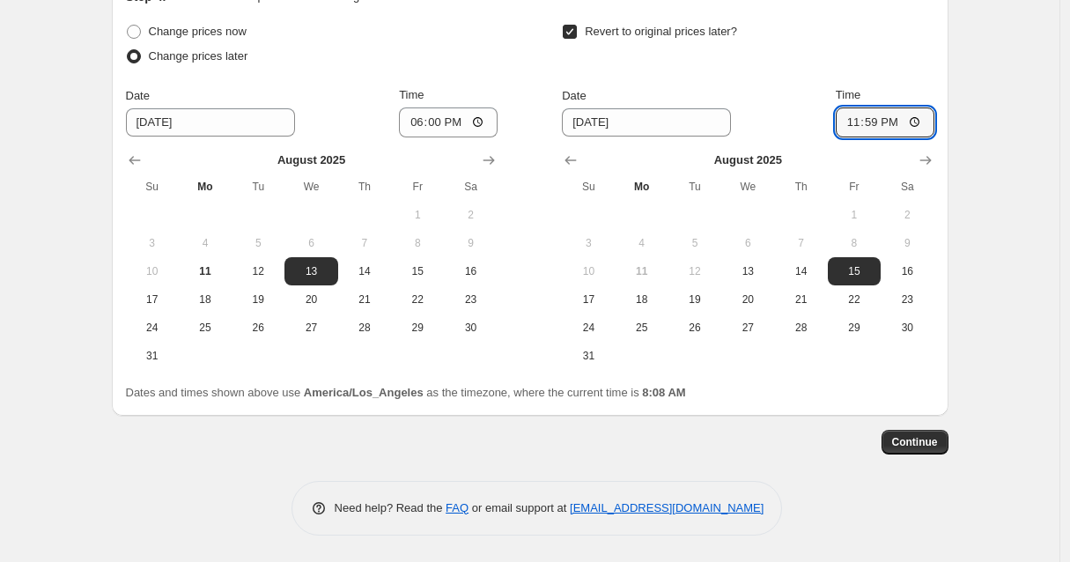
type input "23:59"
click at [936, 446] on span "Continue" at bounding box center [915, 442] width 46 height 14
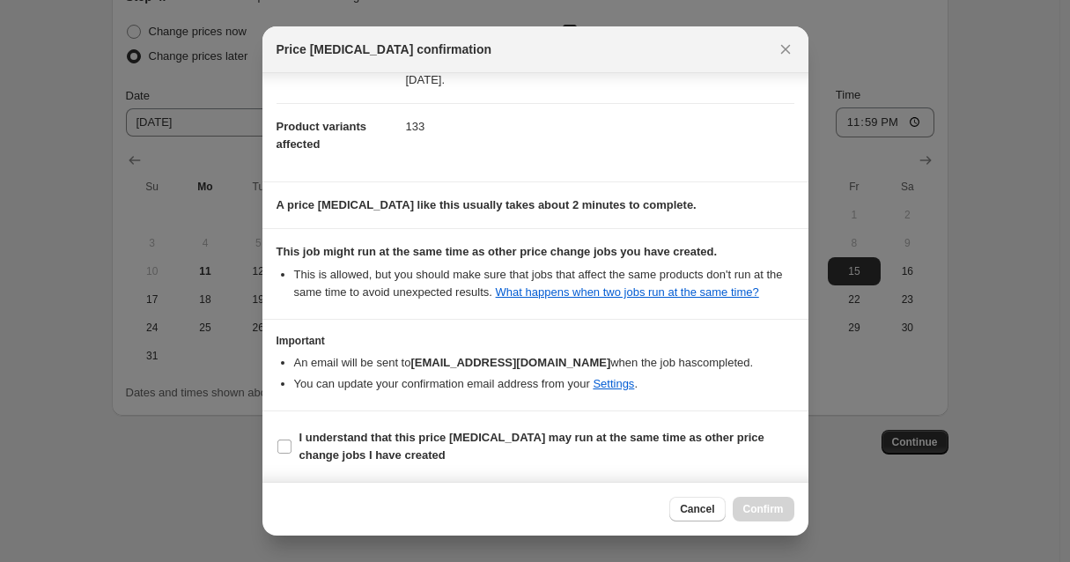
scroll to position [194, 0]
click at [285, 449] on input "I understand that this price [MEDICAL_DATA] may run at the same time as other p…" at bounding box center [284, 446] width 14 height 14
checkbox input "true"
click at [769, 511] on span "Confirm" at bounding box center [763, 509] width 41 height 14
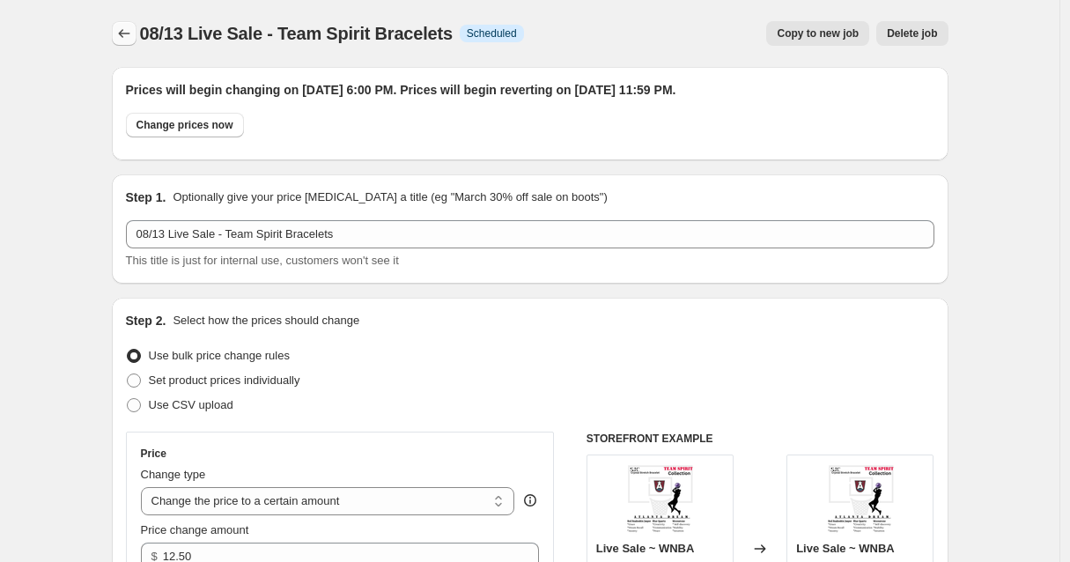
click at [130, 34] on icon "Price change jobs" at bounding box center [124, 34] width 18 height 18
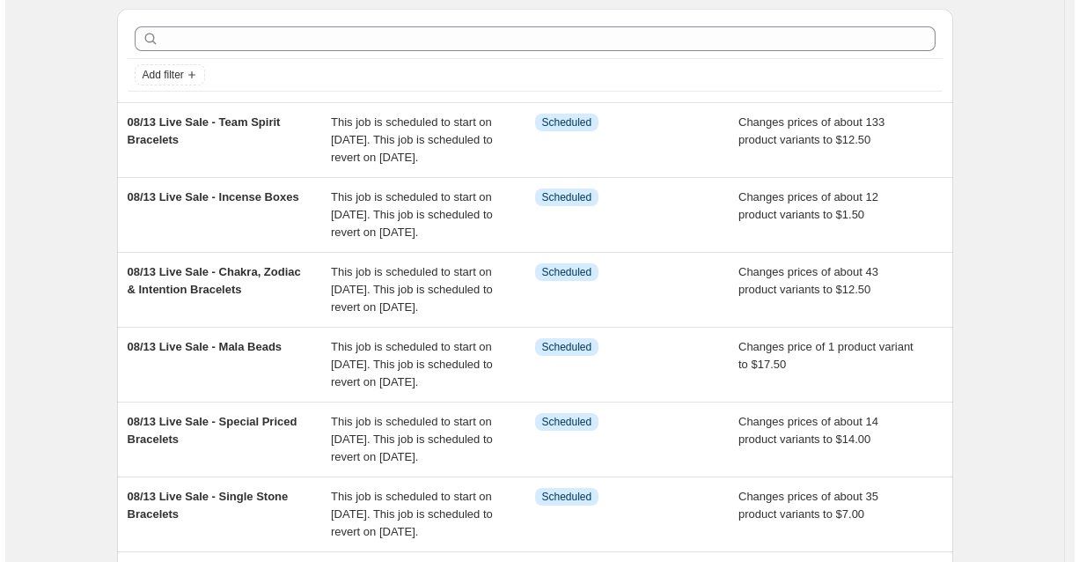
scroll to position [62, 0]
